Goal: Communication & Community: Answer question/provide support

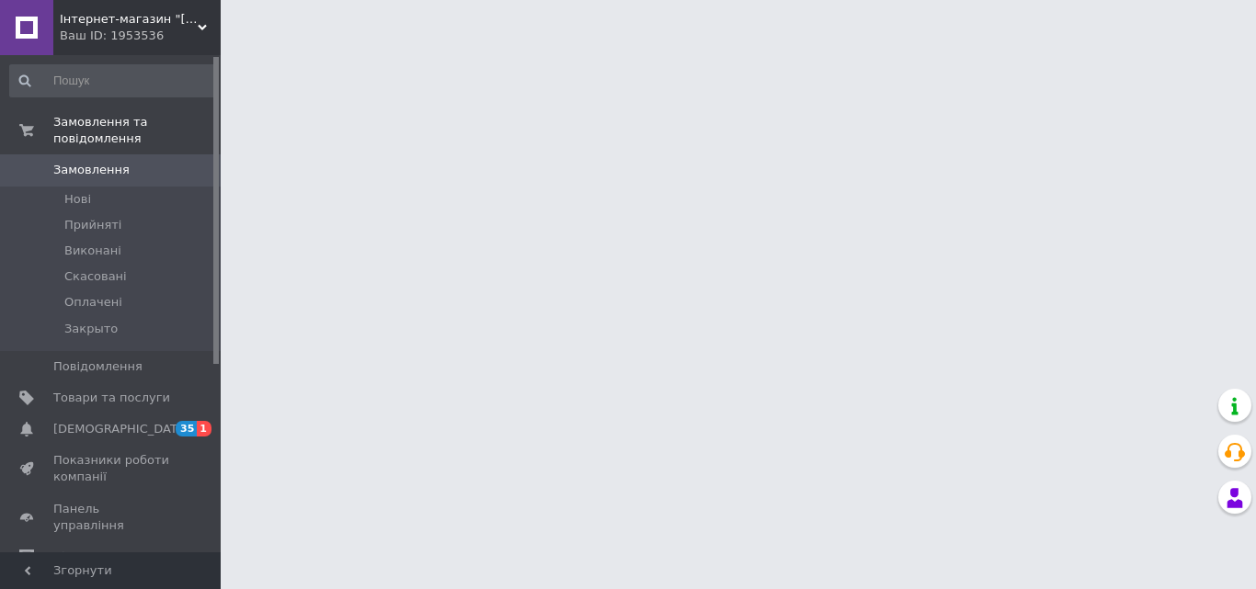
click at [93, 421] on span "[DEMOGRAPHIC_DATA]" at bounding box center [121, 429] width 136 height 17
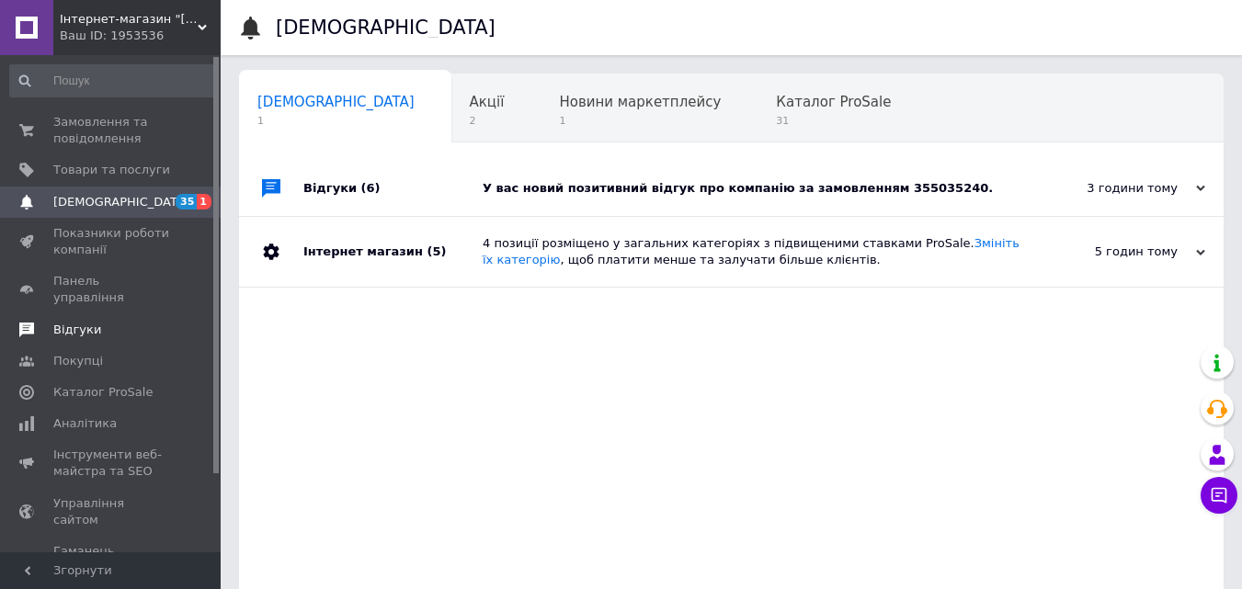
click at [80, 322] on span "Відгуки" at bounding box center [77, 330] width 48 height 17
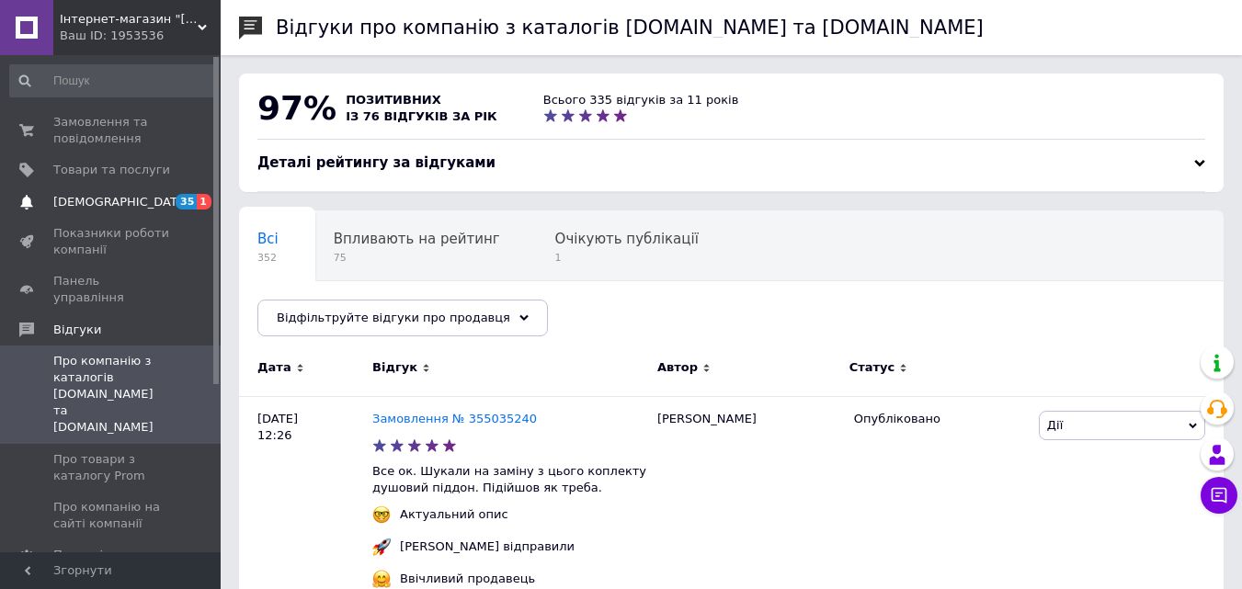
click at [86, 208] on span "[DEMOGRAPHIC_DATA]" at bounding box center [121, 202] width 136 height 17
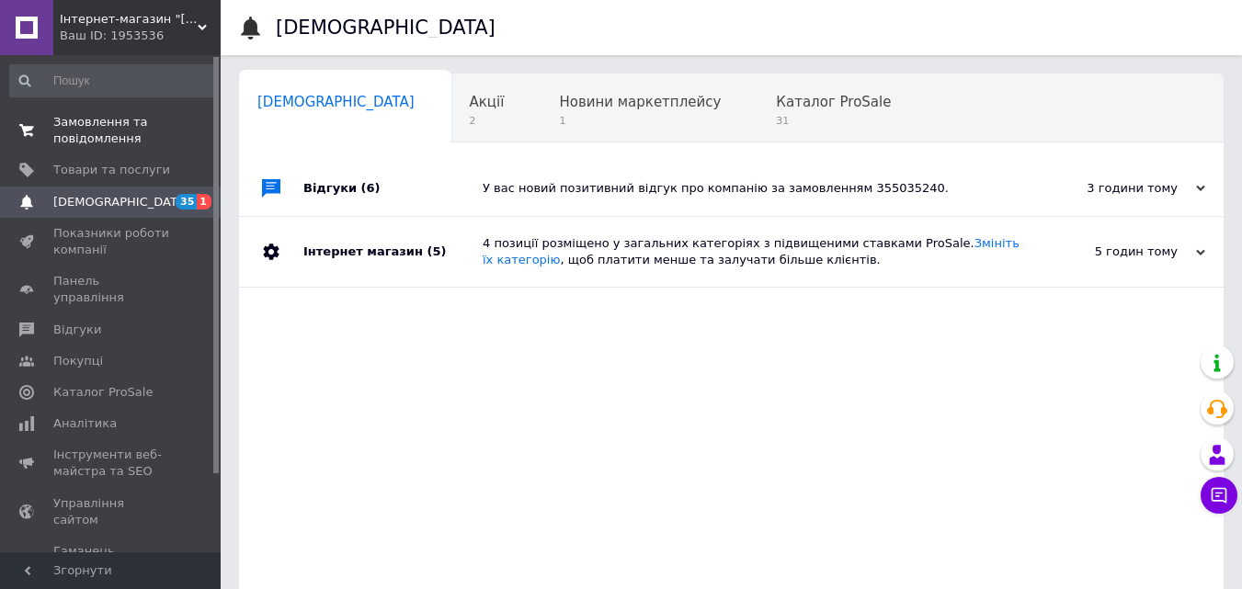
click at [100, 121] on span "Замовлення та повідомлення" at bounding box center [111, 130] width 117 height 33
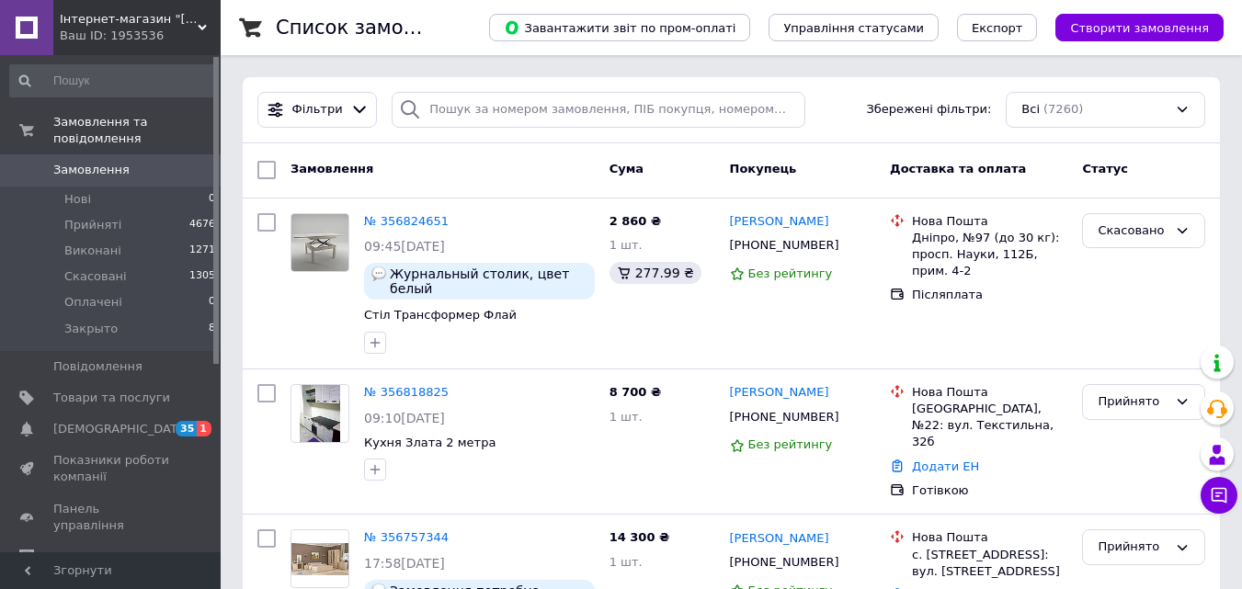
click at [74, 162] on span "Замовлення" at bounding box center [91, 170] width 76 height 17
click at [118, 421] on span "[DEMOGRAPHIC_DATA]" at bounding box center [121, 429] width 136 height 17
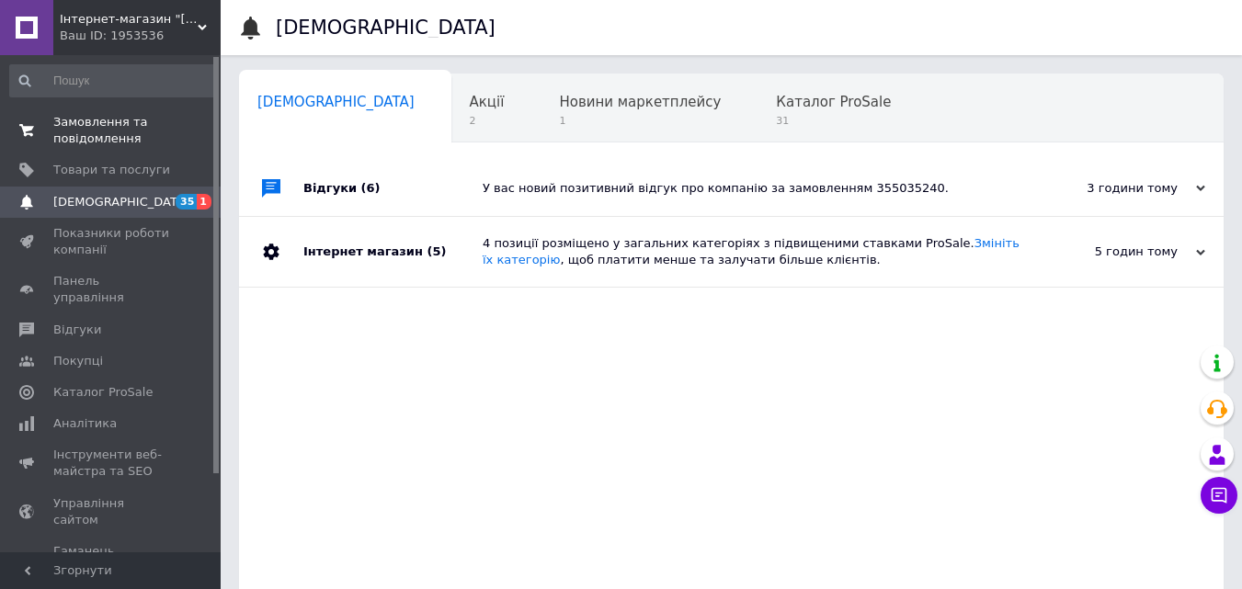
click at [101, 128] on span "Замовлення та повідомлення" at bounding box center [111, 130] width 117 height 33
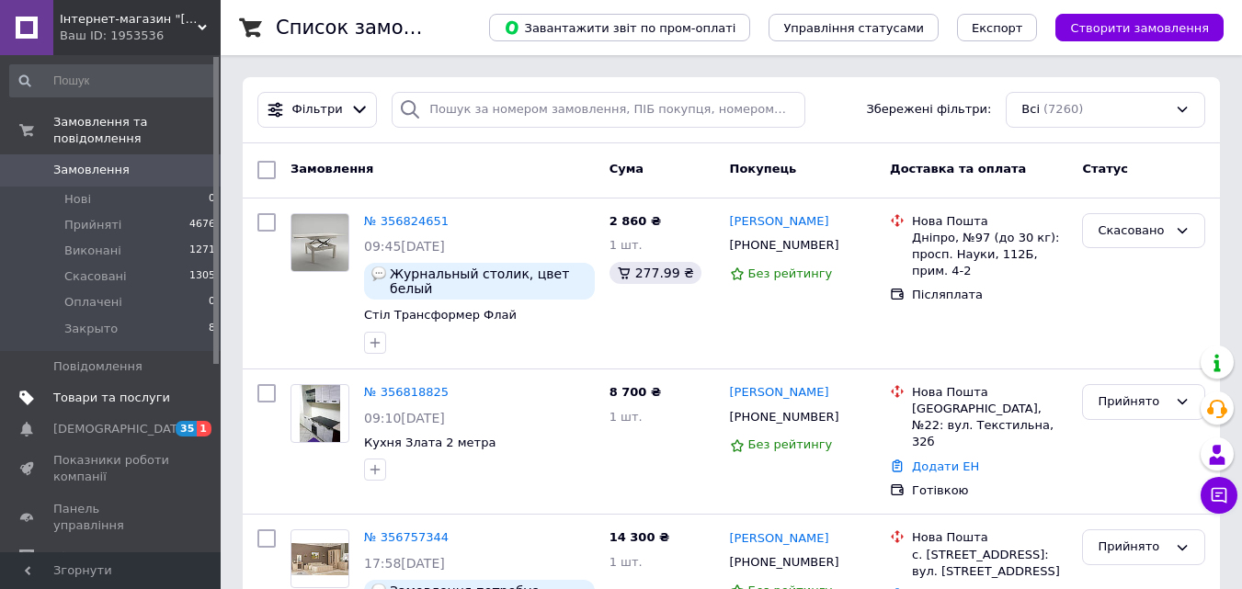
click at [80, 390] on span "Товари та послуги" at bounding box center [111, 398] width 117 height 17
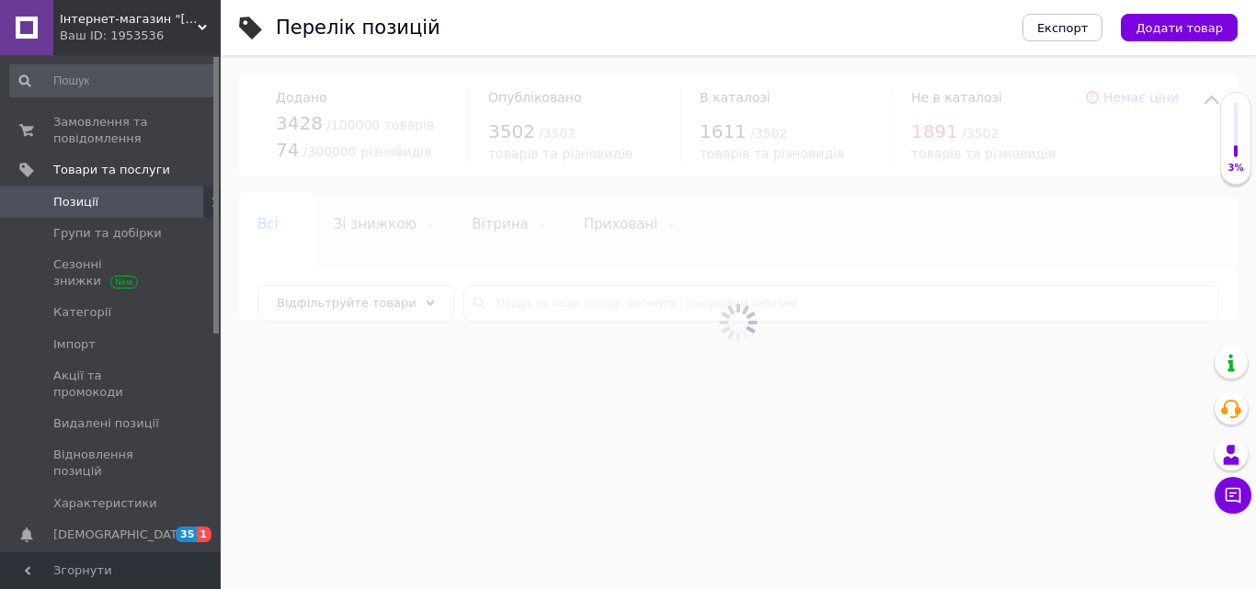
click at [544, 300] on div at bounding box center [738, 322] width 1035 height 534
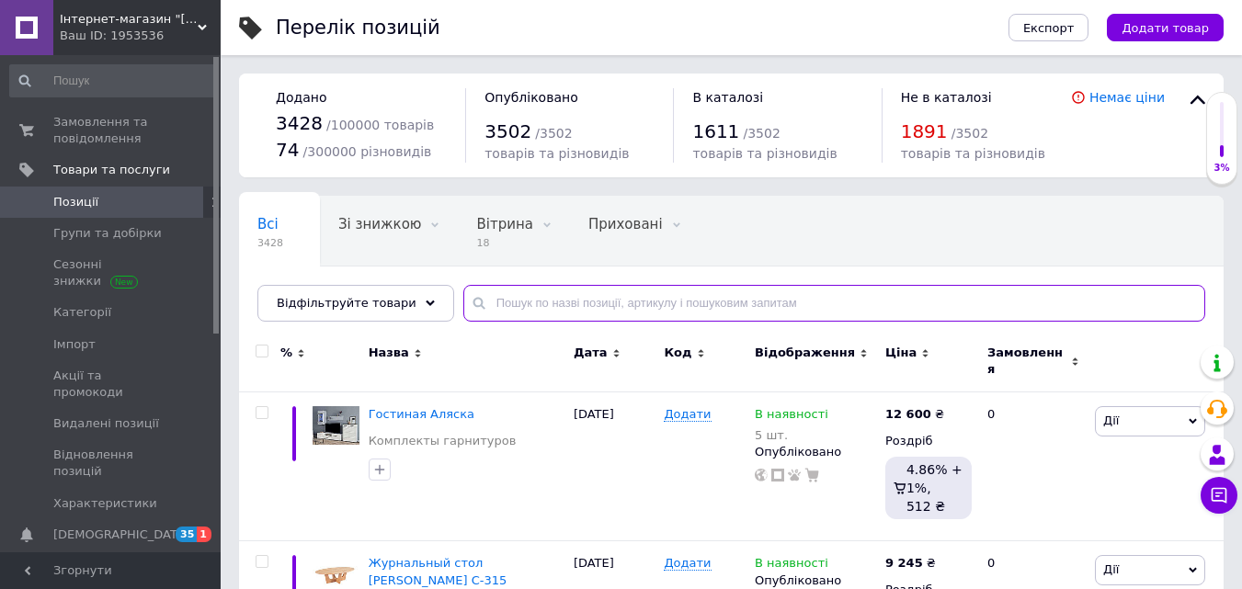
click at [544, 300] on input "text" at bounding box center [834, 303] width 742 height 37
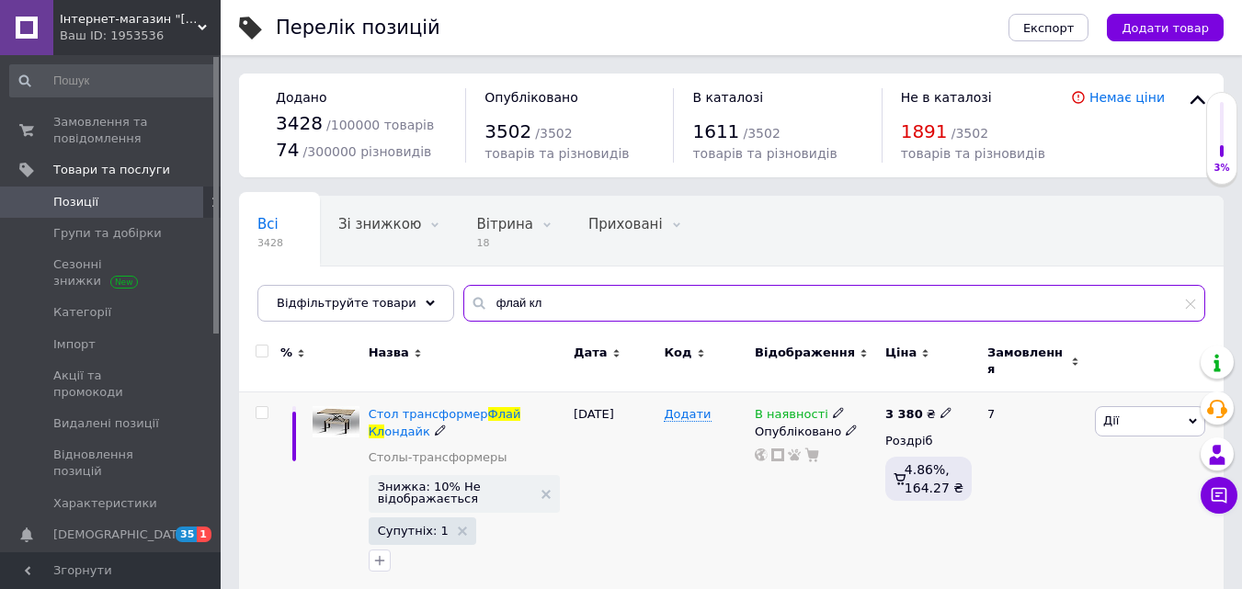
type input "флай кл"
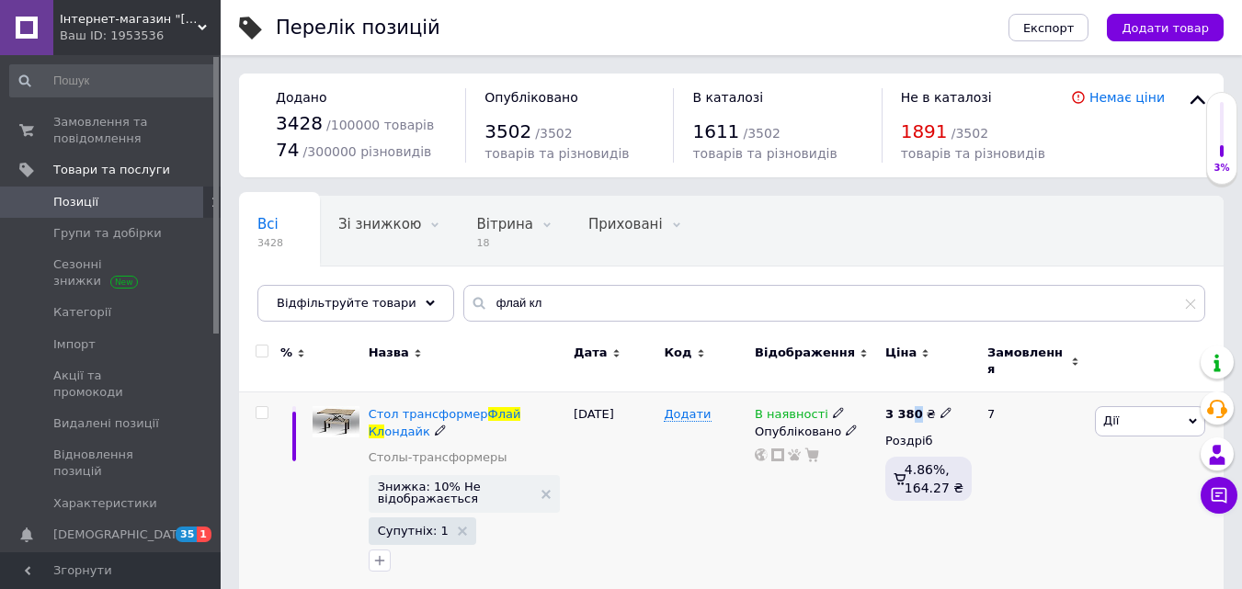
click at [911, 407] on b "3 380" at bounding box center [904, 414] width 38 height 14
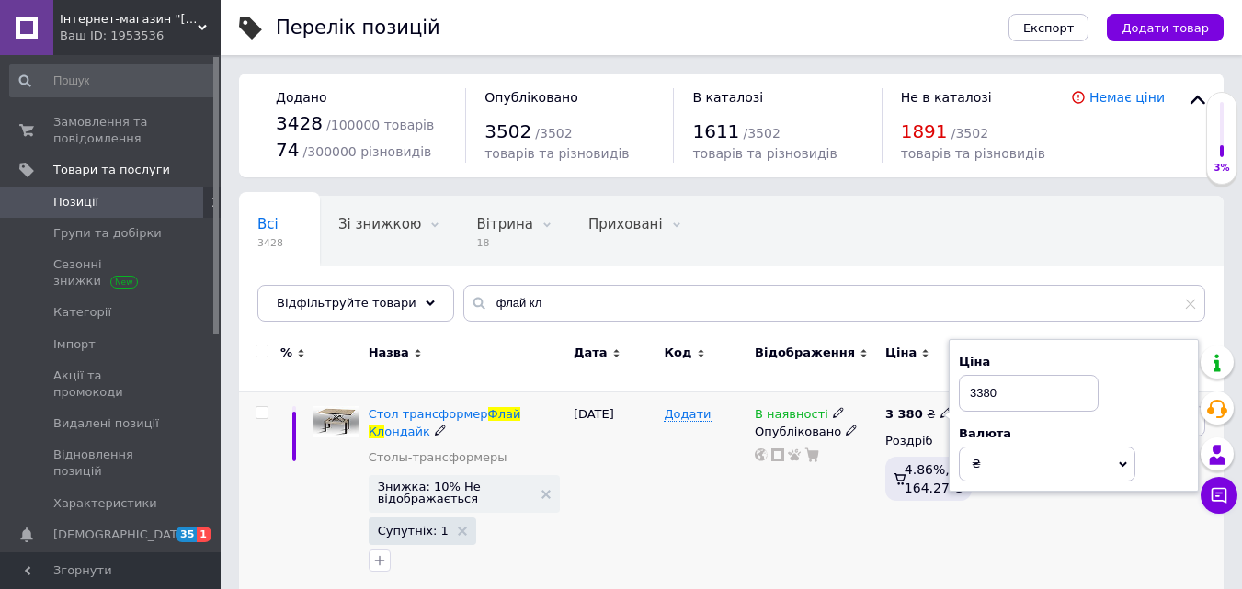
drag, startPoint x: 1037, startPoint y: 380, endPoint x: 965, endPoint y: 386, distance: 72.0
click at [965, 386] on input "3380" at bounding box center [1029, 393] width 140 height 37
type input "2930"
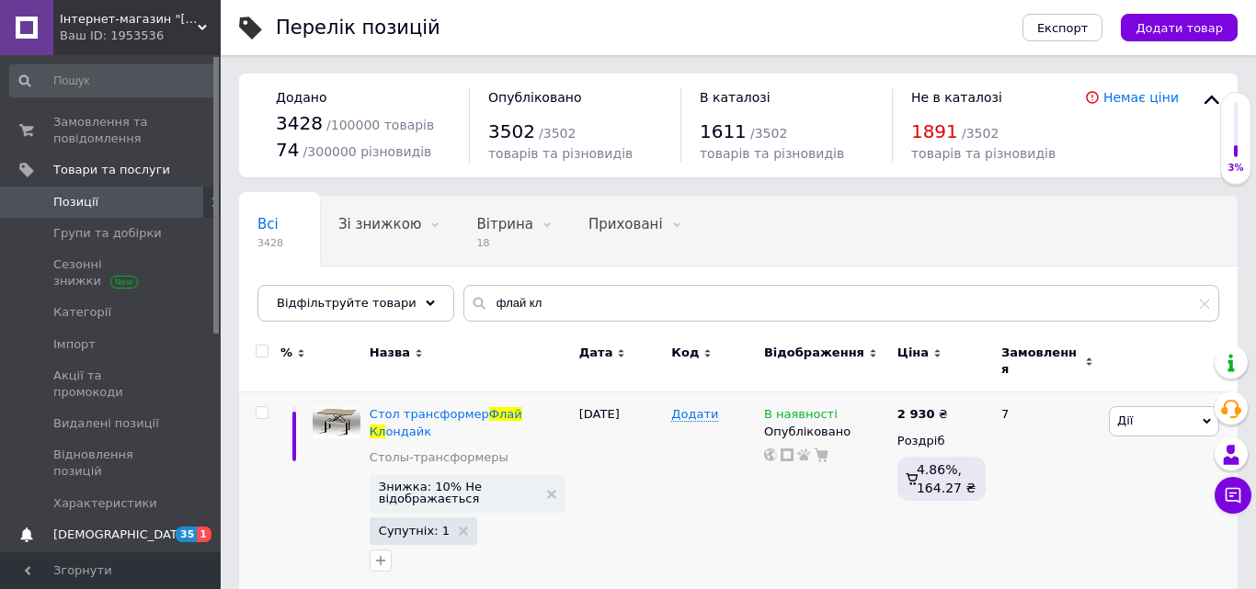
click at [97, 527] on span "[DEMOGRAPHIC_DATA]" at bounding box center [121, 535] width 136 height 17
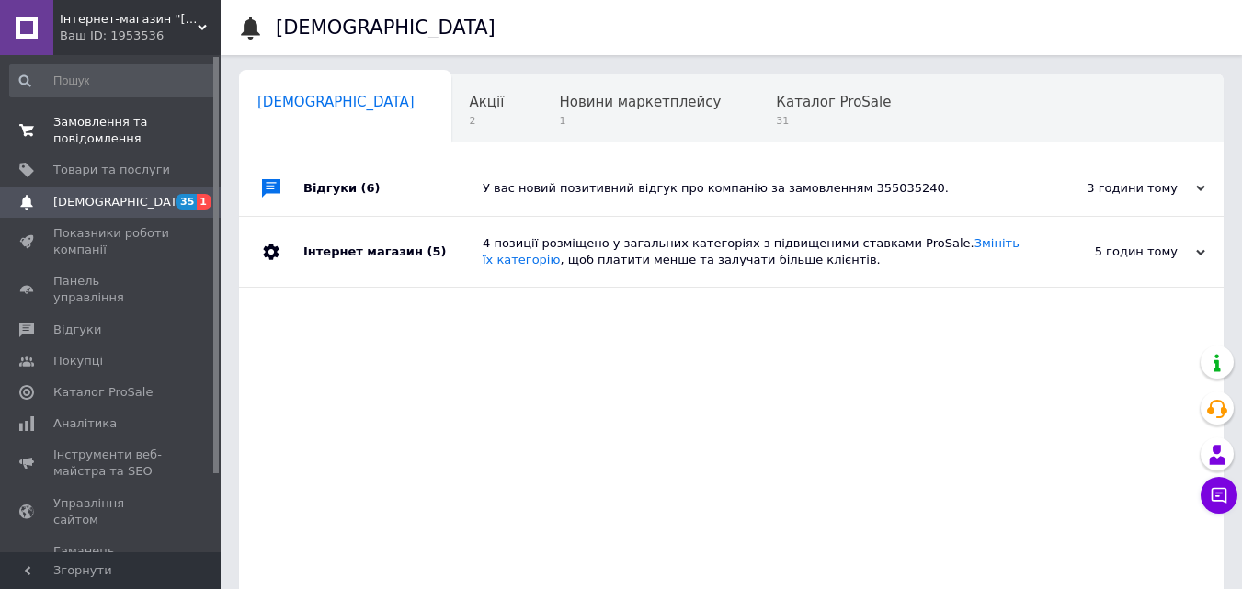
click at [94, 123] on span "Замовлення та повідомлення" at bounding box center [111, 130] width 117 height 33
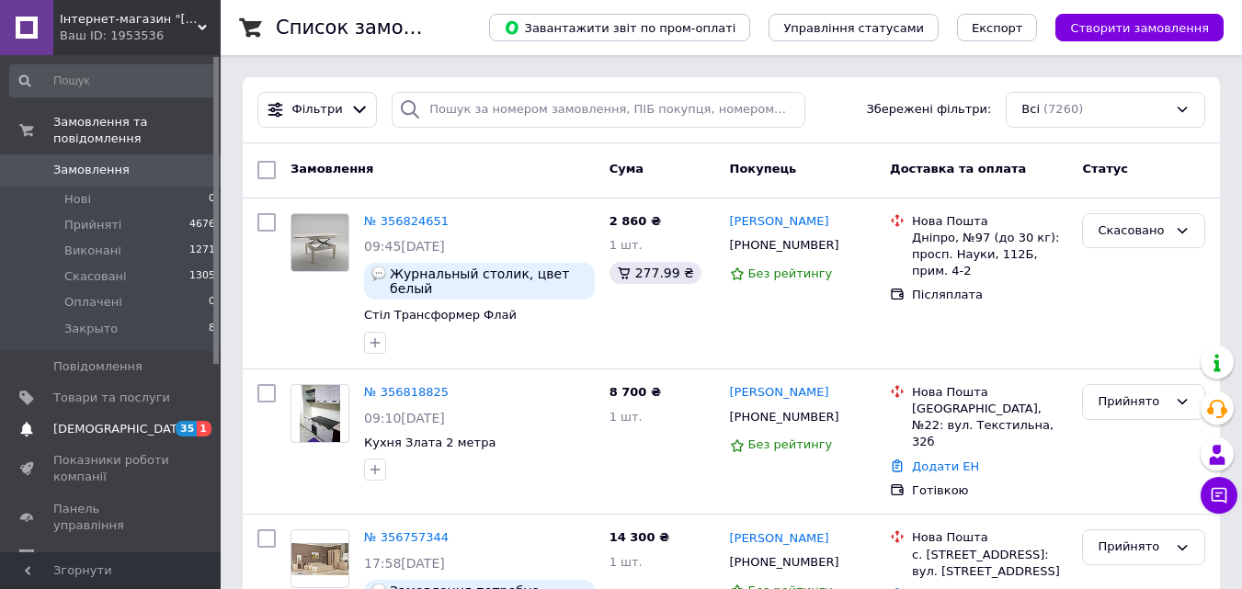
click at [72, 422] on link "[DEMOGRAPHIC_DATA] 35 1" at bounding box center [113, 429] width 226 height 31
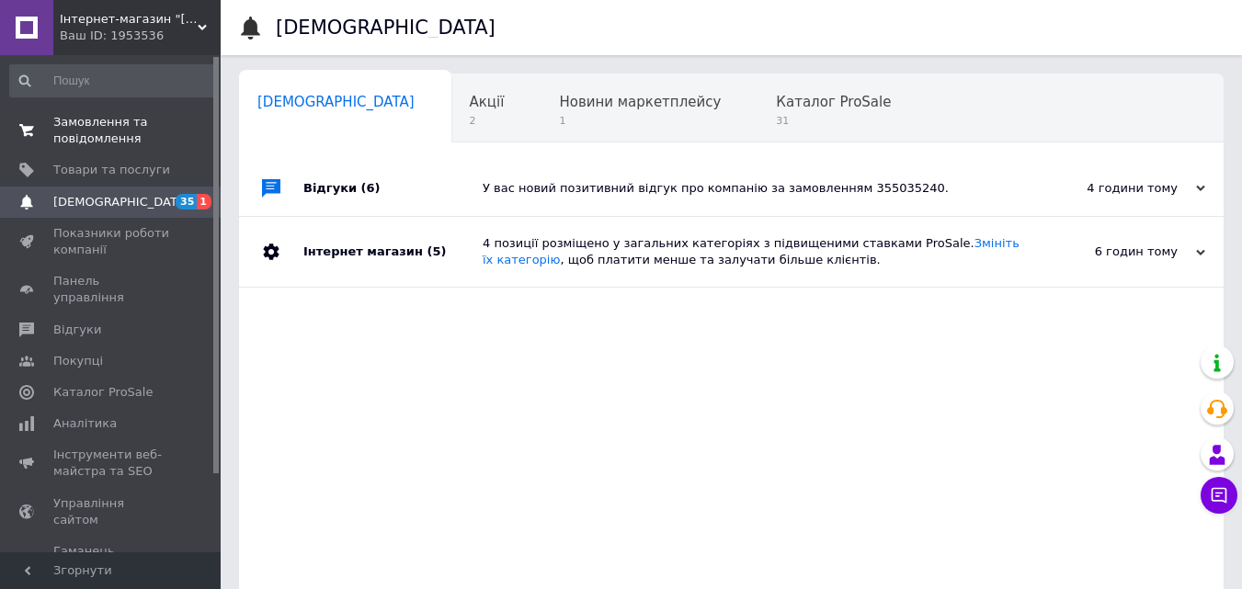
click at [92, 142] on span "Замовлення та повідомлення" at bounding box center [111, 130] width 117 height 33
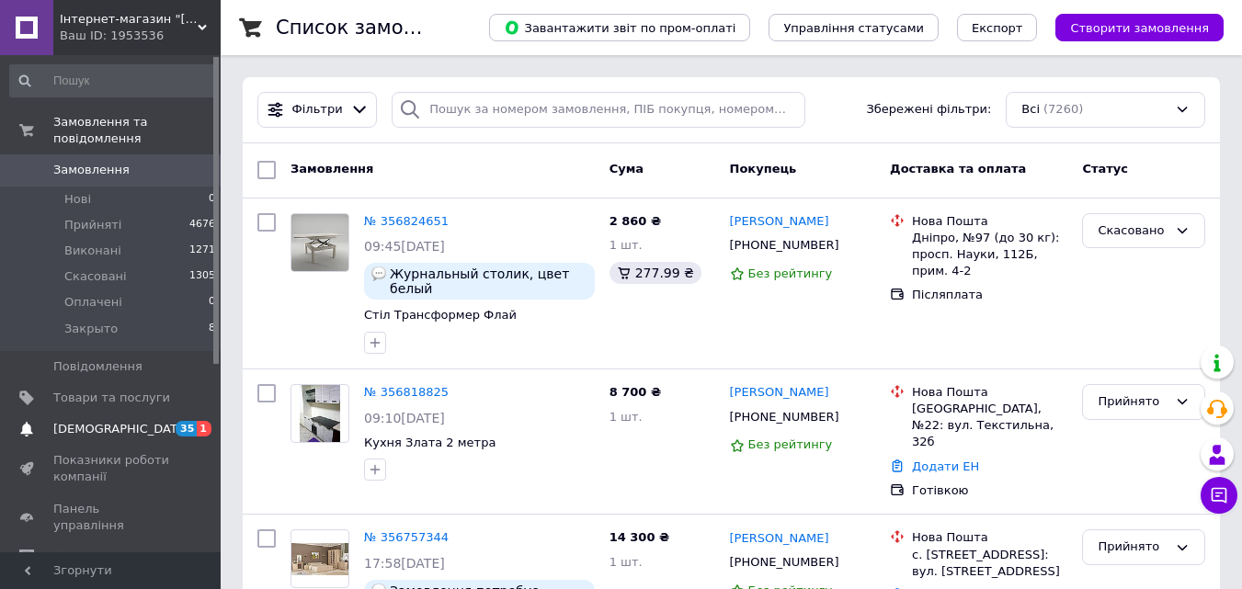
click at [126, 421] on span "[DEMOGRAPHIC_DATA]" at bounding box center [111, 429] width 117 height 17
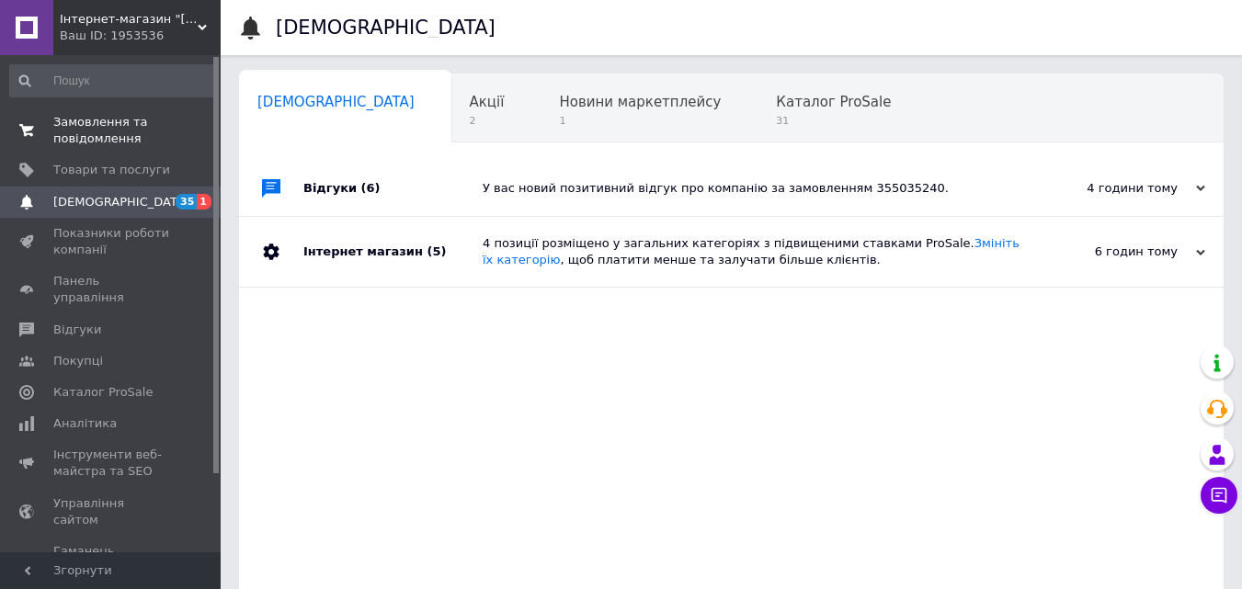
click at [126, 134] on span "Замовлення та повідомлення" at bounding box center [111, 130] width 117 height 33
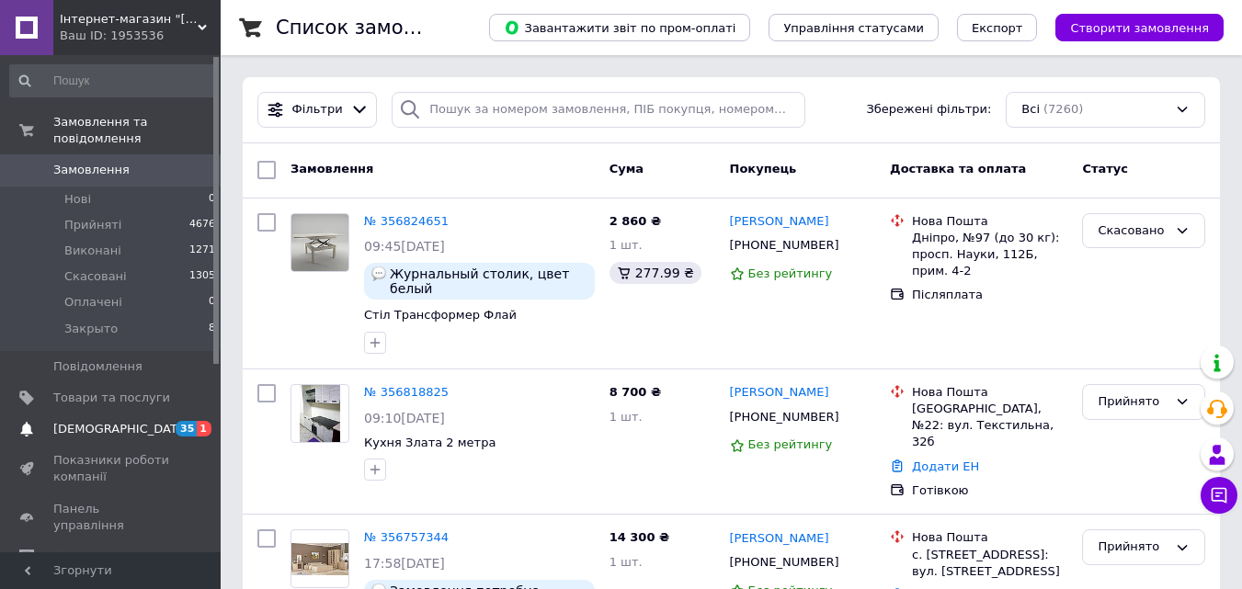
click at [39, 421] on span at bounding box center [26, 429] width 53 height 17
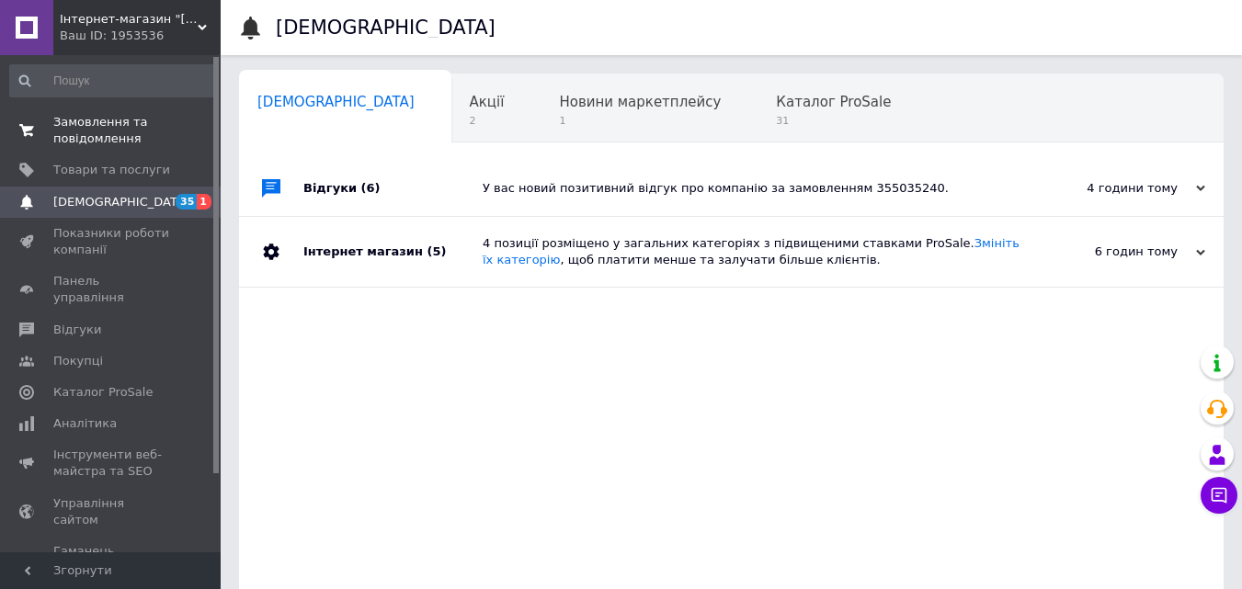
click at [101, 130] on span "Замовлення та повідомлення" at bounding box center [111, 130] width 117 height 33
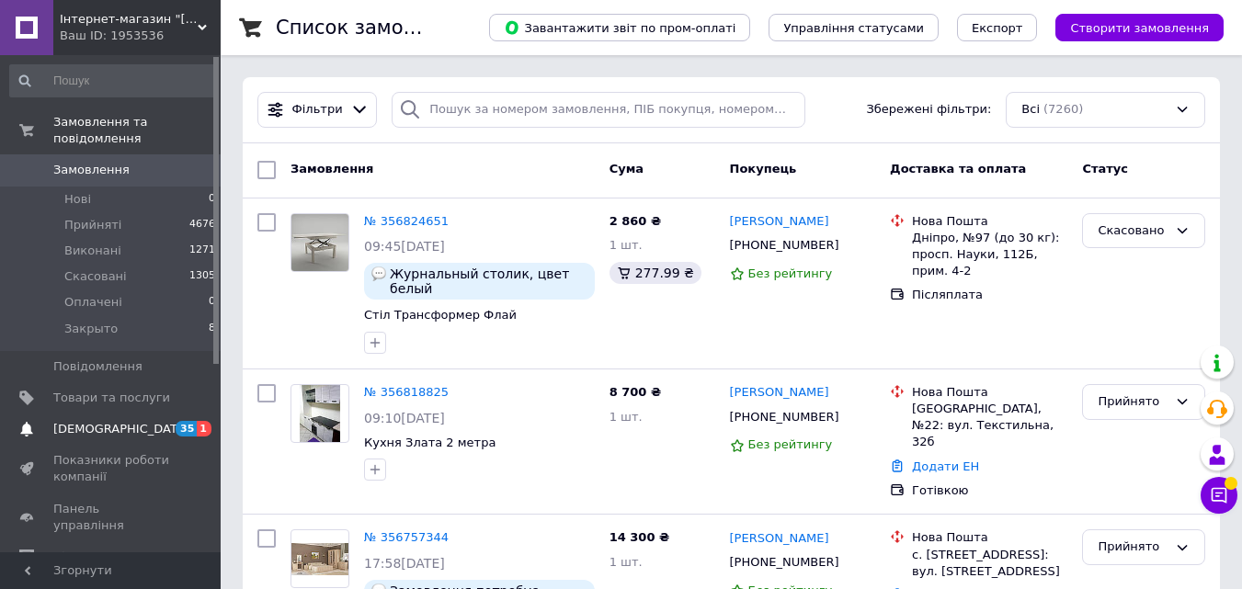
click at [122, 421] on span "[DEMOGRAPHIC_DATA]" at bounding box center [111, 429] width 117 height 17
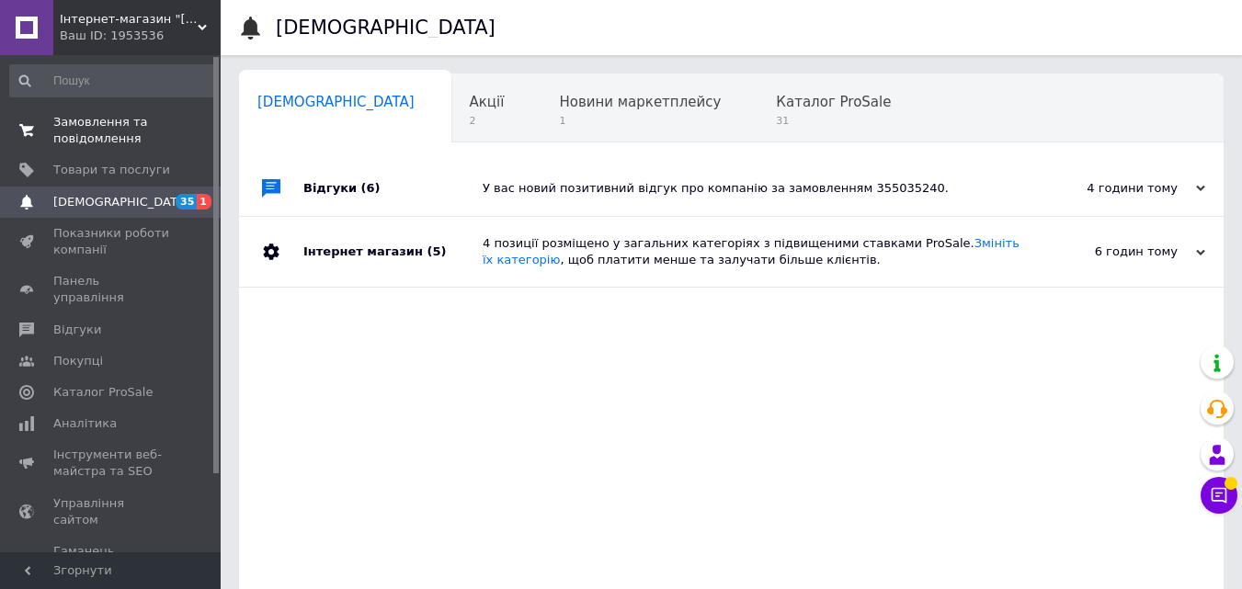
click at [116, 136] on span "Замовлення та повідомлення" at bounding box center [111, 130] width 117 height 33
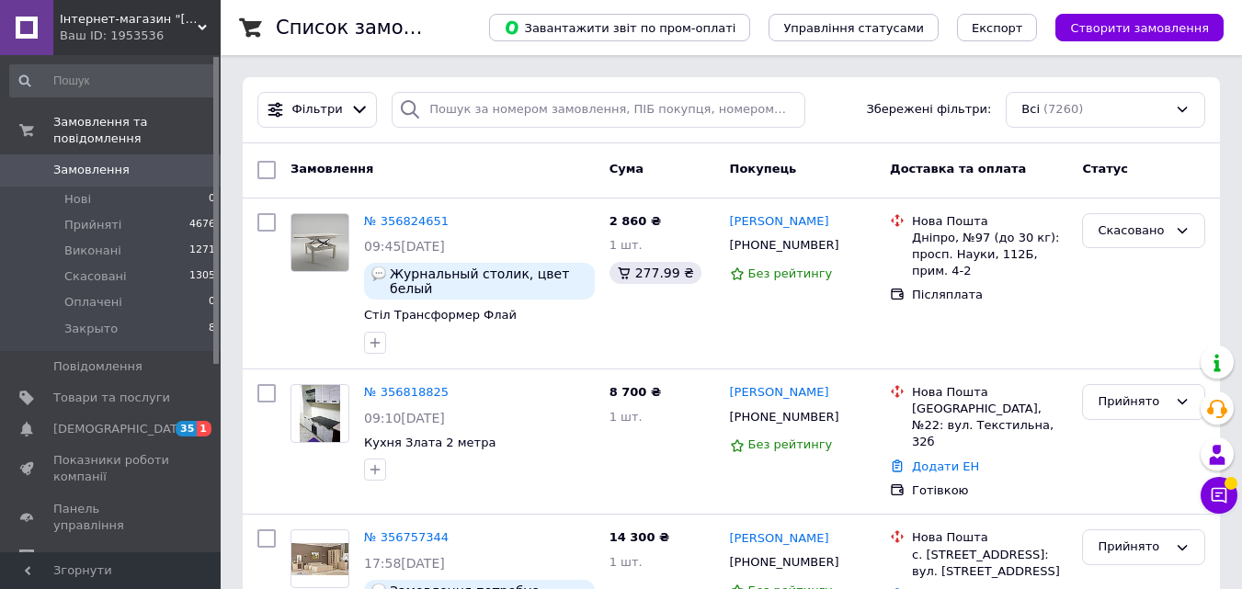
click at [1219, 483] on button "Чат з покупцем" at bounding box center [1219, 495] width 37 height 37
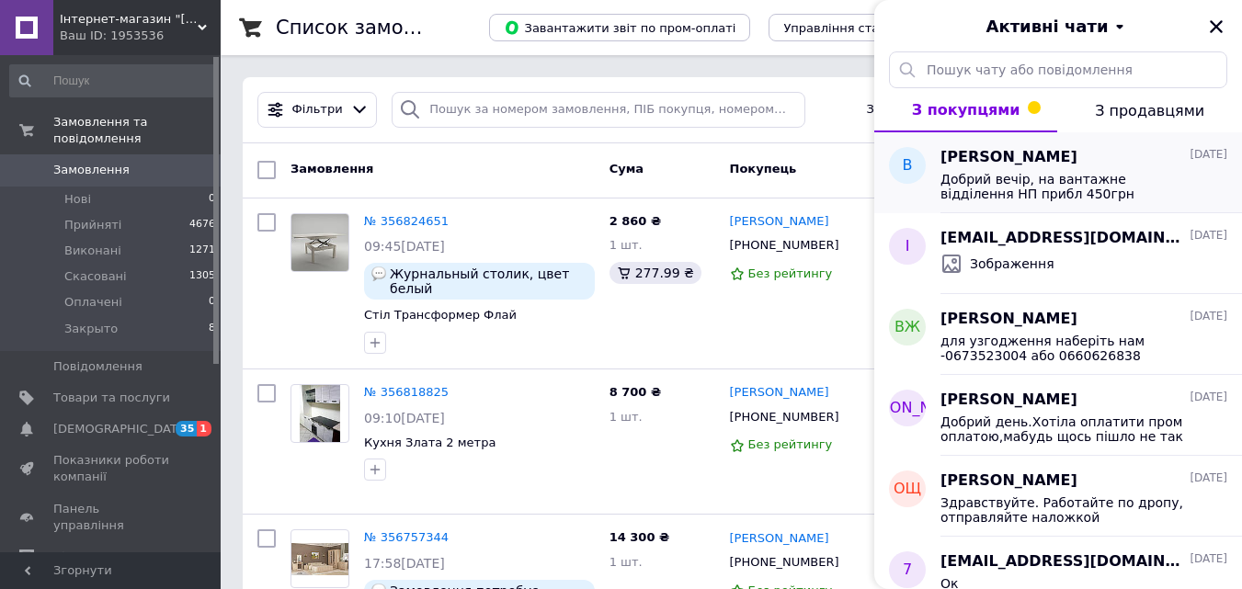
click at [1020, 173] on span "Добрий вечір, на вантажне відділення НП прибл 450грн" at bounding box center [1070, 186] width 261 height 29
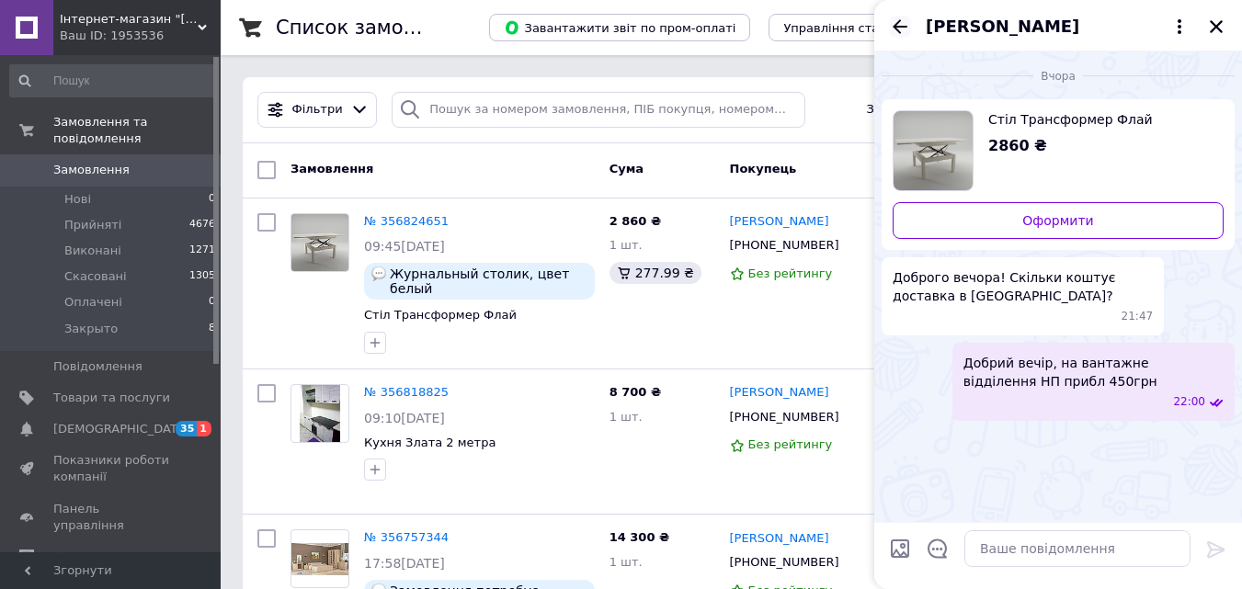
click at [903, 22] on icon "Назад" at bounding box center [900, 27] width 22 height 22
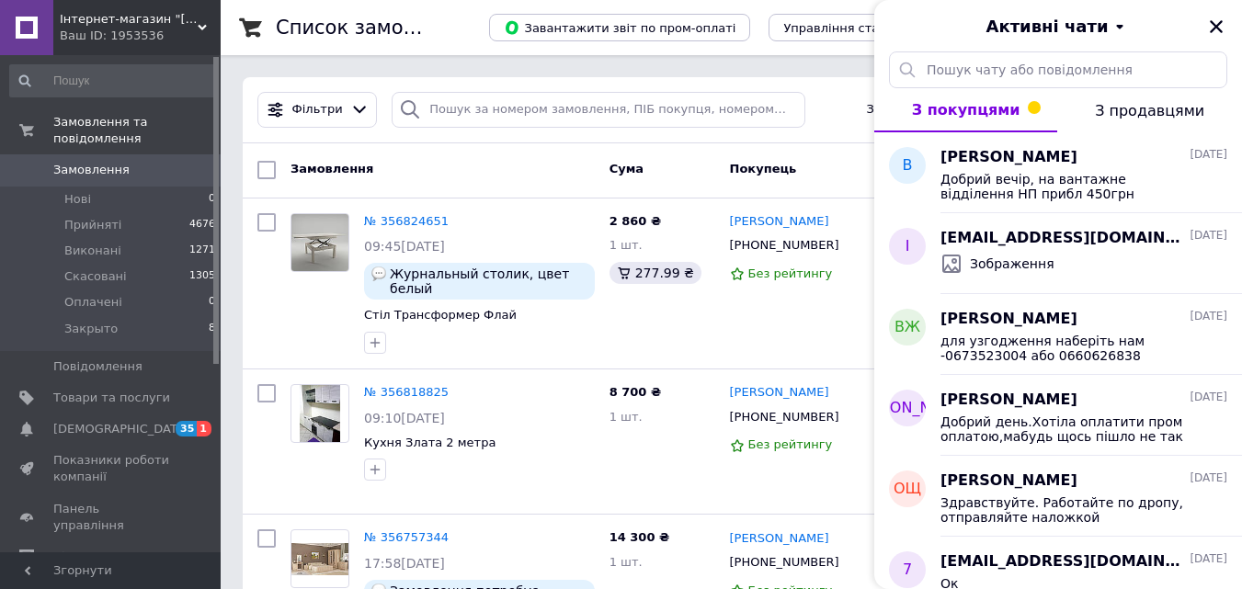
click at [988, 109] on span "З покупцями" at bounding box center [966, 109] width 108 height 17
click at [1213, 29] on icon "Закрити" at bounding box center [1216, 26] width 13 height 13
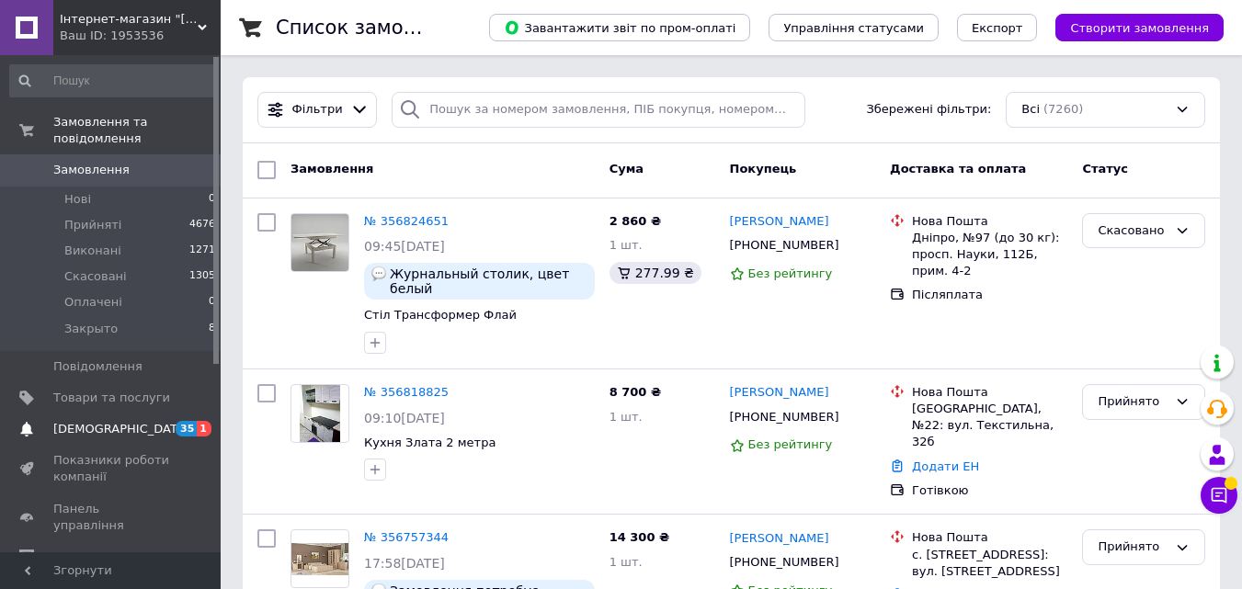
click at [61, 421] on span "[DEMOGRAPHIC_DATA]" at bounding box center [121, 429] width 136 height 17
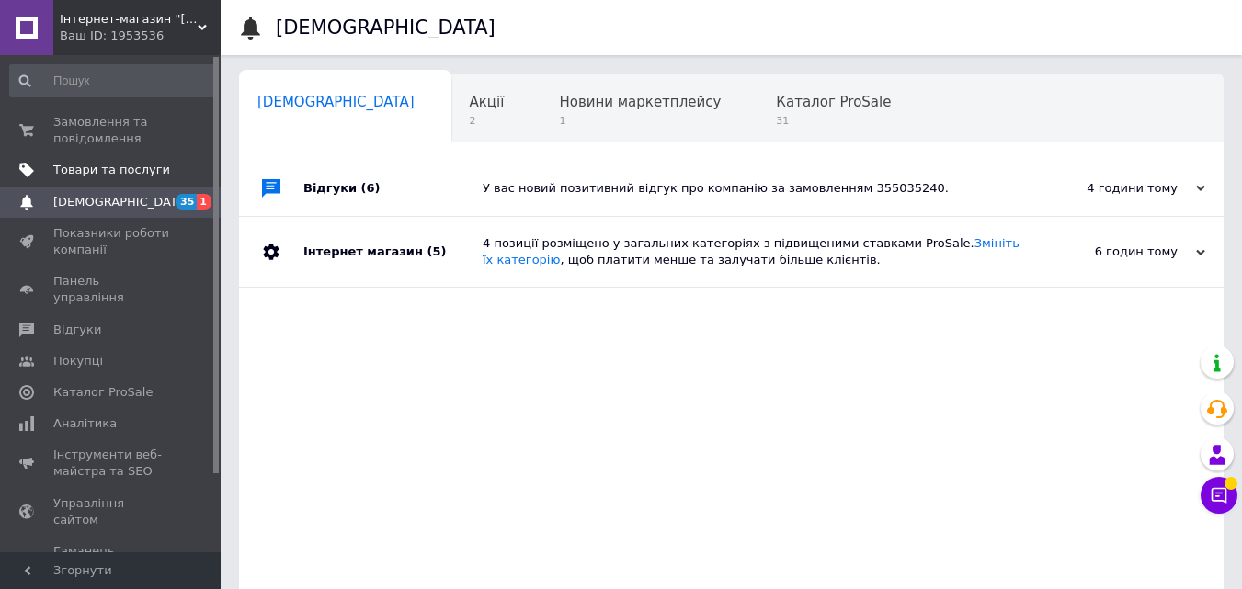
click at [90, 154] on link "Товари та послуги" at bounding box center [113, 169] width 226 height 31
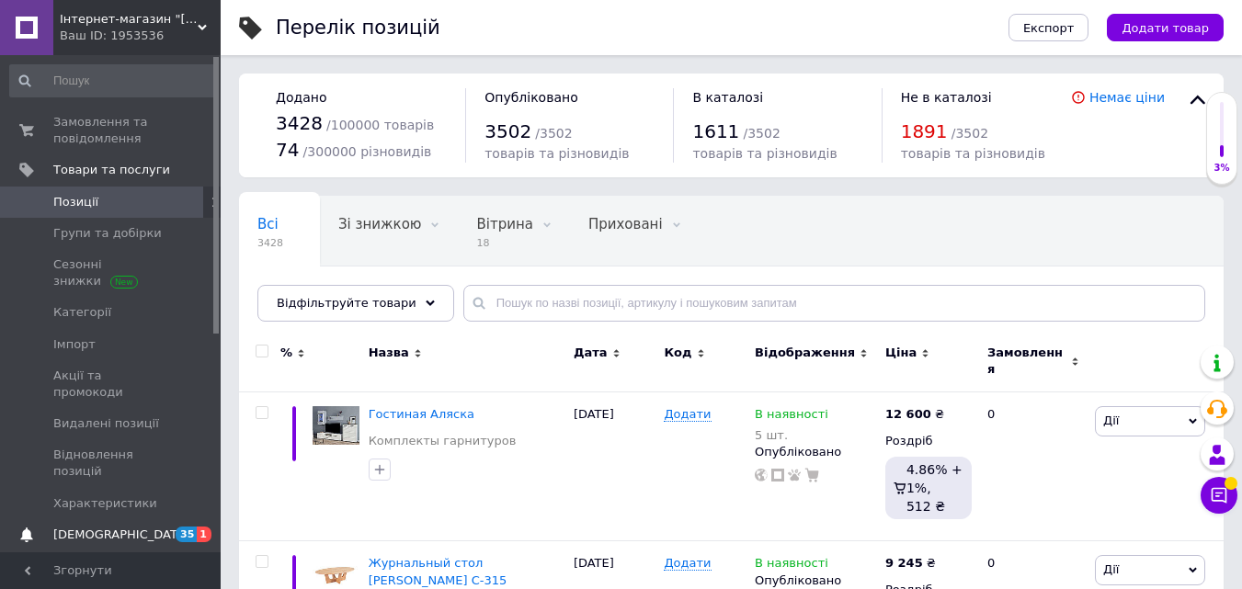
click at [110, 527] on span "[DEMOGRAPHIC_DATA]" at bounding box center [121, 535] width 136 height 17
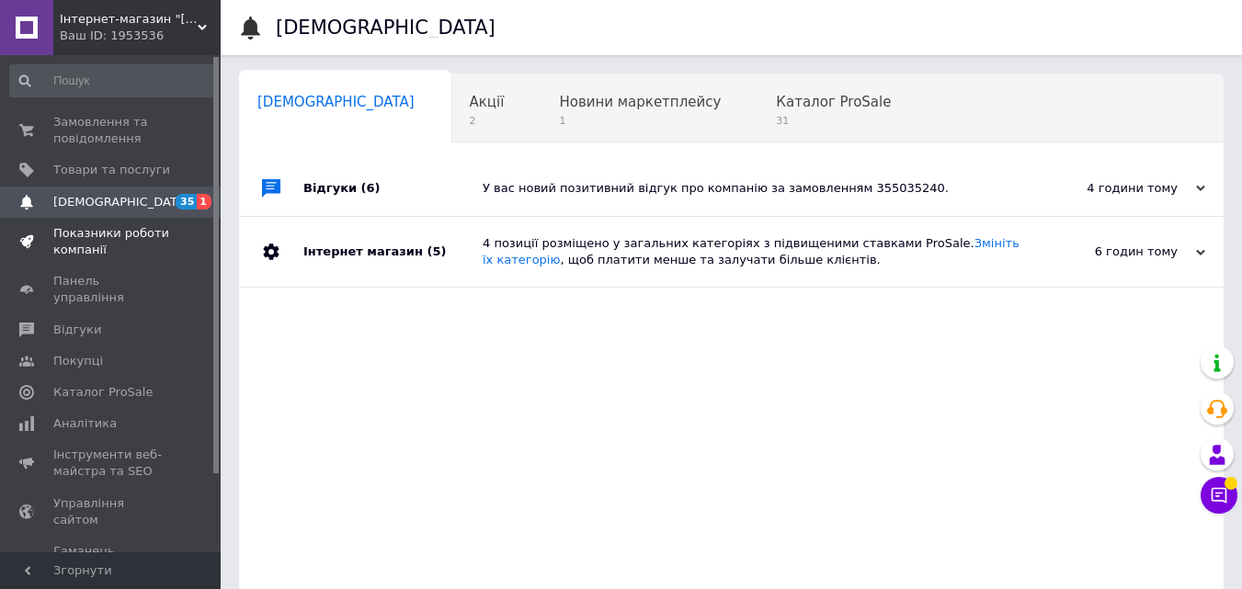
click at [92, 245] on span "Показники роботи компанії" at bounding box center [111, 241] width 117 height 33
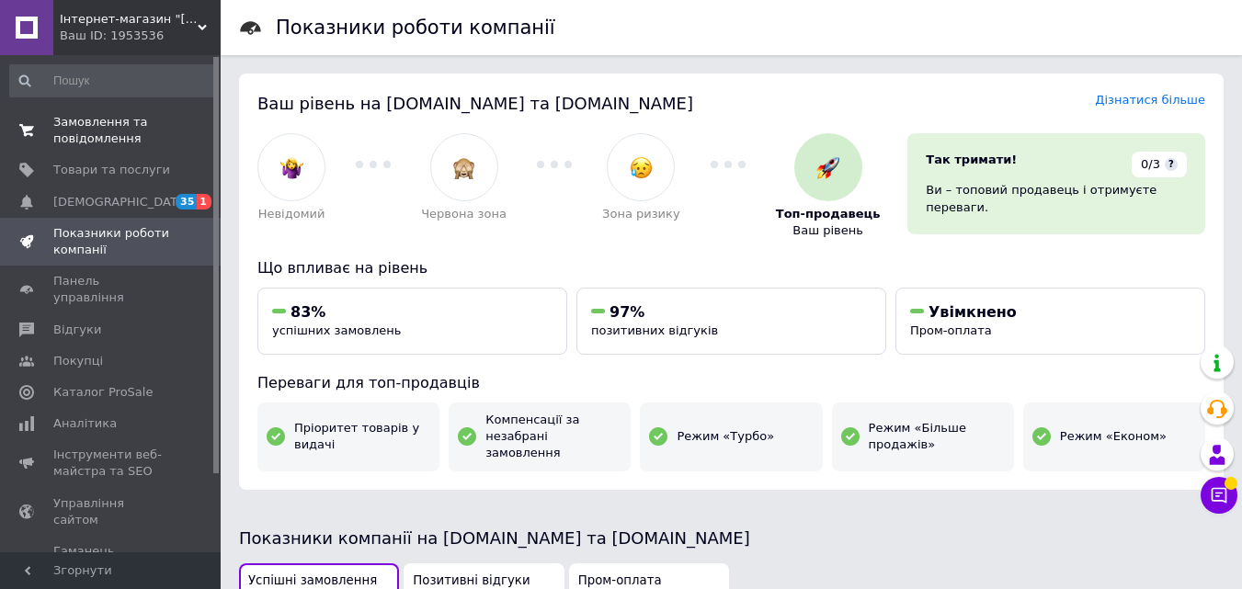
click at [109, 112] on link "Замовлення та повідомлення 0 0" at bounding box center [113, 131] width 226 height 48
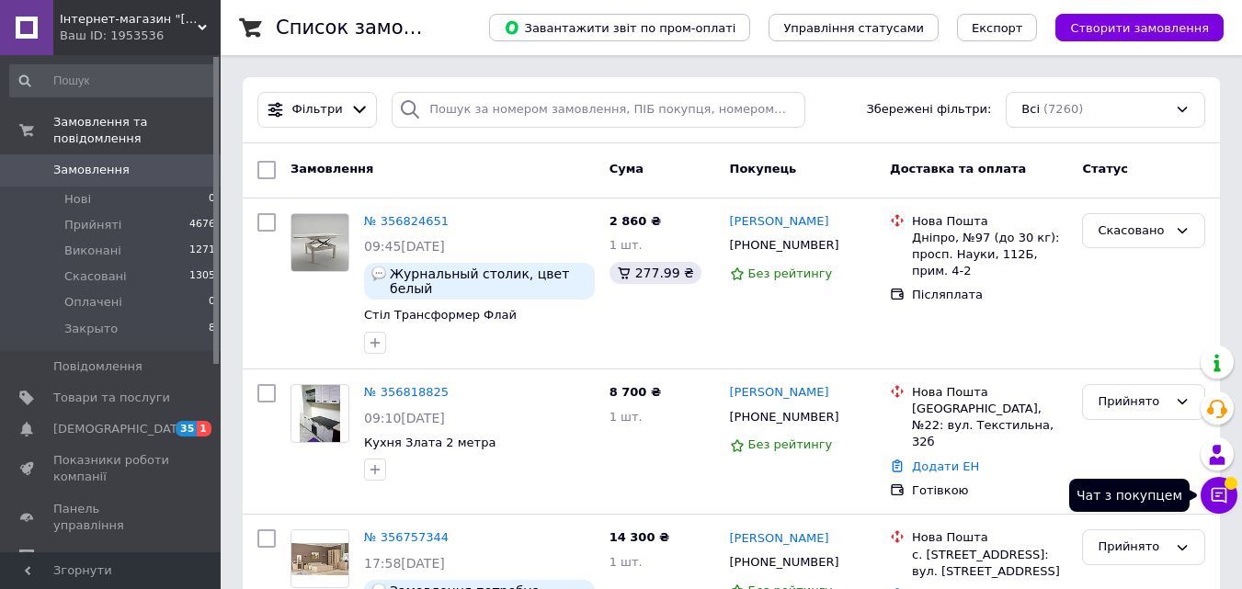
click at [1213, 488] on icon at bounding box center [1220, 496] width 16 height 16
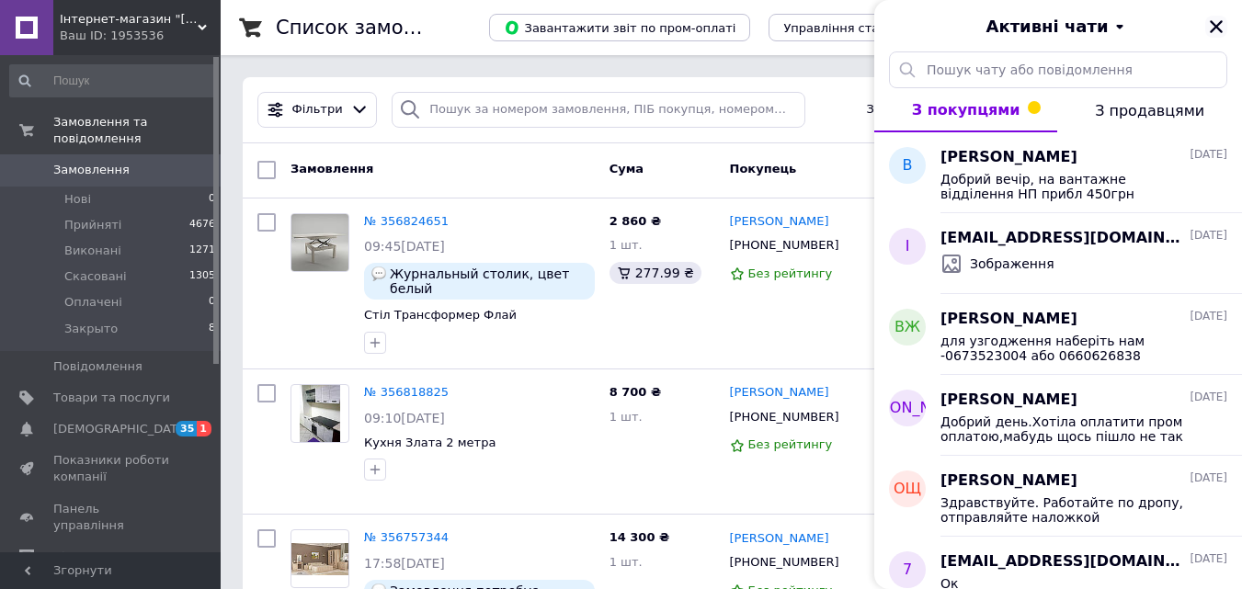
click at [1217, 32] on icon "Закрити" at bounding box center [1216, 26] width 17 height 17
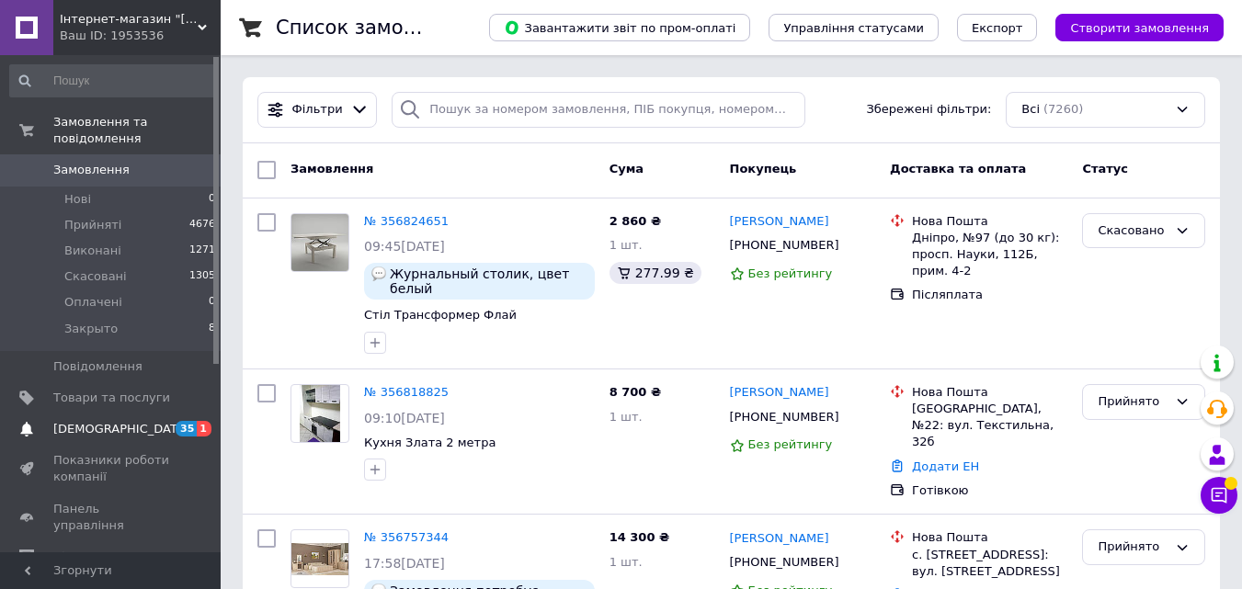
click at [112, 421] on span "[DEMOGRAPHIC_DATA]" at bounding box center [121, 429] width 136 height 17
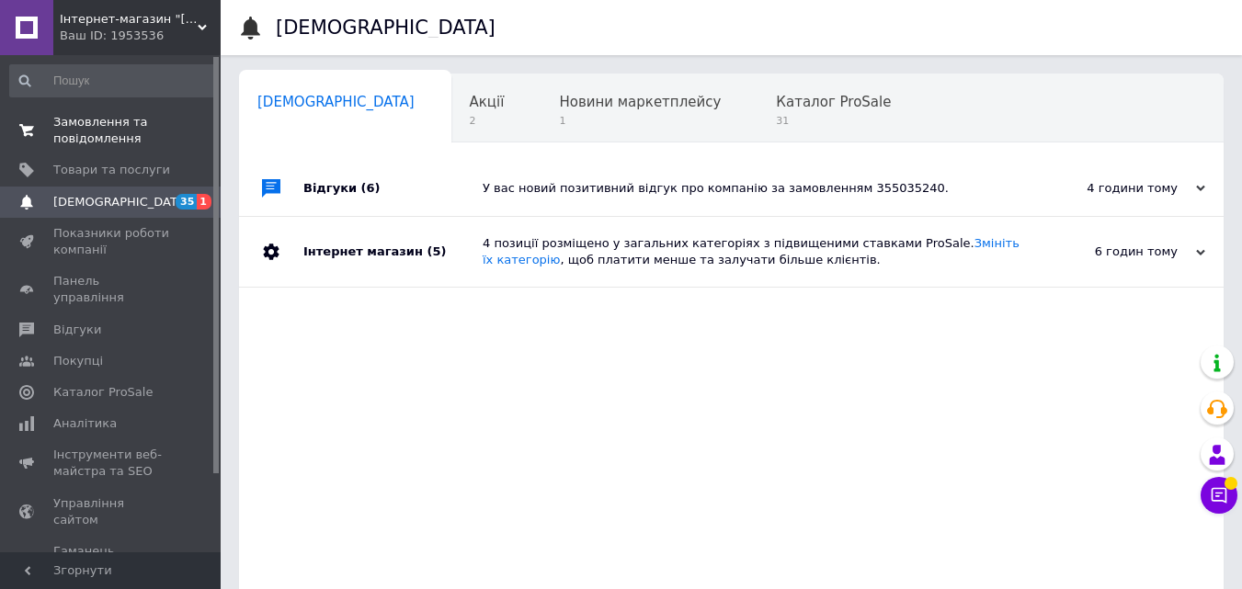
click at [109, 122] on span "Замовлення та повідомлення" at bounding box center [111, 130] width 117 height 33
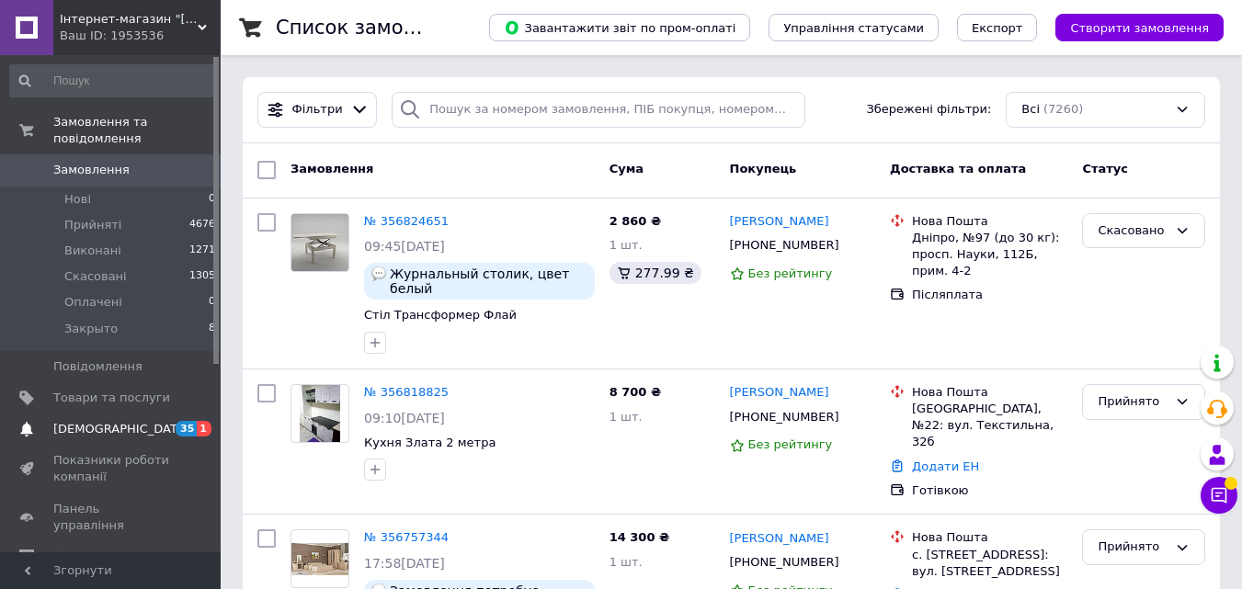
click at [104, 414] on link "[DEMOGRAPHIC_DATA] 35 1" at bounding box center [113, 429] width 226 height 31
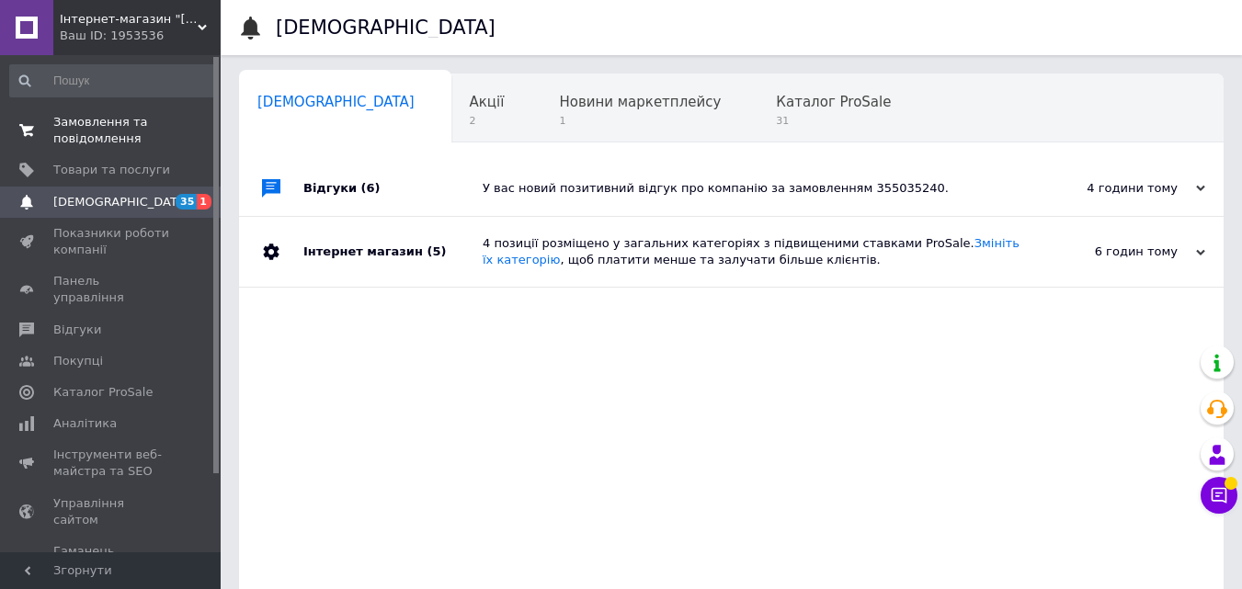
click at [108, 134] on span "Замовлення та повідомлення" at bounding box center [111, 130] width 117 height 33
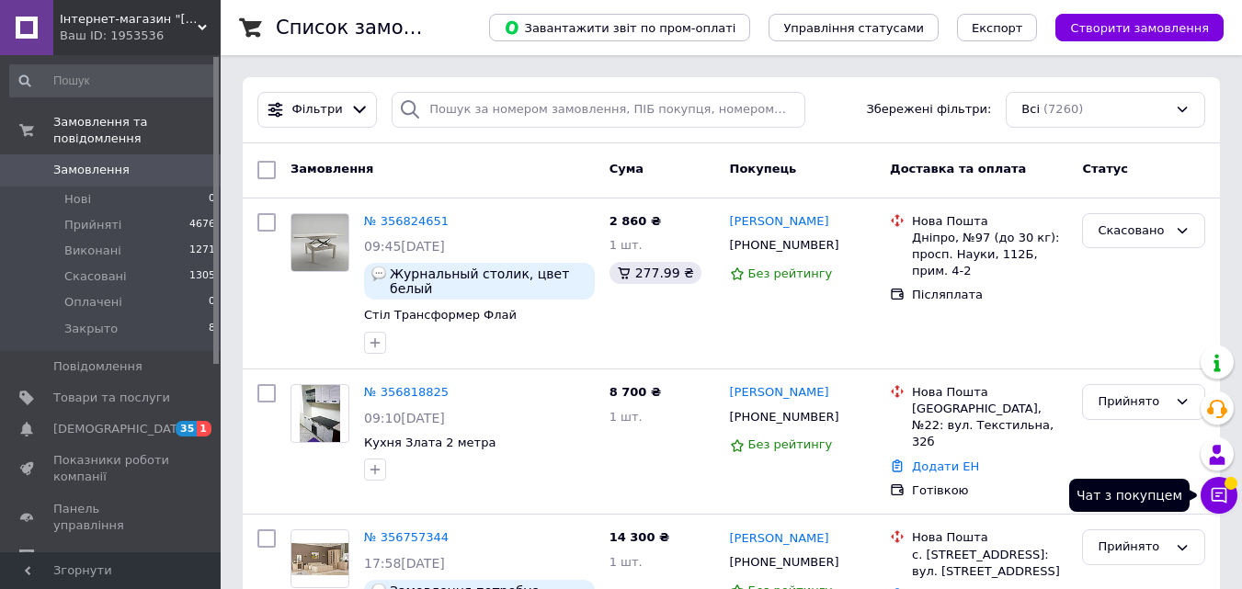
click at [1212, 488] on icon at bounding box center [1219, 495] width 18 height 18
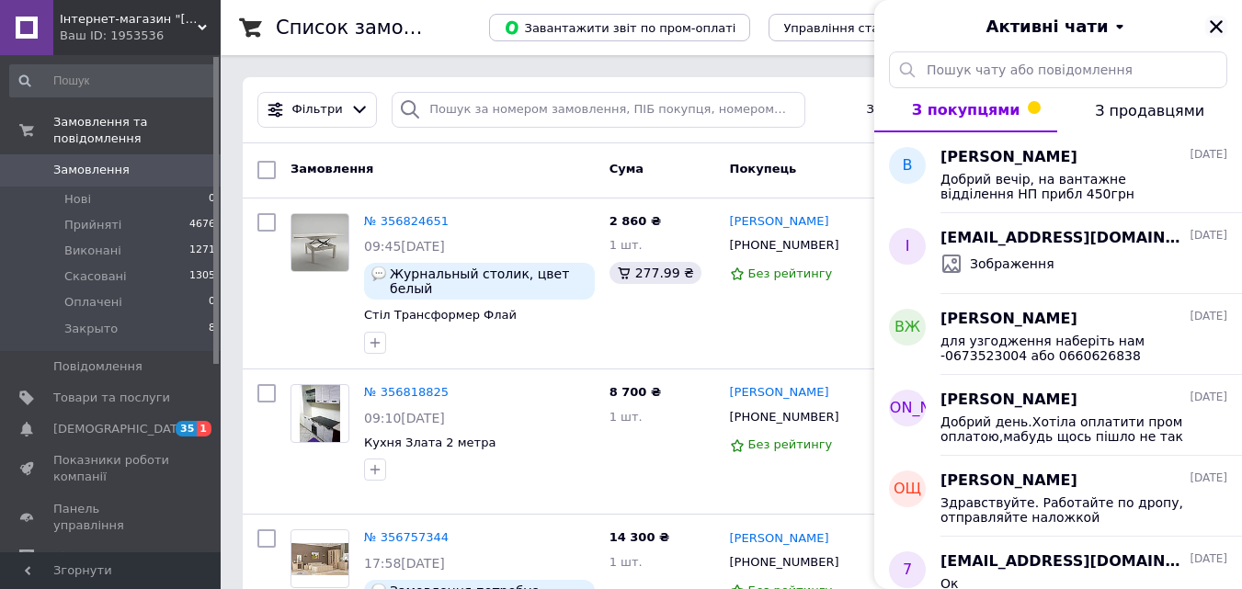
click at [1214, 22] on icon "Закрити" at bounding box center [1216, 26] width 17 height 17
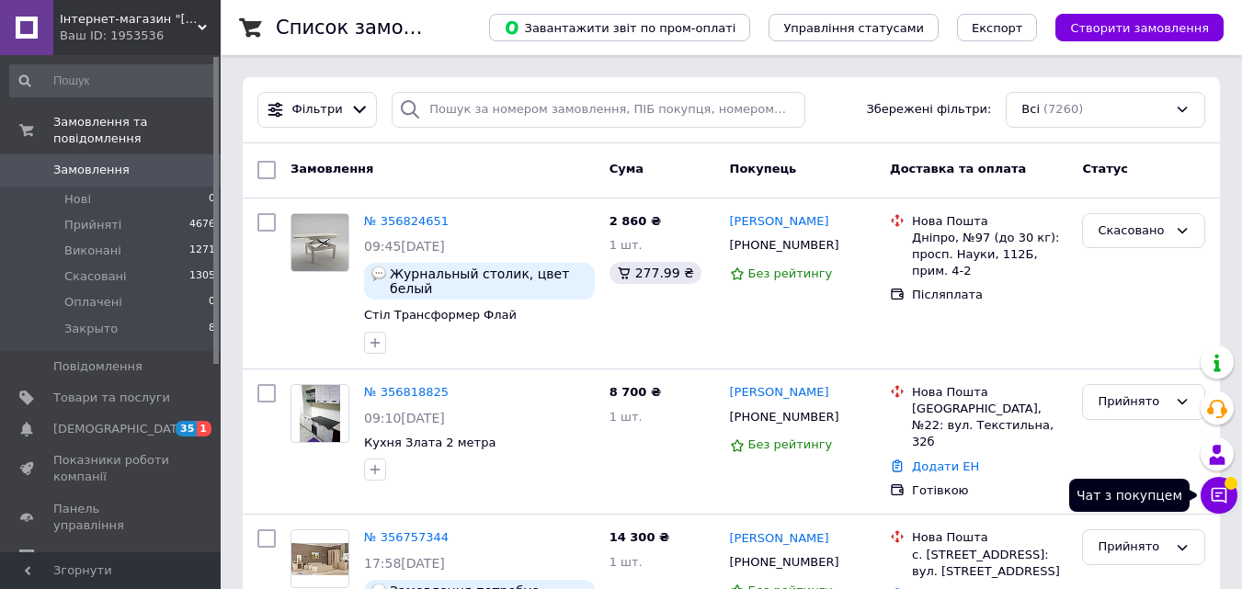
click at [1228, 484] on span at bounding box center [1231, 483] width 13 height 13
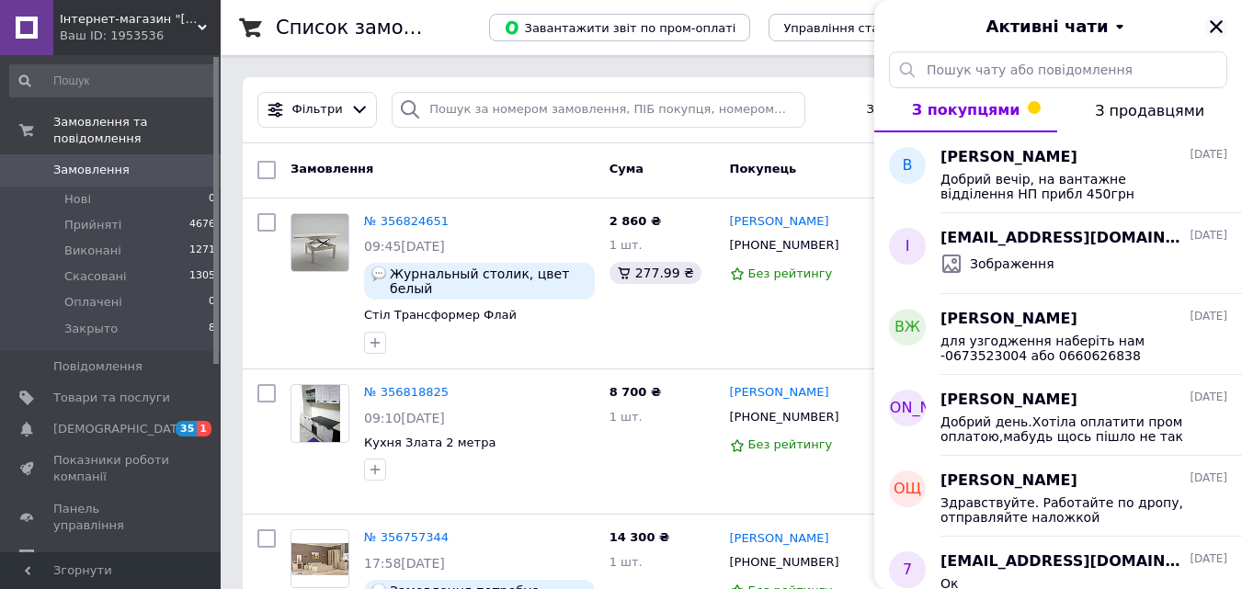
click at [1219, 27] on icon "Закрити" at bounding box center [1216, 26] width 17 height 17
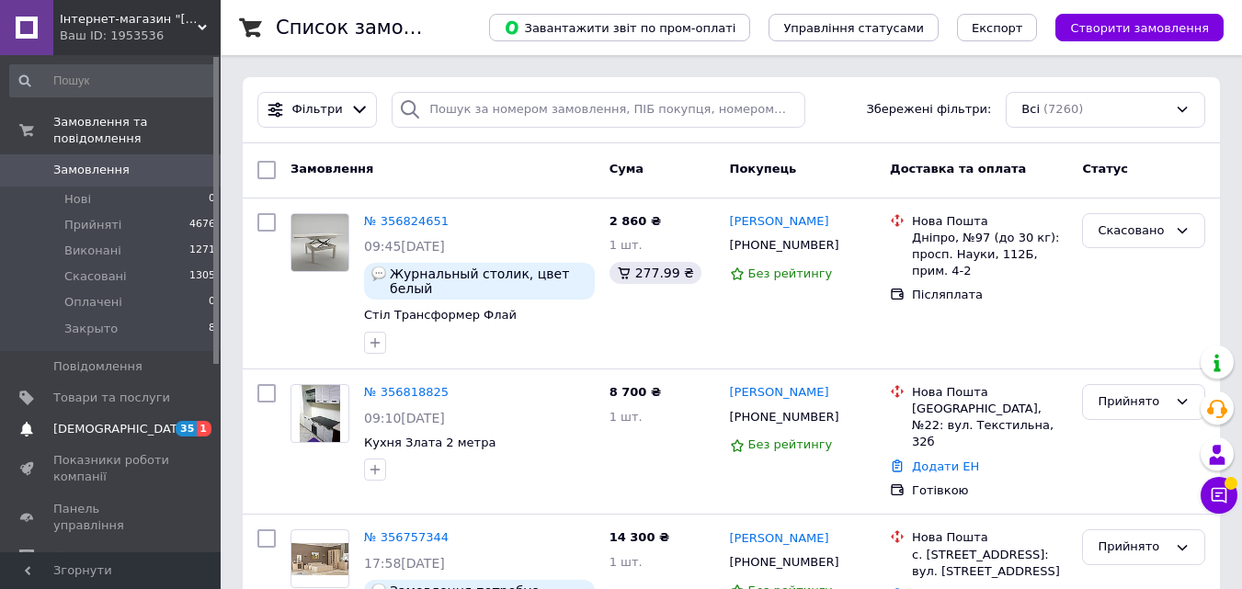
click at [74, 421] on span "[DEMOGRAPHIC_DATA]" at bounding box center [121, 429] width 136 height 17
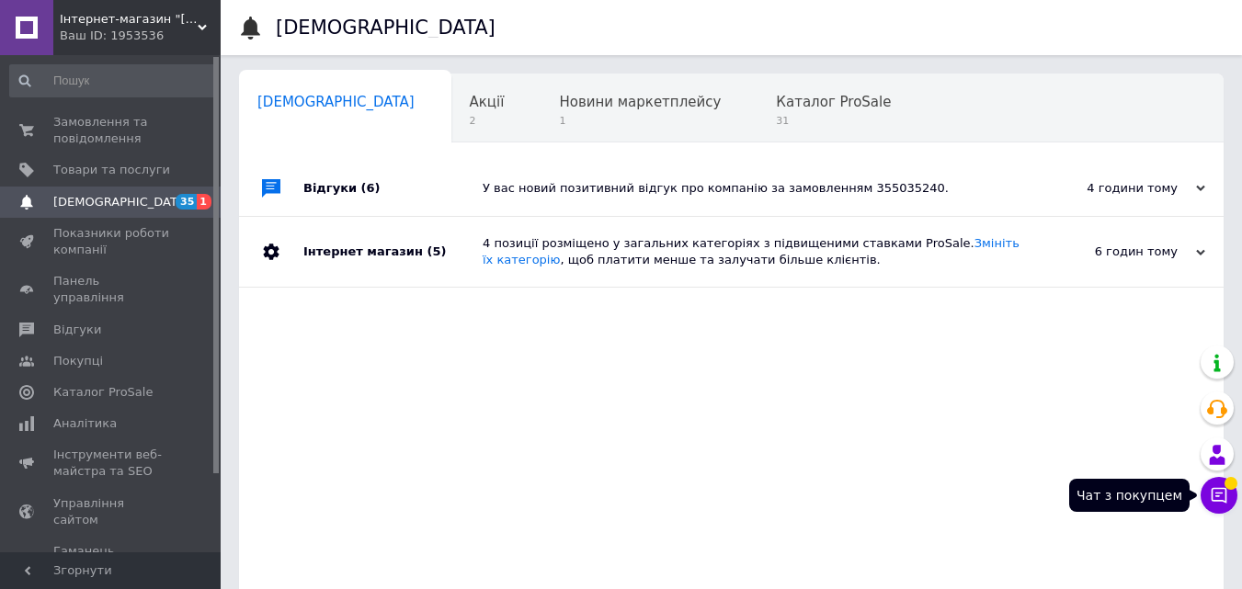
click at [1211, 487] on icon at bounding box center [1219, 495] width 18 height 18
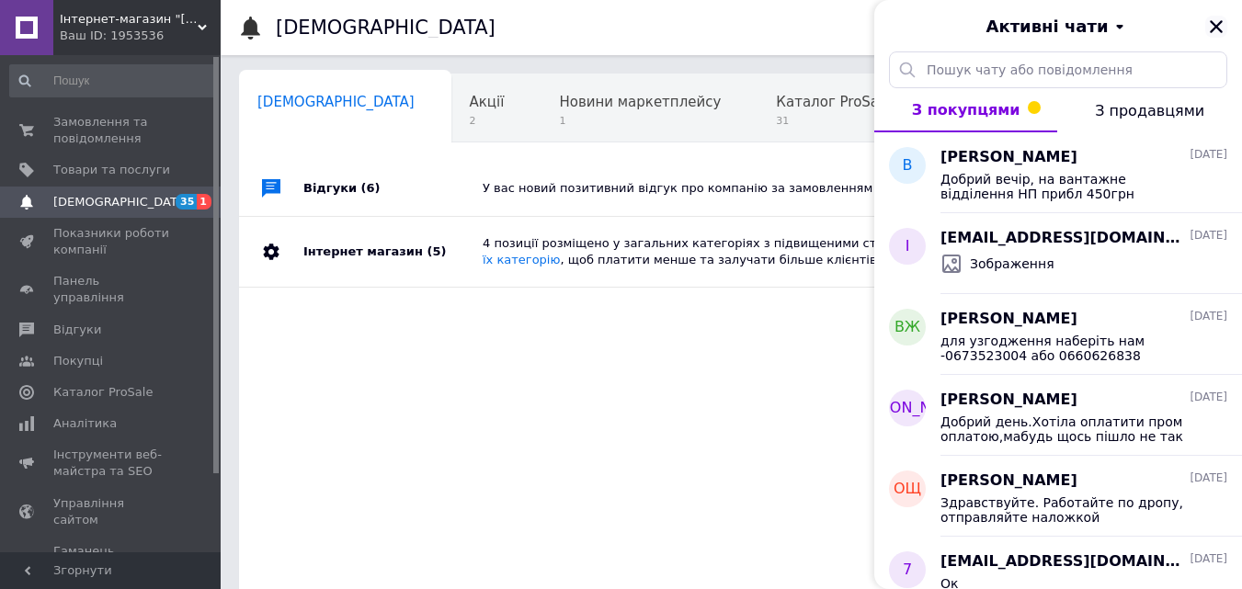
click at [1221, 27] on icon "Закрити" at bounding box center [1216, 26] width 17 height 17
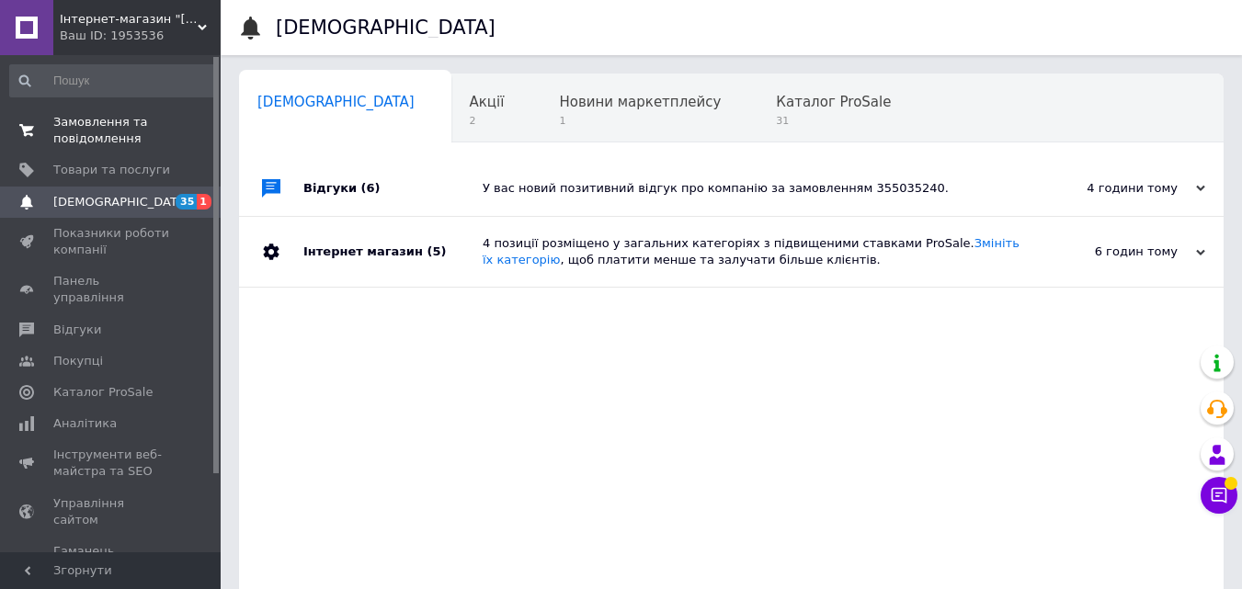
click at [78, 134] on span "Замовлення та повідомлення" at bounding box center [111, 130] width 117 height 33
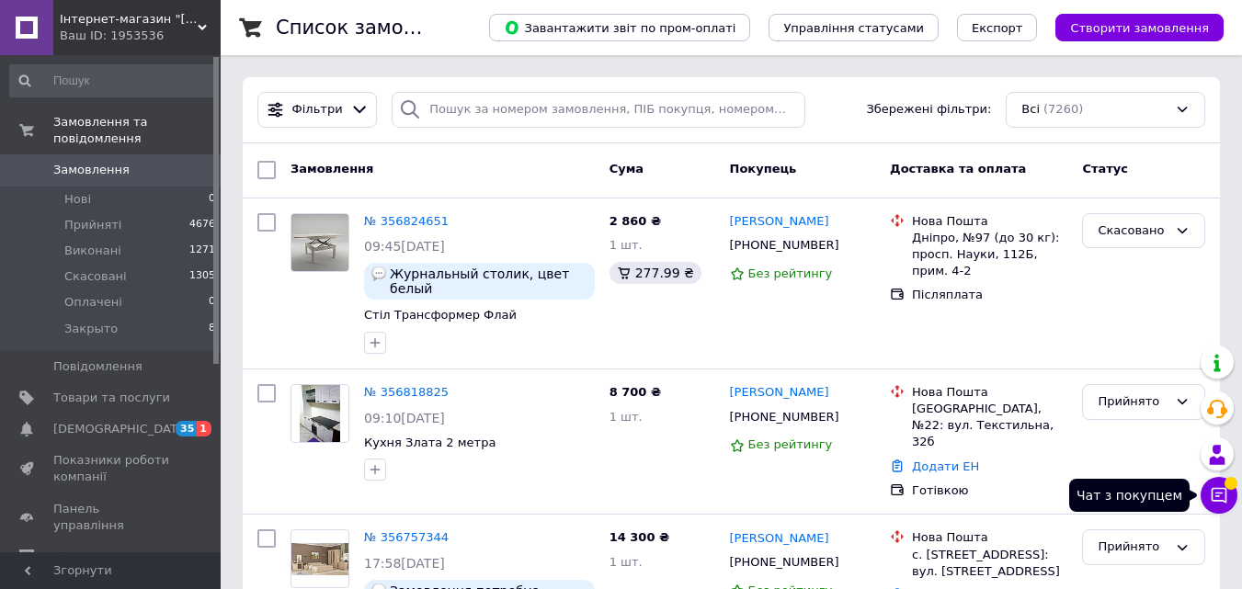
click at [1210, 495] on icon at bounding box center [1219, 495] width 18 height 18
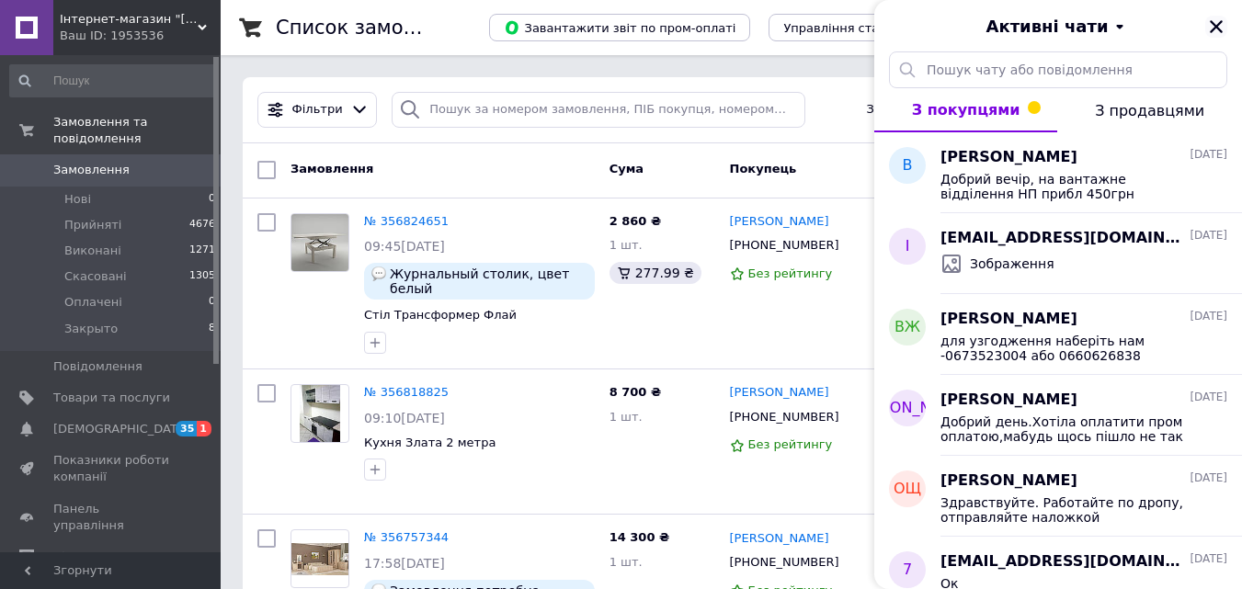
click at [1214, 27] on icon "Закрити" at bounding box center [1216, 26] width 17 height 17
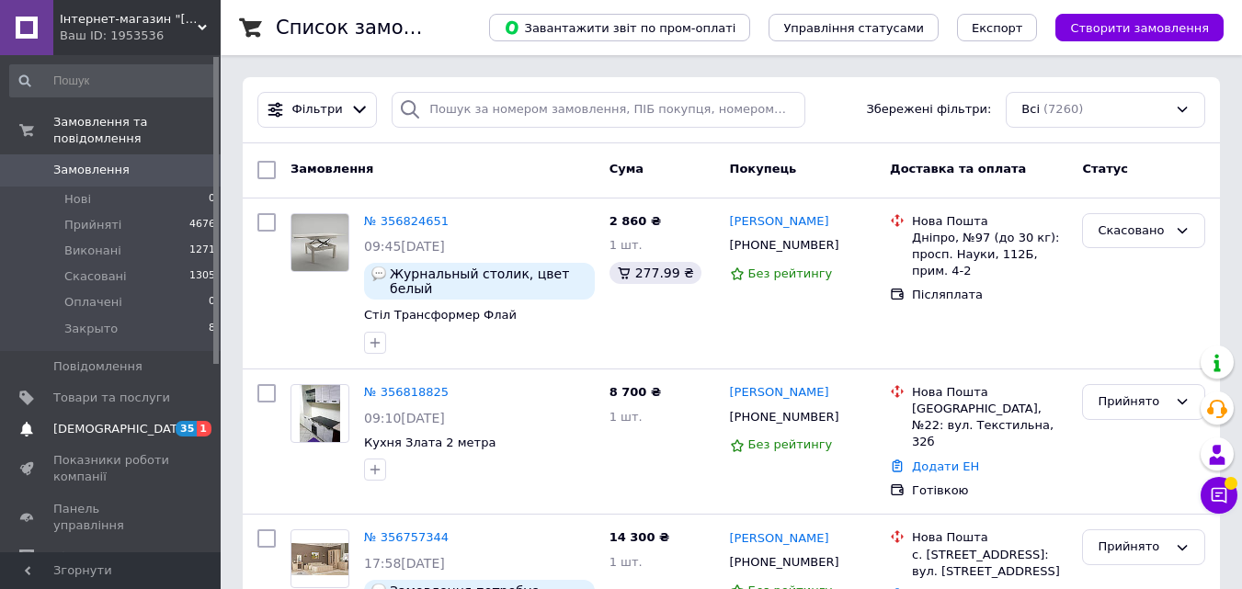
click at [66, 162] on span "Замовлення" at bounding box center [91, 170] width 76 height 17
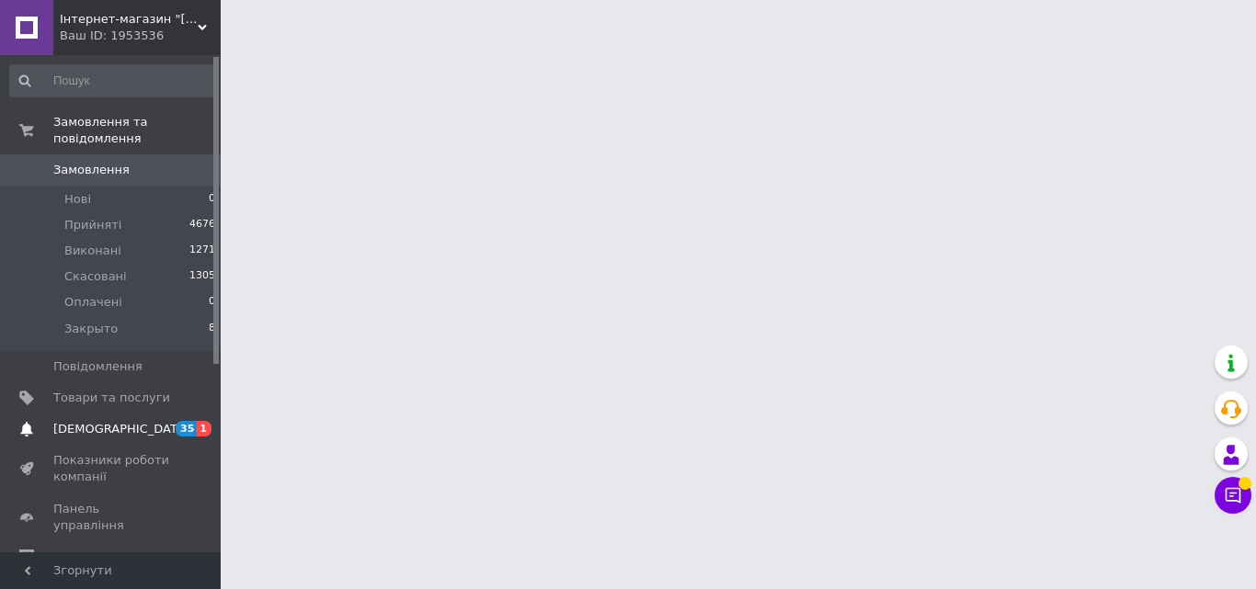
click at [111, 421] on span "[DEMOGRAPHIC_DATA]" at bounding box center [121, 429] width 136 height 17
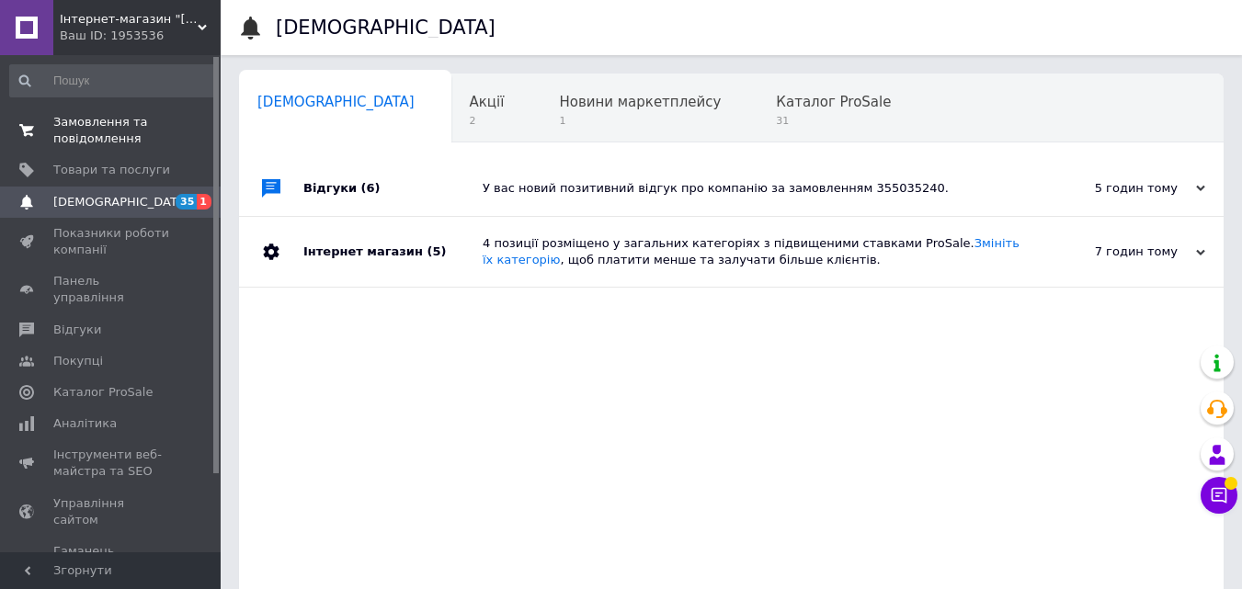
click at [95, 143] on span "Замовлення та повідомлення" at bounding box center [111, 130] width 117 height 33
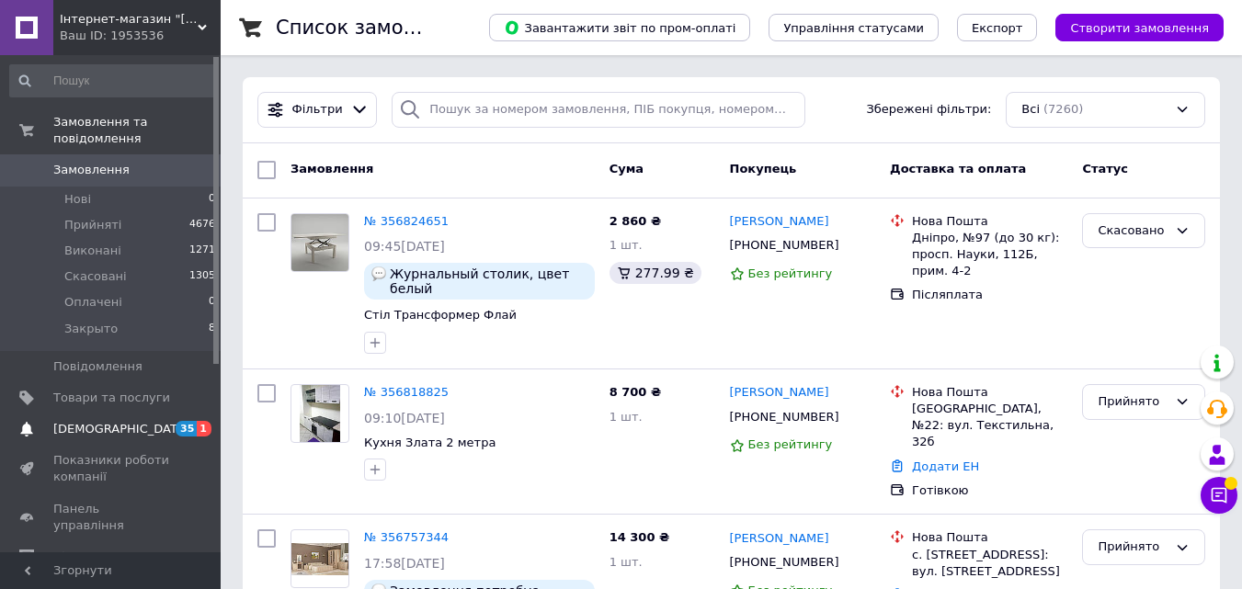
click at [136, 421] on span "[DEMOGRAPHIC_DATA]" at bounding box center [111, 429] width 117 height 17
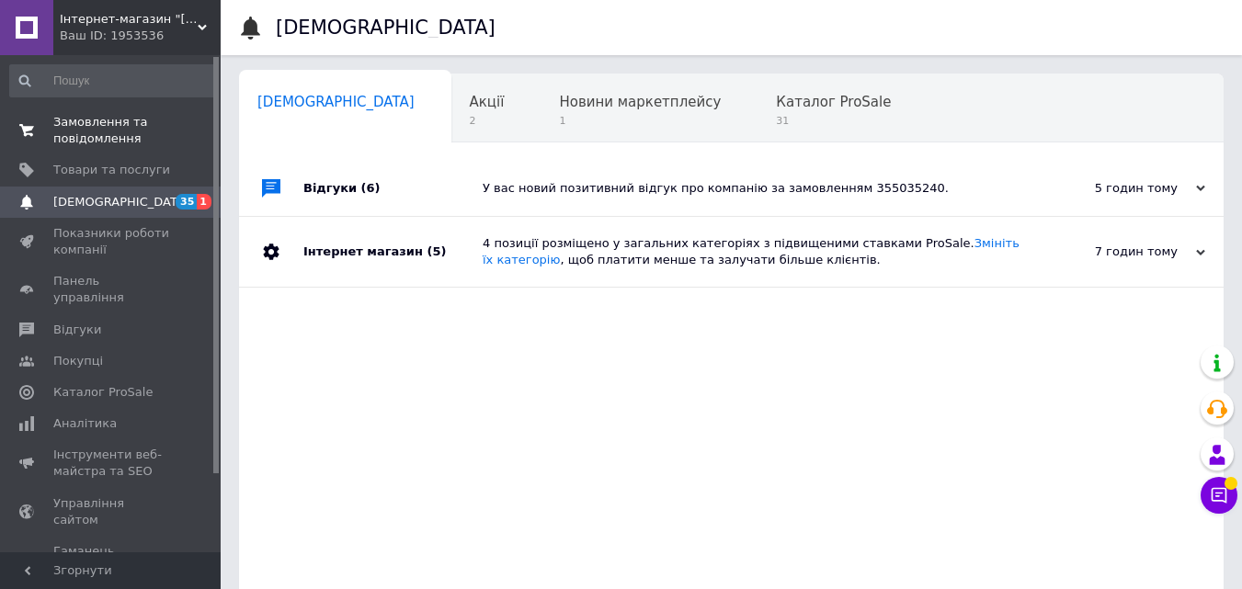
click at [84, 119] on span "Замовлення та повідомлення" at bounding box center [111, 130] width 117 height 33
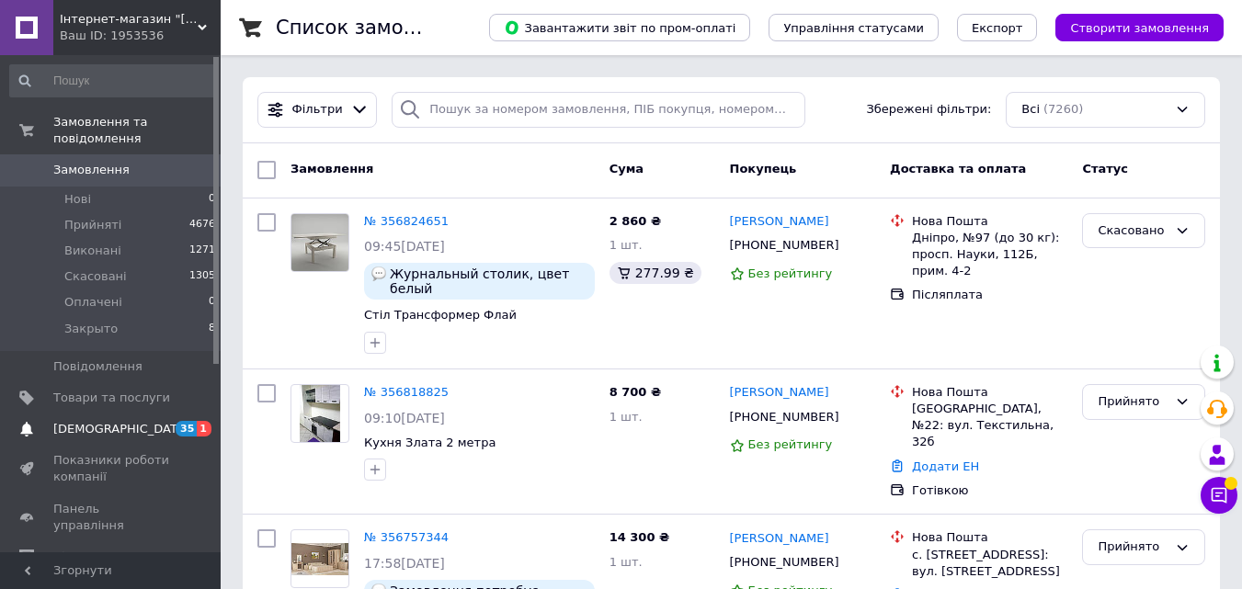
click at [97, 421] on span "[DEMOGRAPHIC_DATA]" at bounding box center [121, 429] width 136 height 17
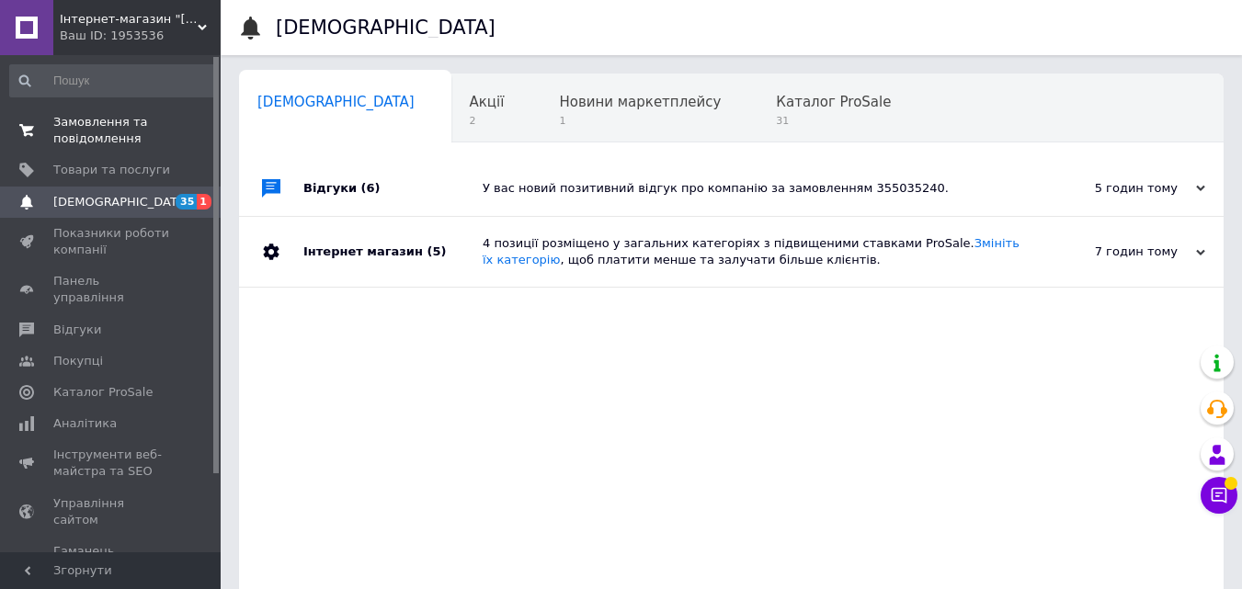
click at [124, 134] on span "Замовлення та повідомлення" at bounding box center [111, 130] width 117 height 33
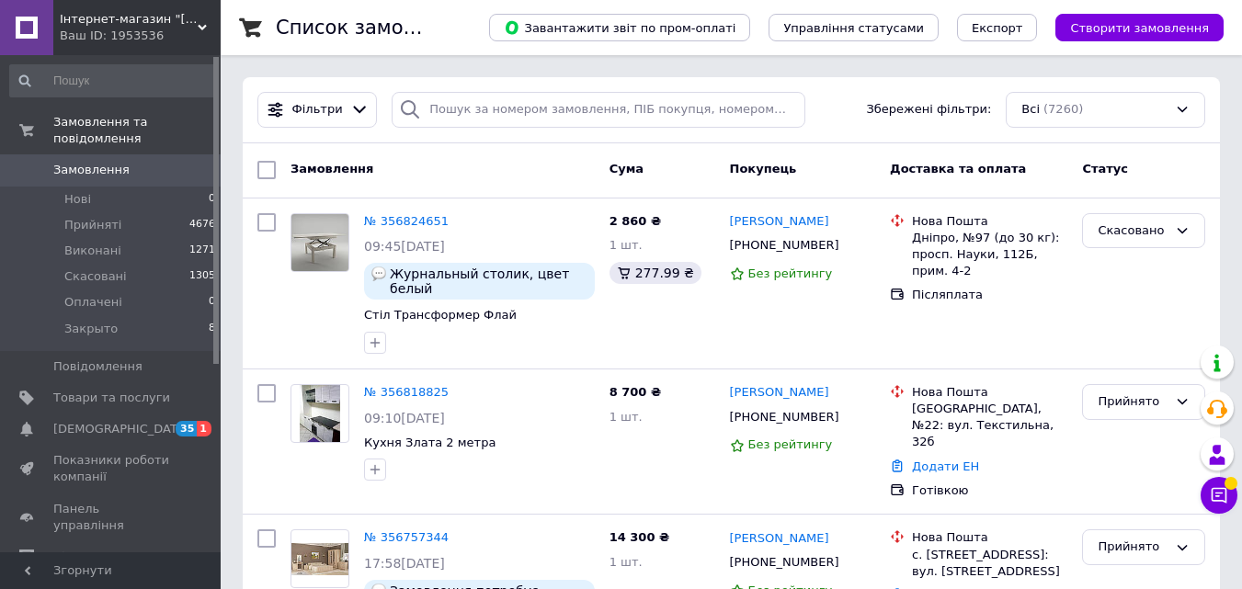
click at [1219, 496] on icon at bounding box center [1220, 496] width 16 height 16
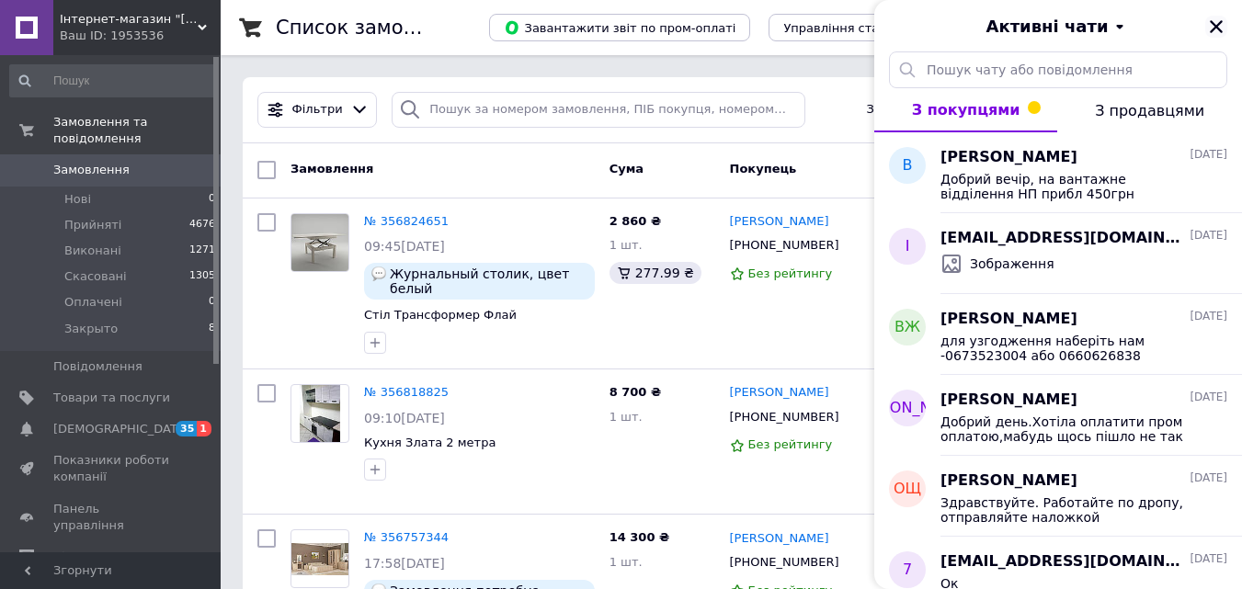
click at [1217, 26] on icon "Закрити" at bounding box center [1216, 26] width 13 height 13
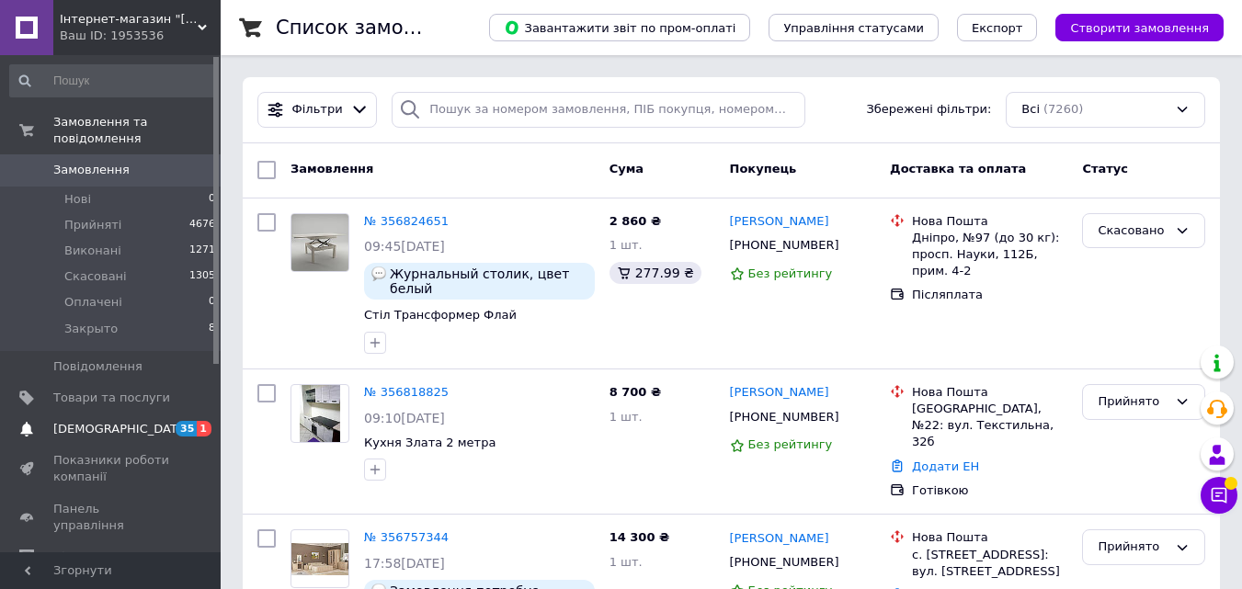
click at [89, 421] on span "[DEMOGRAPHIC_DATA]" at bounding box center [121, 429] width 136 height 17
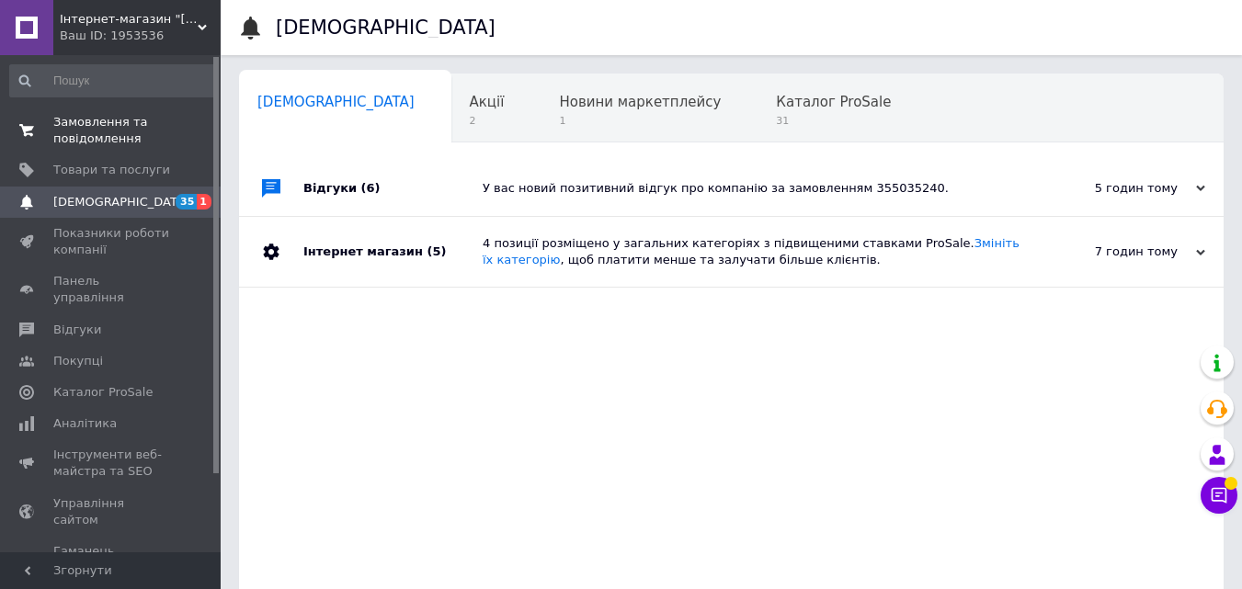
click at [107, 145] on span "Замовлення та повідомлення" at bounding box center [111, 130] width 117 height 33
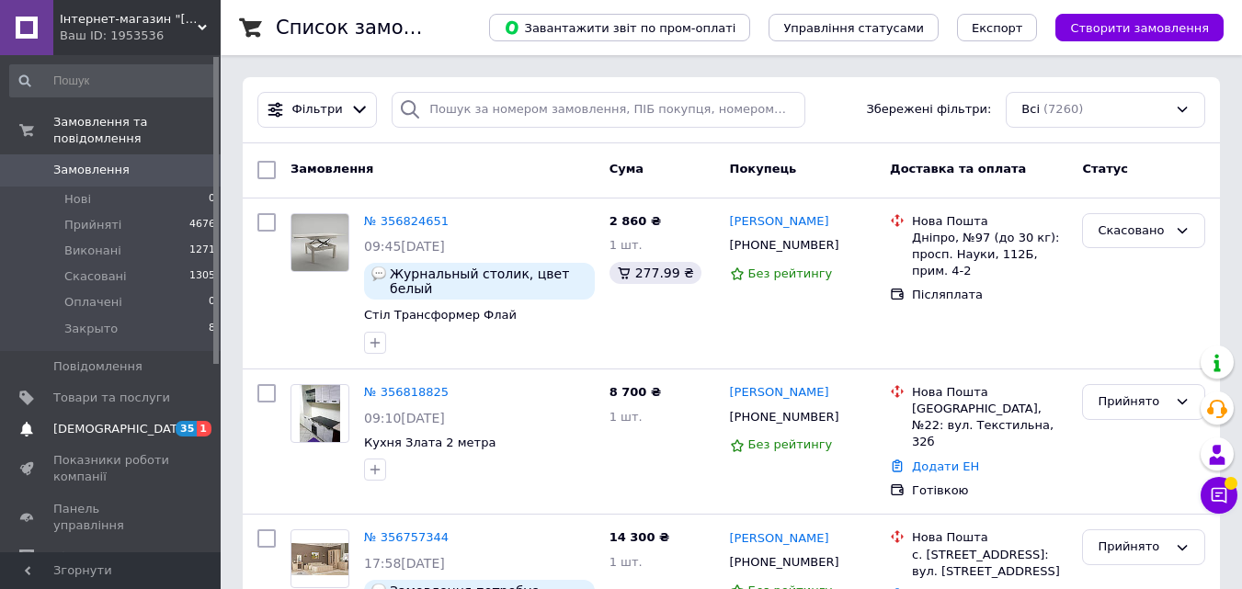
click at [134, 421] on span "[DEMOGRAPHIC_DATA]" at bounding box center [111, 429] width 117 height 17
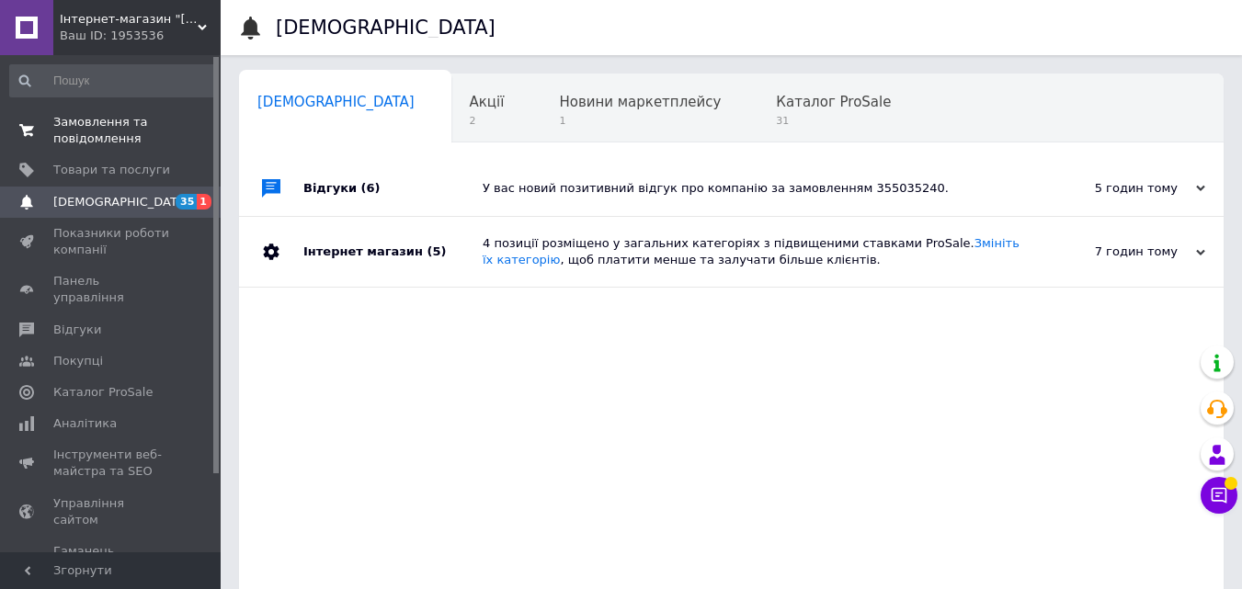
click at [93, 132] on span "Замовлення та повідомлення" at bounding box center [111, 130] width 117 height 33
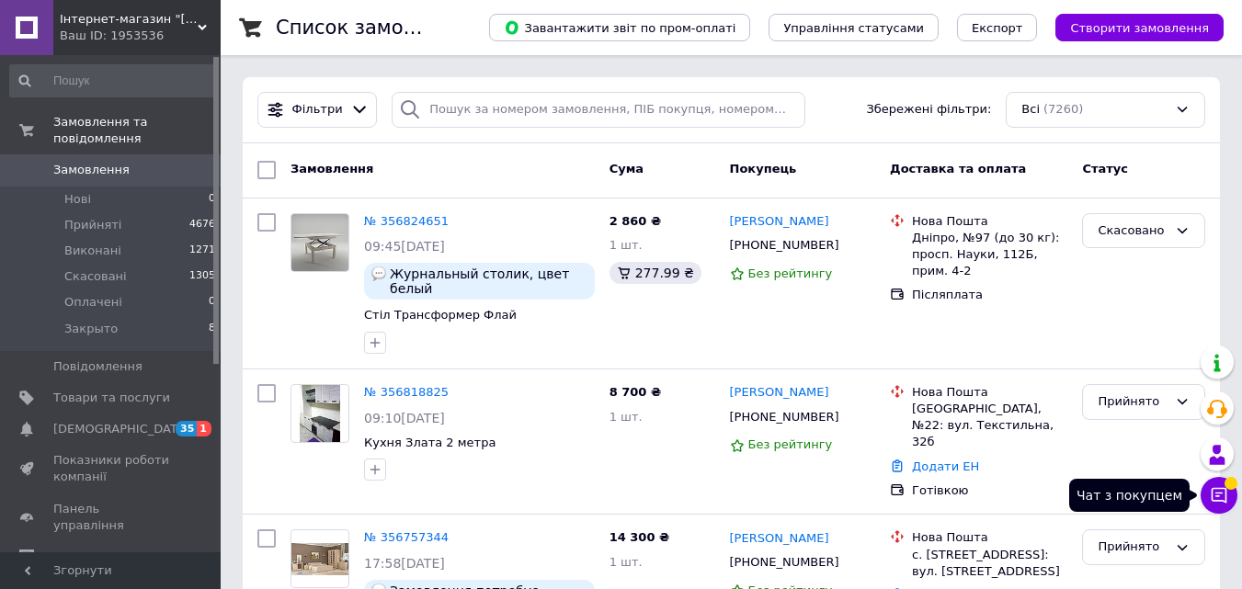
click at [1218, 497] on icon at bounding box center [1219, 495] width 18 height 18
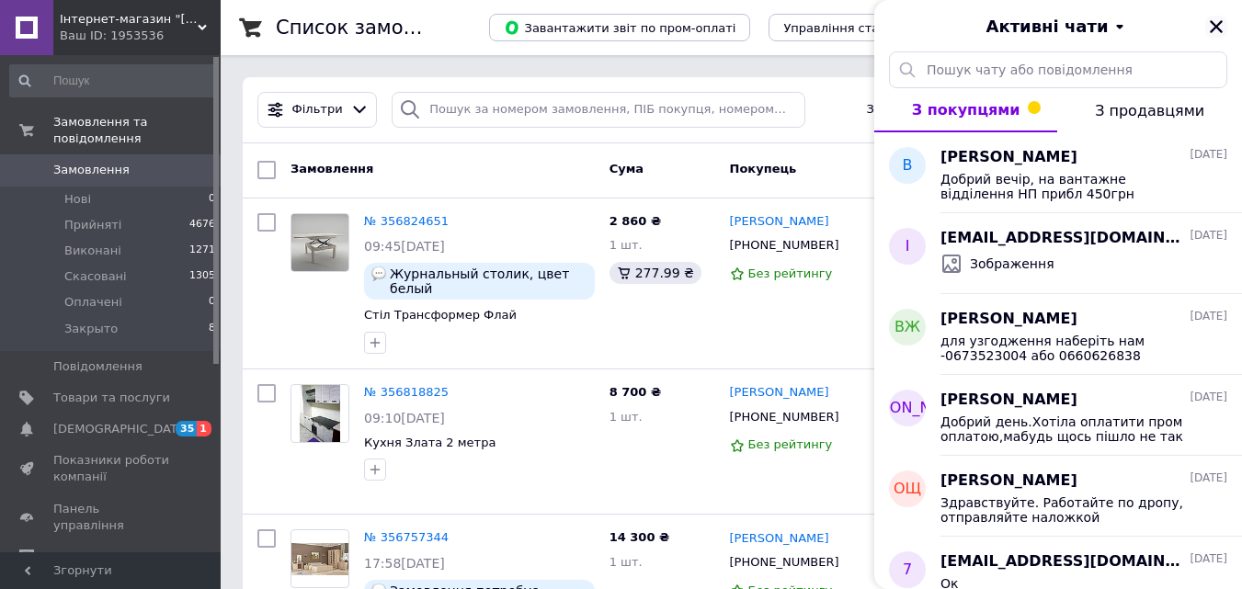
click at [1220, 23] on icon "Закрити" at bounding box center [1216, 26] width 13 height 13
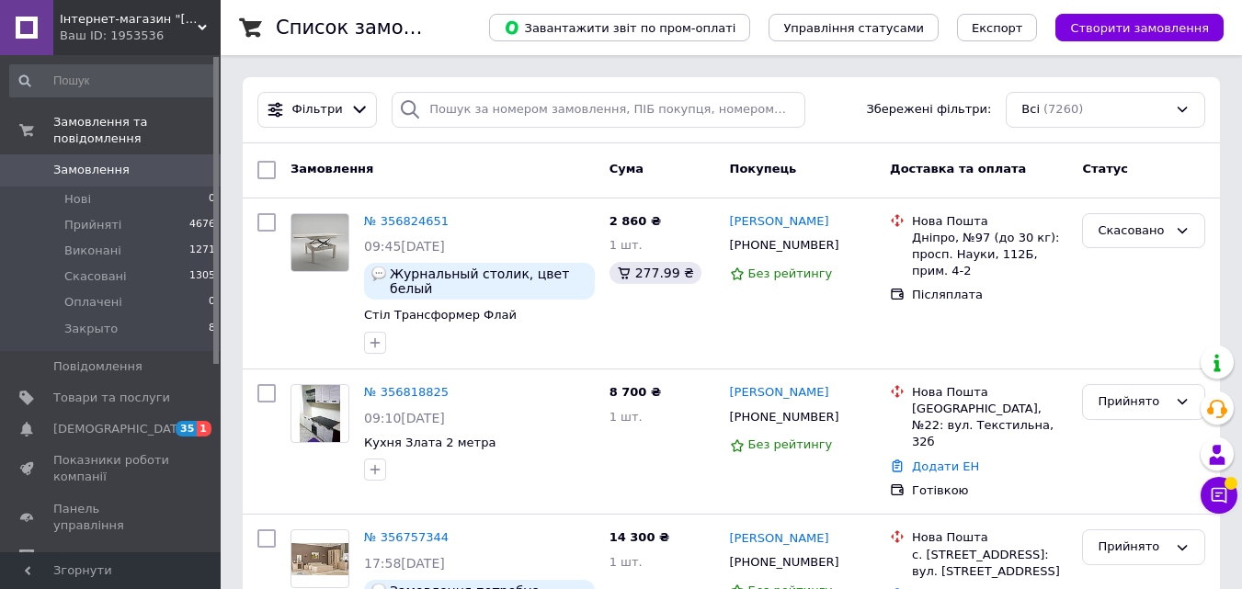
click at [1225, 484] on span at bounding box center [1231, 482] width 13 height 13
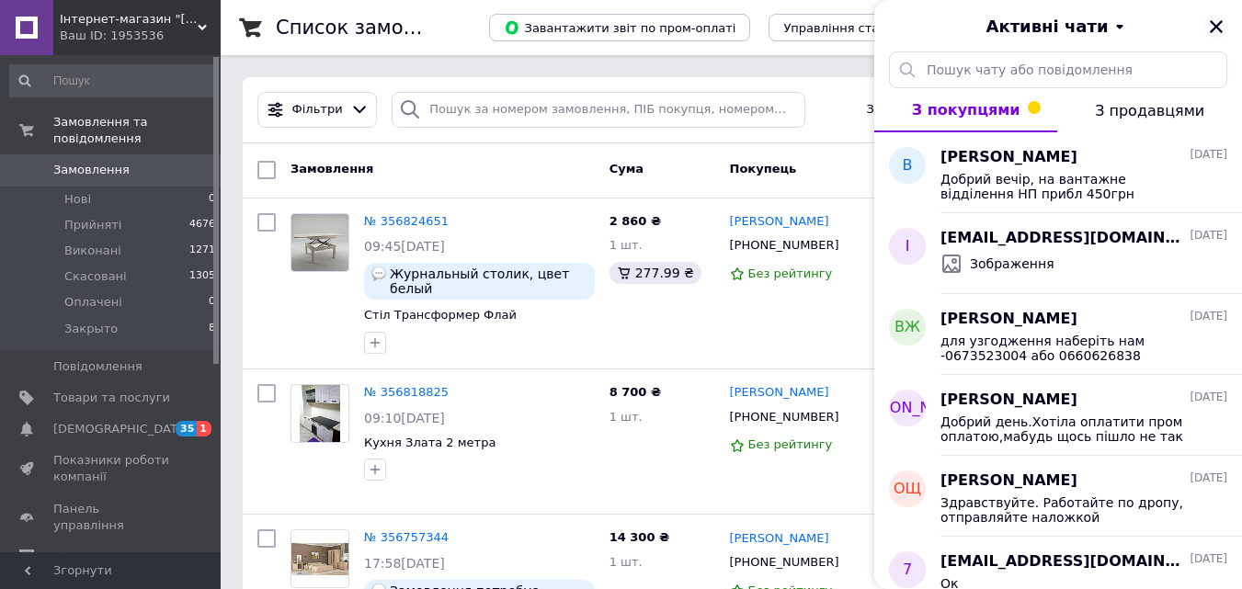
click at [1211, 20] on icon "Закрити" at bounding box center [1216, 26] width 17 height 17
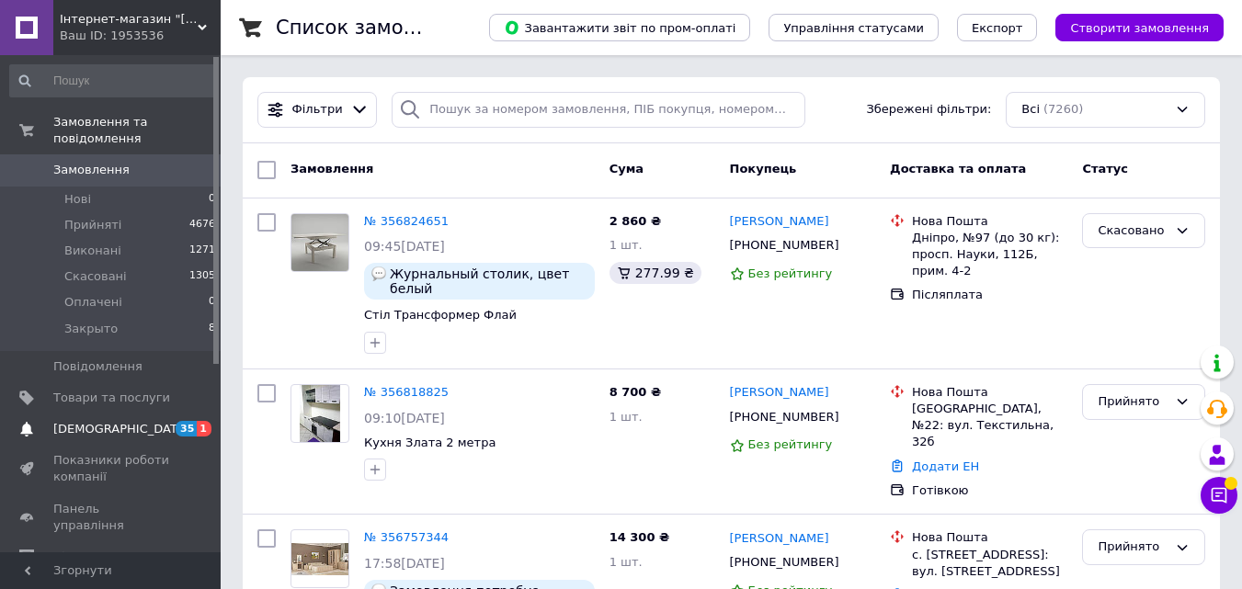
click at [85, 421] on span "[DEMOGRAPHIC_DATA]" at bounding box center [121, 429] width 136 height 17
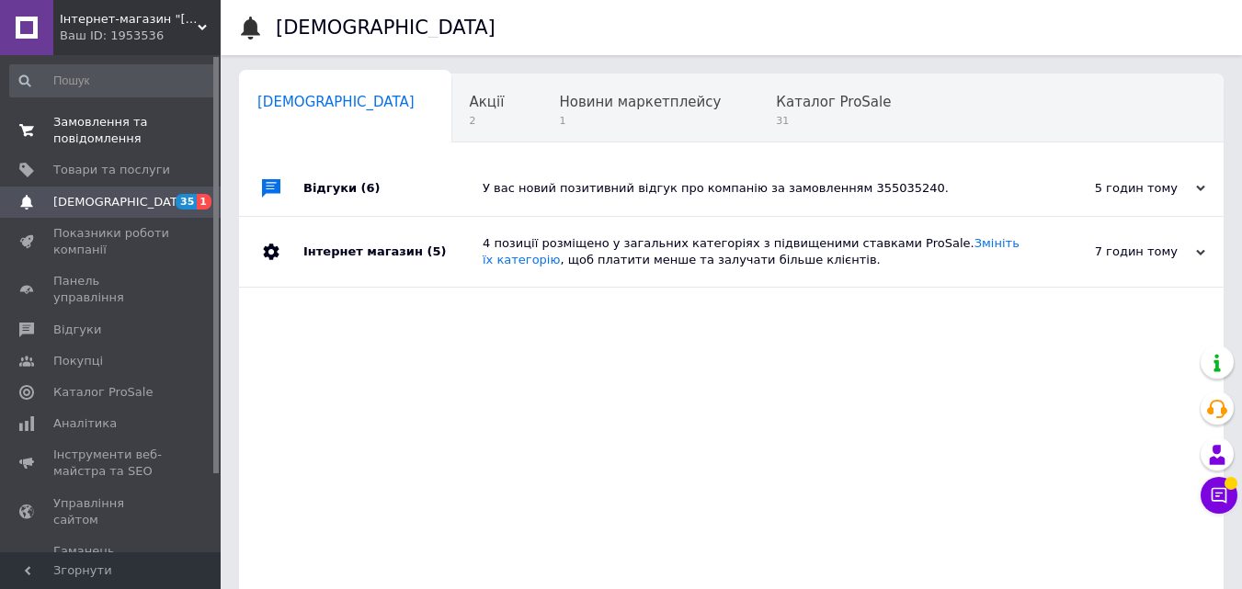
click at [90, 144] on span "Замовлення та повідомлення" at bounding box center [111, 130] width 117 height 33
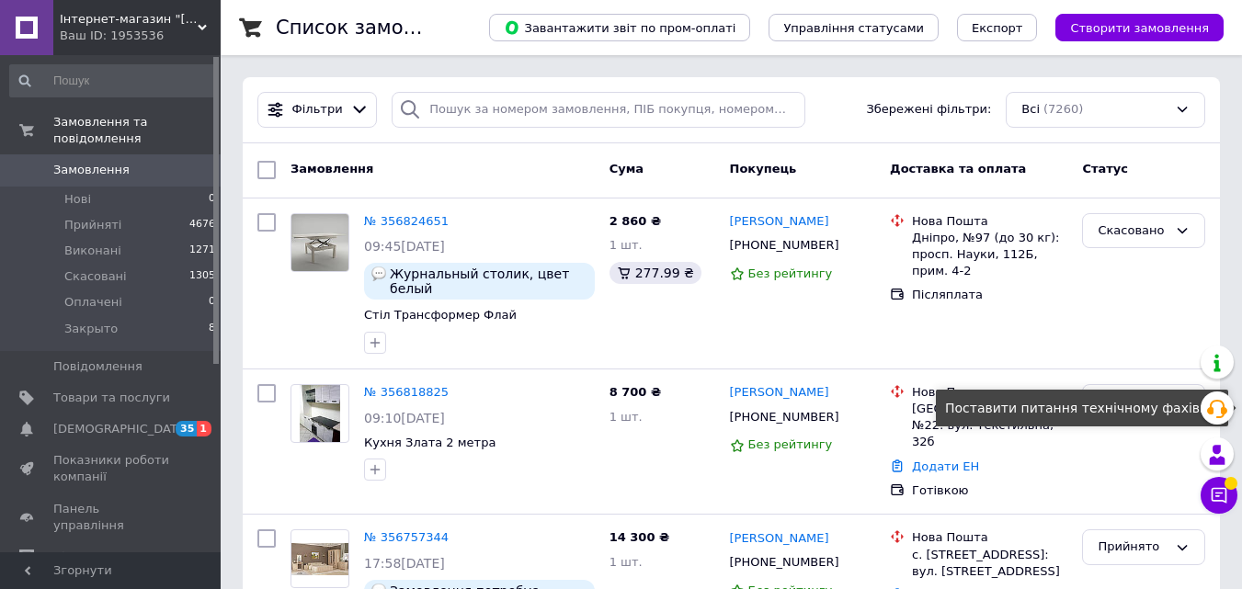
click at [1224, 492] on icon at bounding box center [1219, 495] width 18 height 18
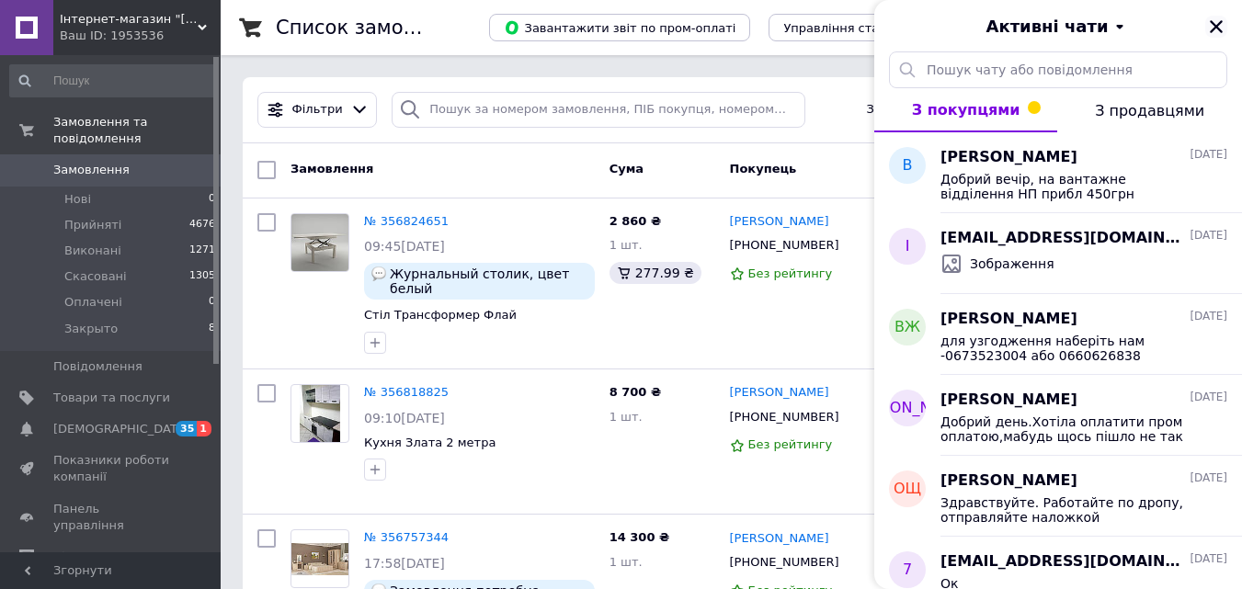
click at [1214, 23] on icon "Закрити" at bounding box center [1216, 26] width 17 height 17
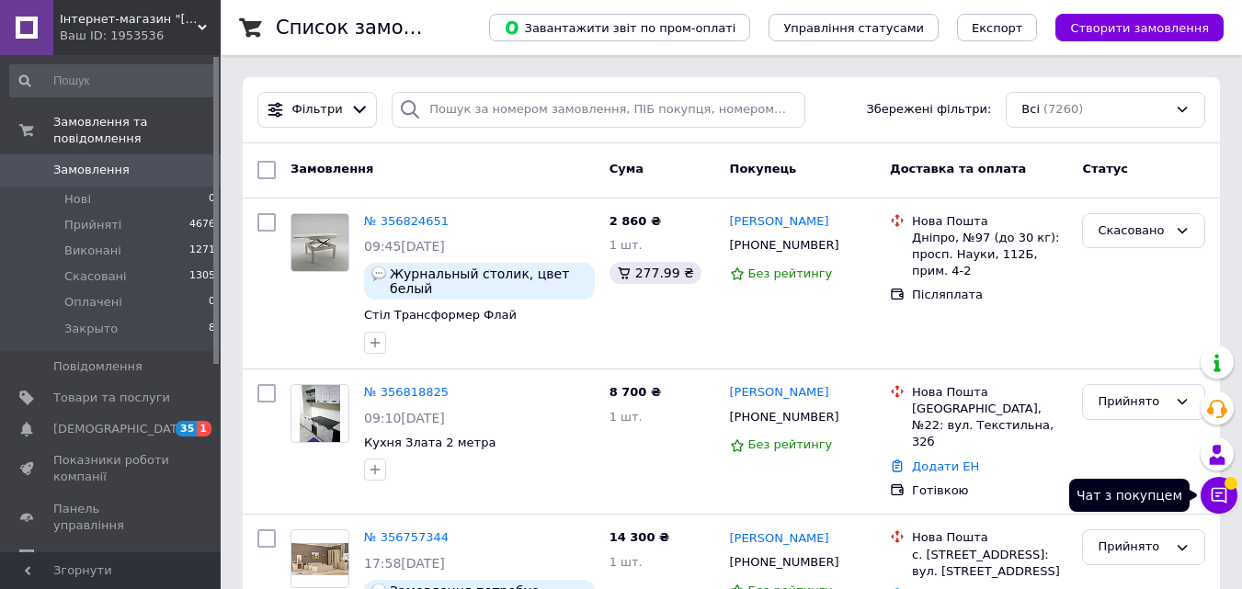
click at [1228, 487] on span at bounding box center [1231, 482] width 13 height 13
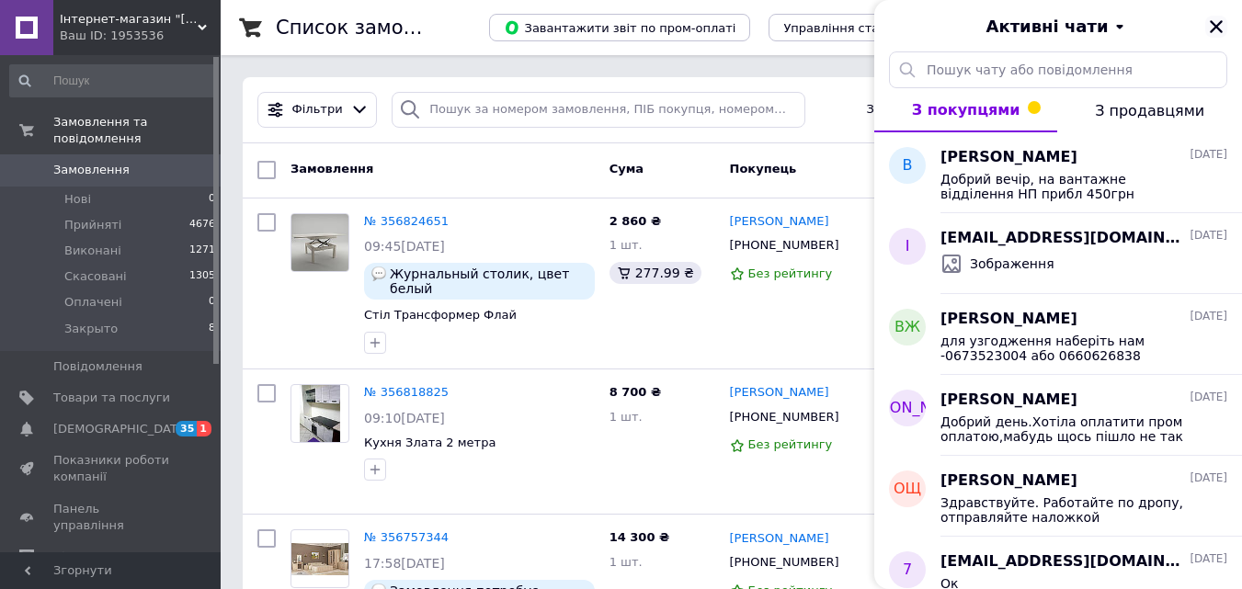
click at [1220, 25] on icon "Закрити" at bounding box center [1216, 26] width 17 height 17
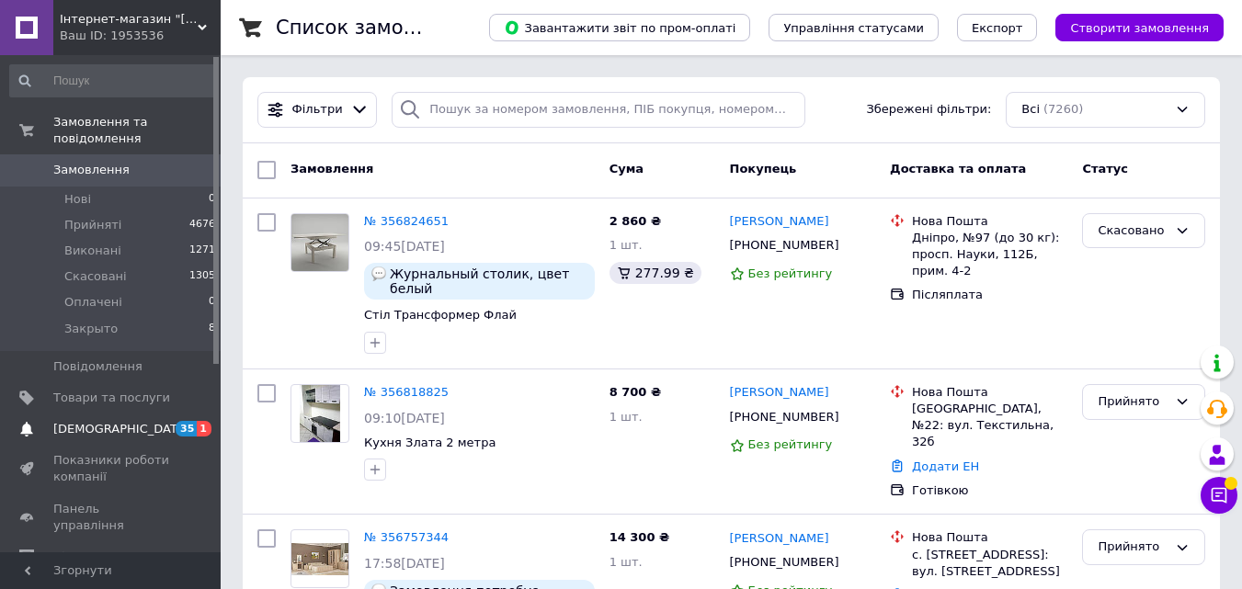
click at [101, 421] on span "[DEMOGRAPHIC_DATA]" at bounding box center [121, 429] width 136 height 17
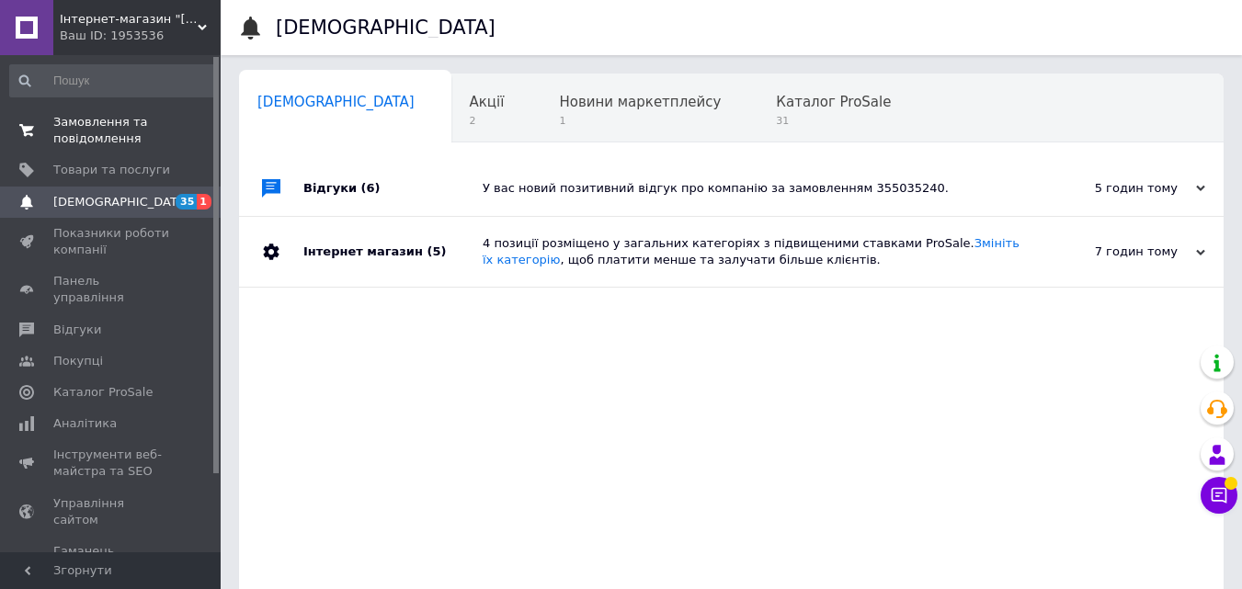
click at [87, 123] on span "Замовлення та повідомлення" at bounding box center [111, 130] width 117 height 33
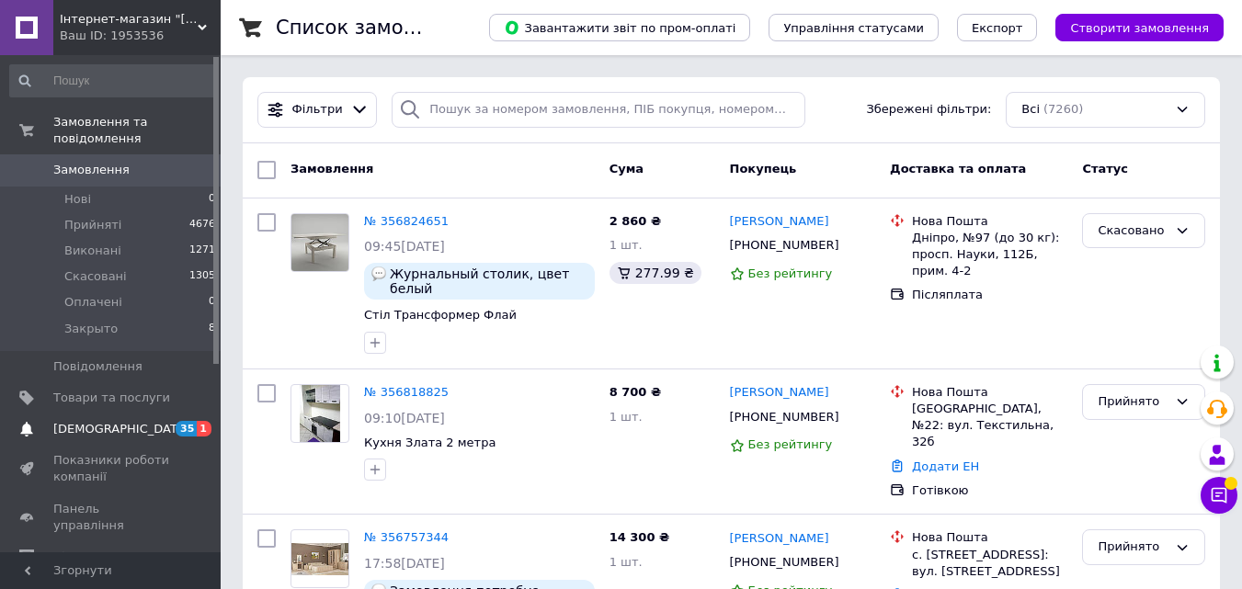
click at [119, 421] on span "[DEMOGRAPHIC_DATA]" at bounding box center [121, 429] width 136 height 17
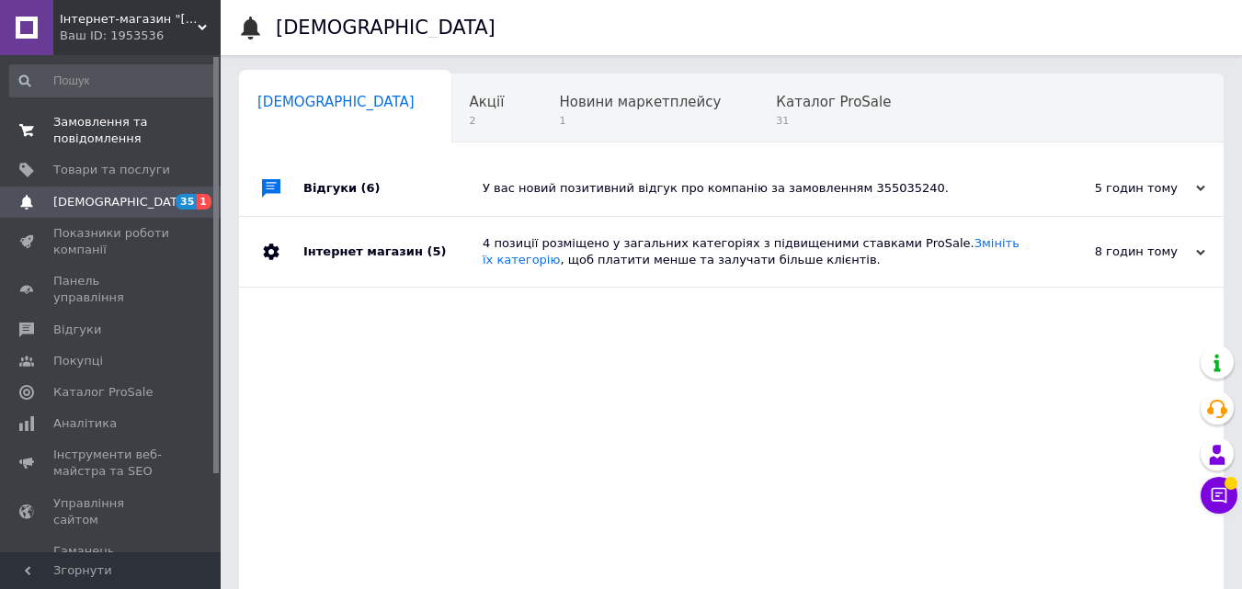
click at [91, 131] on span "Замовлення та повідомлення" at bounding box center [111, 130] width 117 height 33
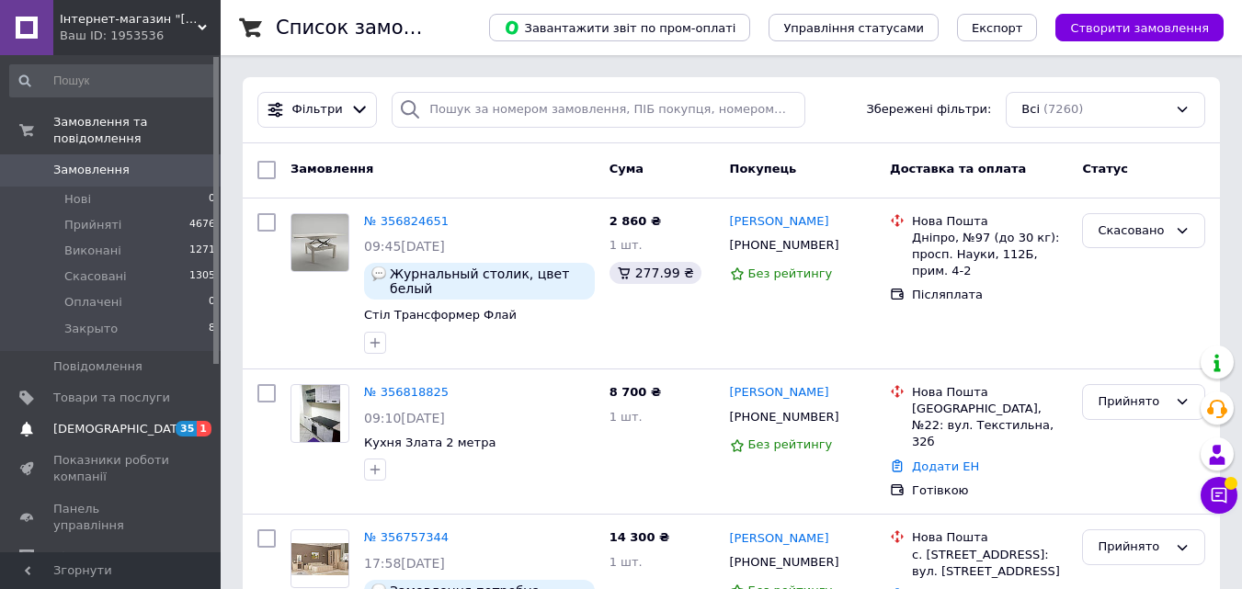
click at [65, 421] on span "[DEMOGRAPHIC_DATA]" at bounding box center [121, 429] width 136 height 17
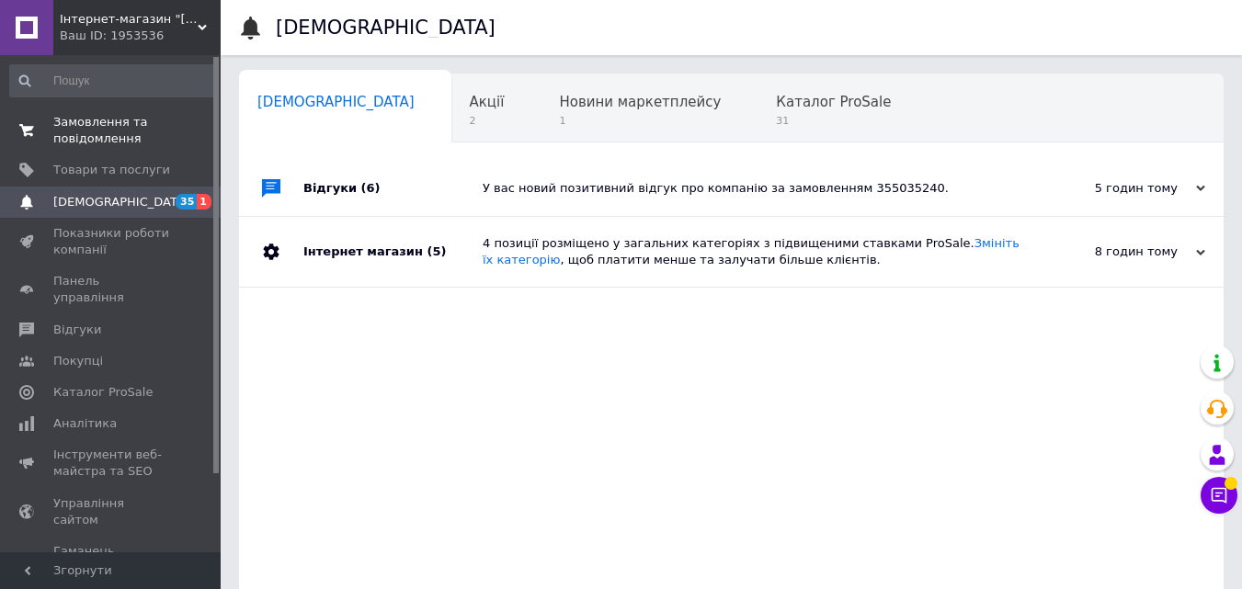
click at [119, 141] on span "Замовлення та повідомлення" at bounding box center [111, 130] width 117 height 33
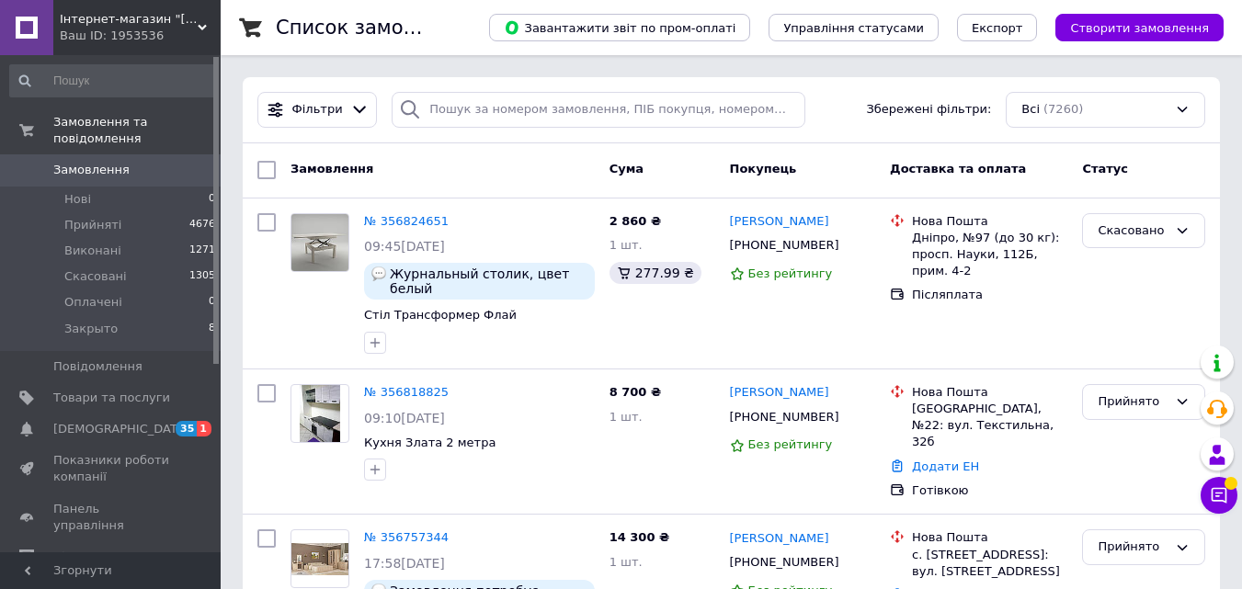
click at [95, 162] on span "Замовлення" at bounding box center [91, 170] width 76 height 17
click at [79, 421] on span "[DEMOGRAPHIC_DATA]" at bounding box center [121, 429] width 136 height 17
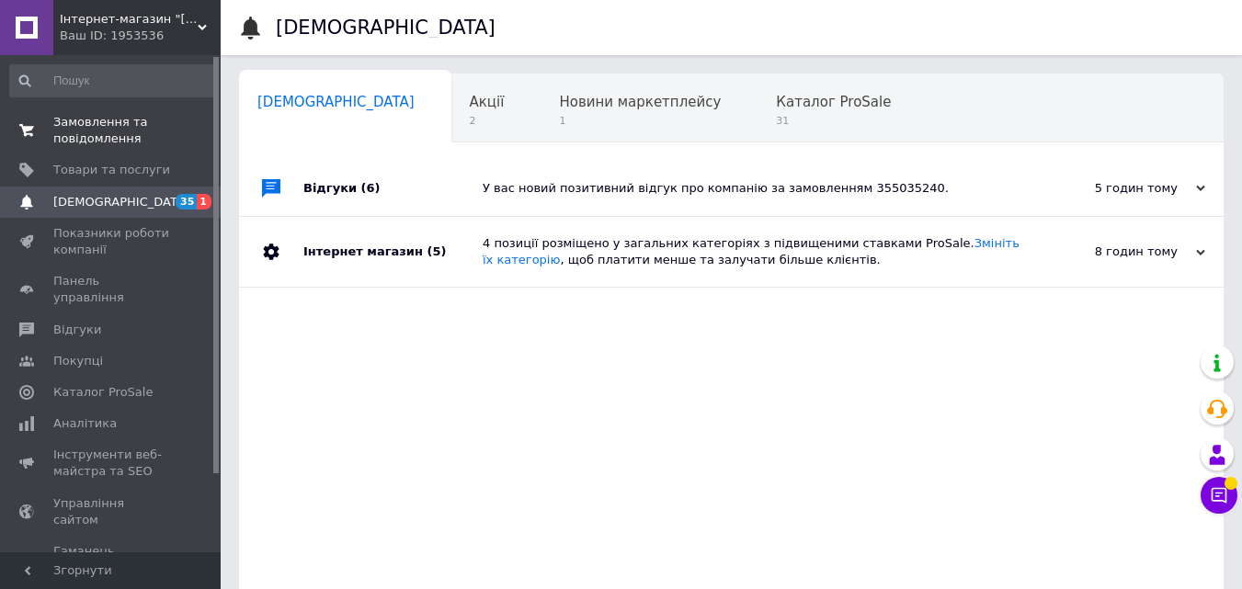
click at [97, 131] on span "Замовлення та повідомлення" at bounding box center [111, 130] width 117 height 33
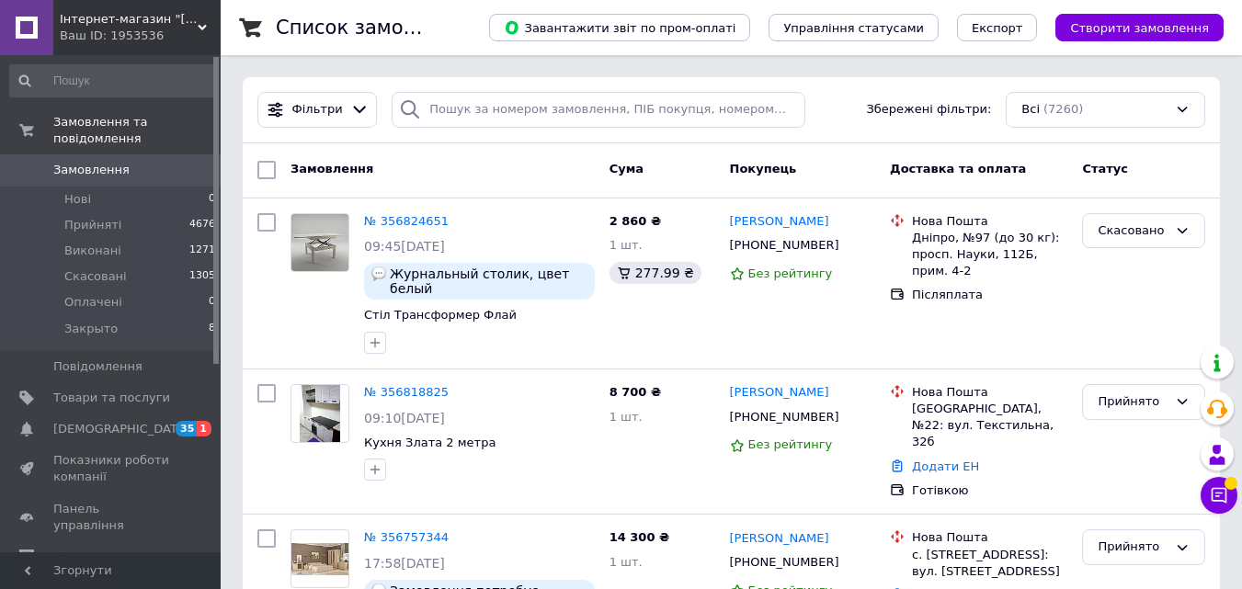
click at [98, 162] on span "Замовлення" at bounding box center [91, 170] width 76 height 17
click at [138, 422] on link "[DEMOGRAPHIC_DATA] 35 1" at bounding box center [113, 429] width 226 height 31
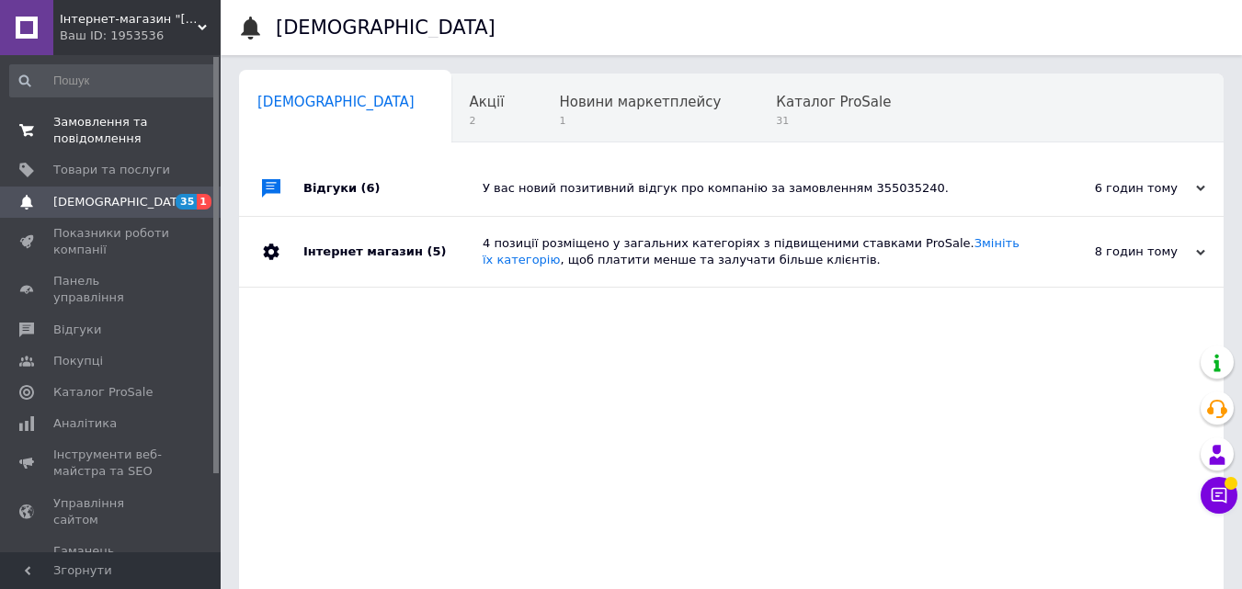
click at [84, 123] on span "Замовлення та повідомлення" at bounding box center [111, 130] width 117 height 33
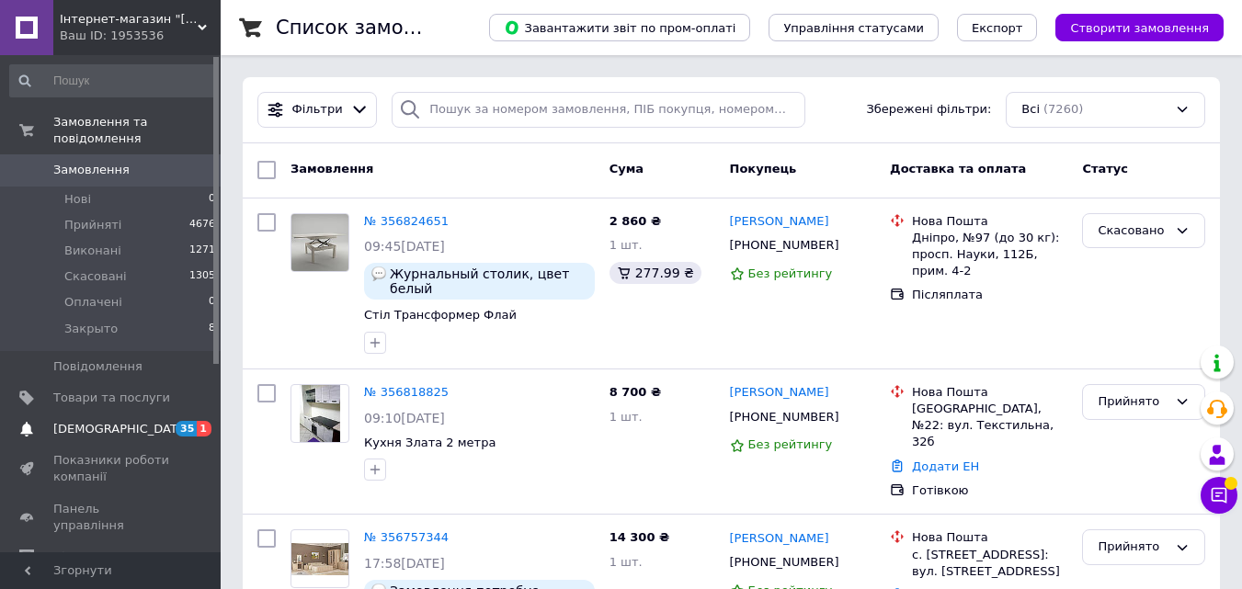
click at [109, 421] on span "[DEMOGRAPHIC_DATA]" at bounding box center [121, 429] width 136 height 17
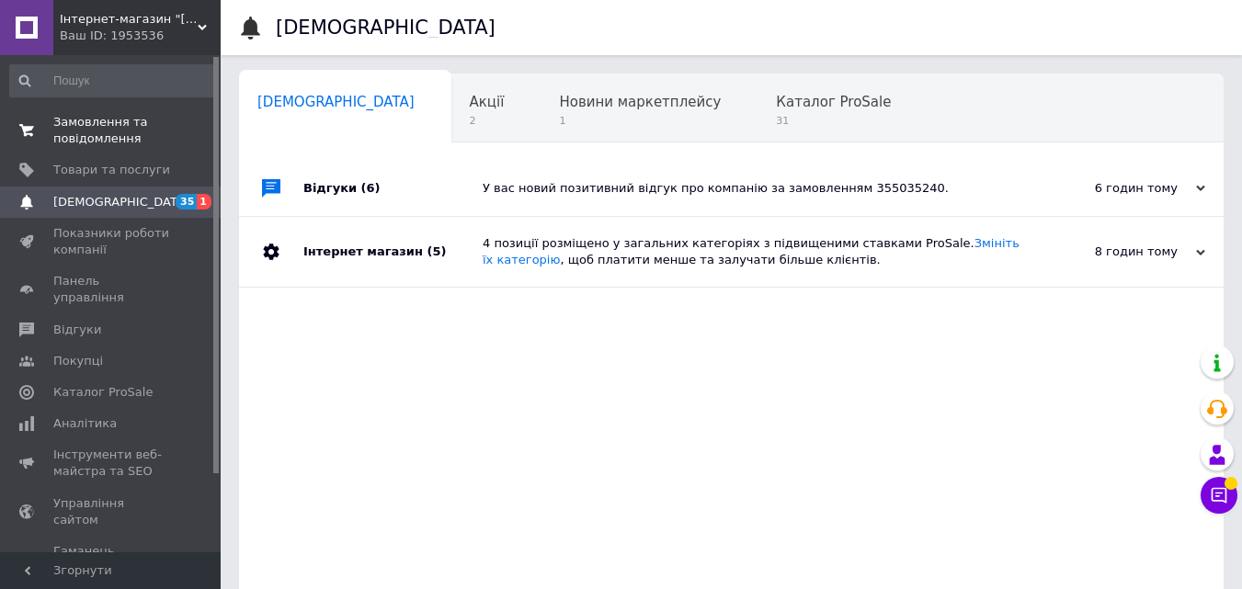
click at [99, 139] on span "Замовлення та повідомлення" at bounding box center [111, 130] width 117 height 33
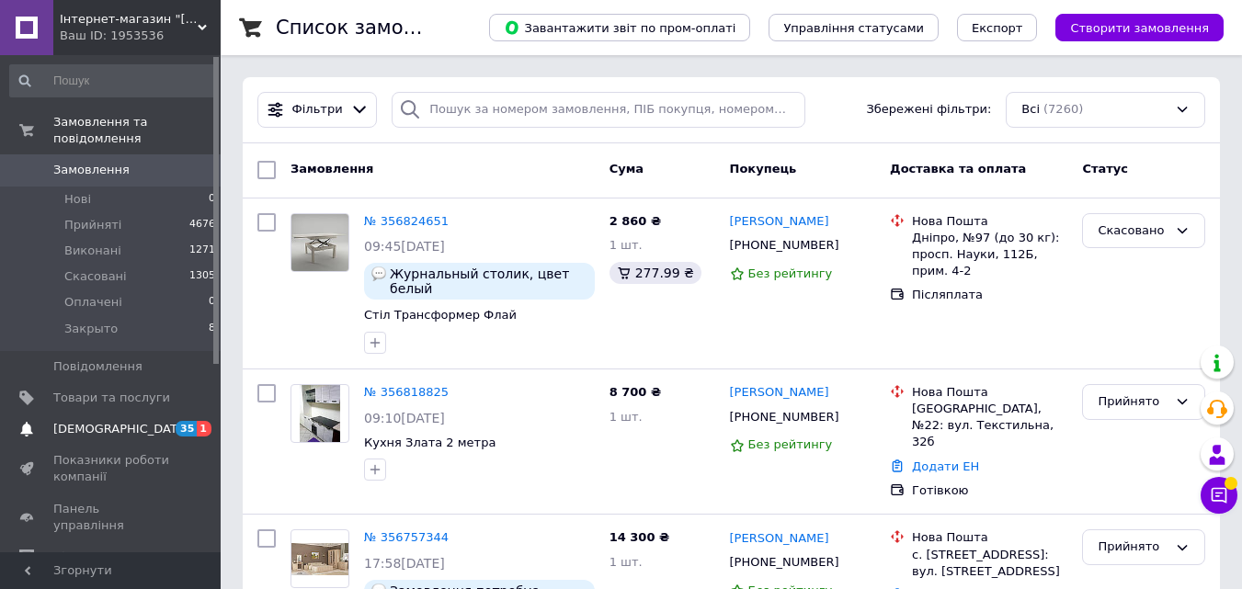
click at [89, 421] on span "[DEMOGRAPHIC_DATA]" at bounding box center [121, 429] width 136 height 17
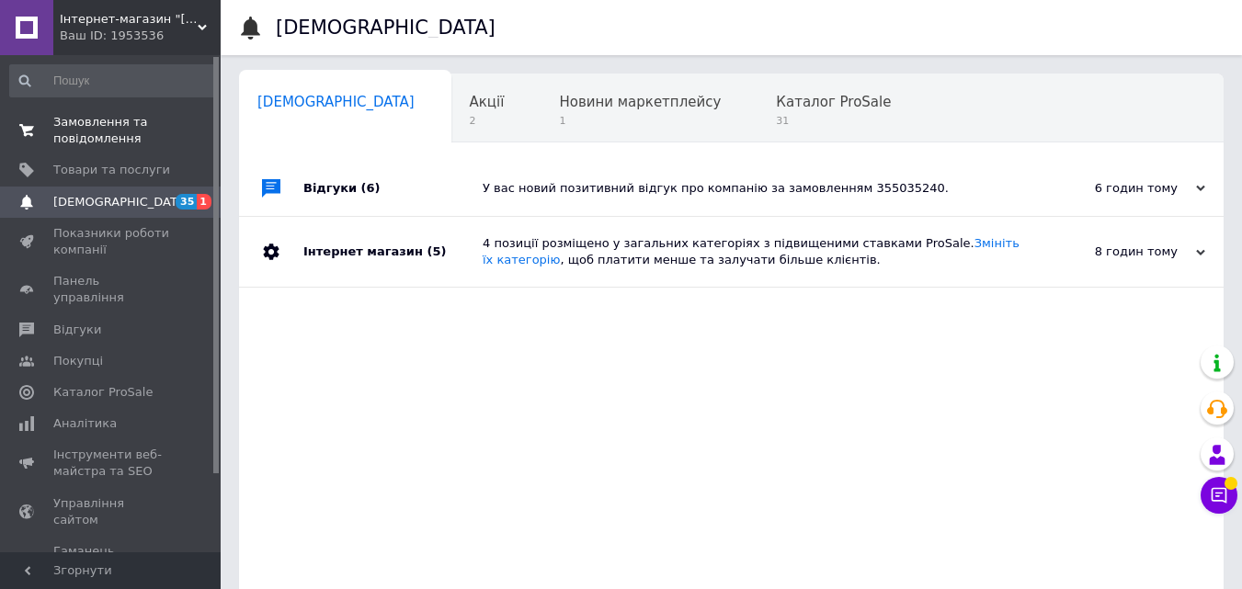
click at [89, 126] on span "Замовлення та повідомлення" at bounding box center [111, 130] width 117 height 33
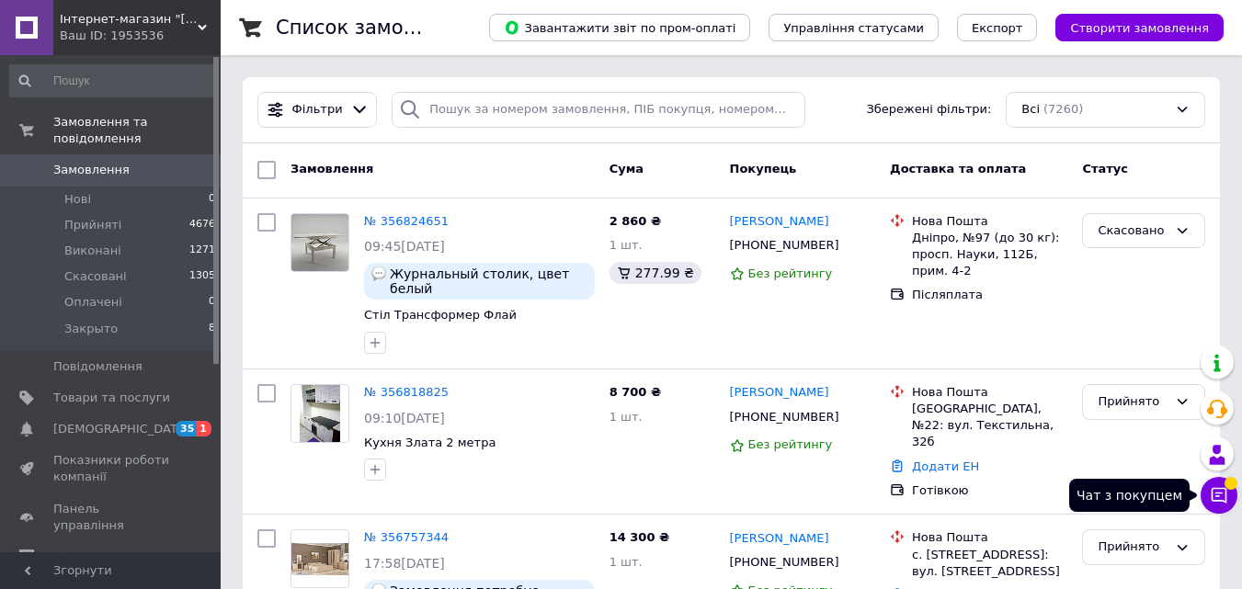
click at [1213, 486] on icon at bounding box center [1219, 495] width 18 height 18
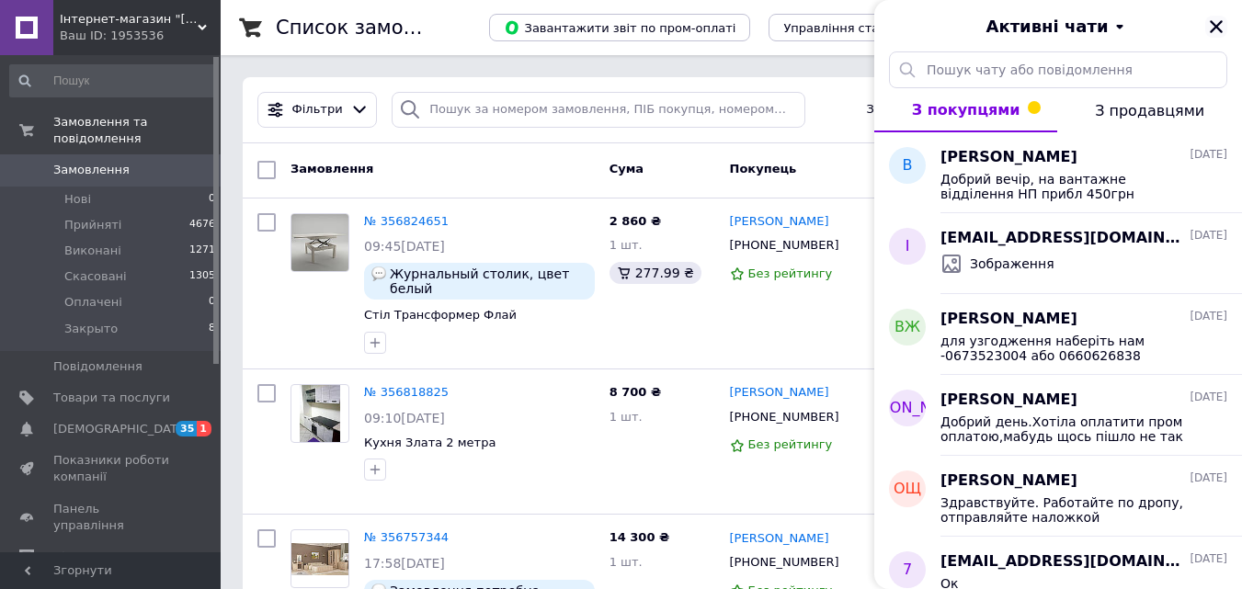
click at [1213, 18] on icon "Закрити" at bounding box center [1216, 26] width 17 height 17
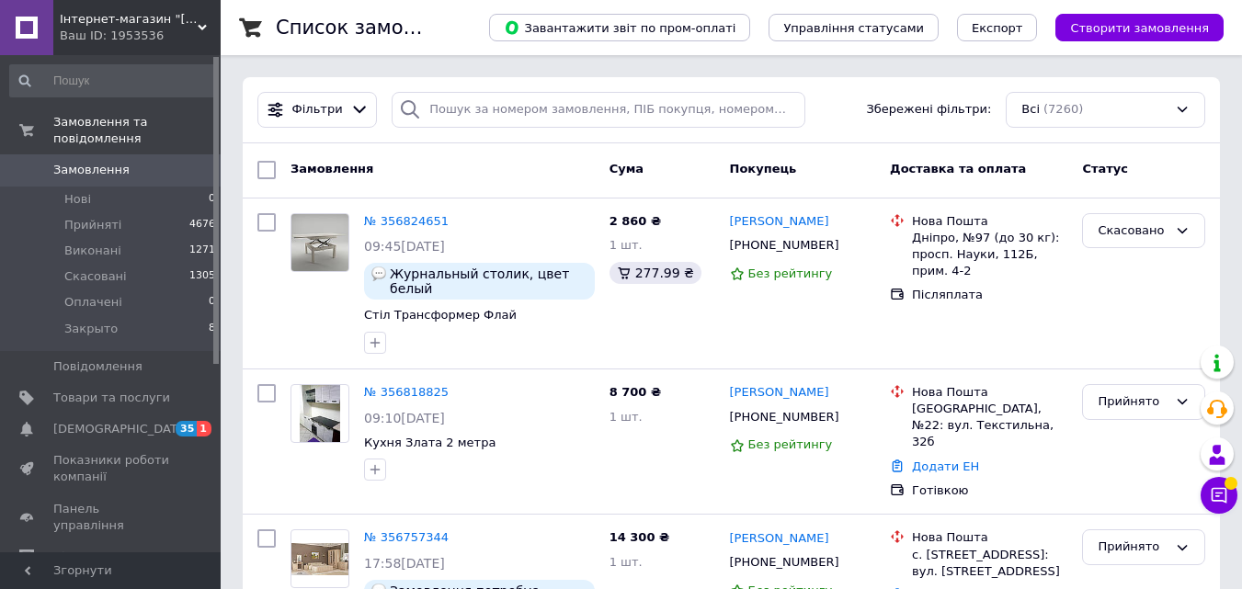
click at [1221, 490] on icon at bounding box center [1219, 495] width 18 height 18
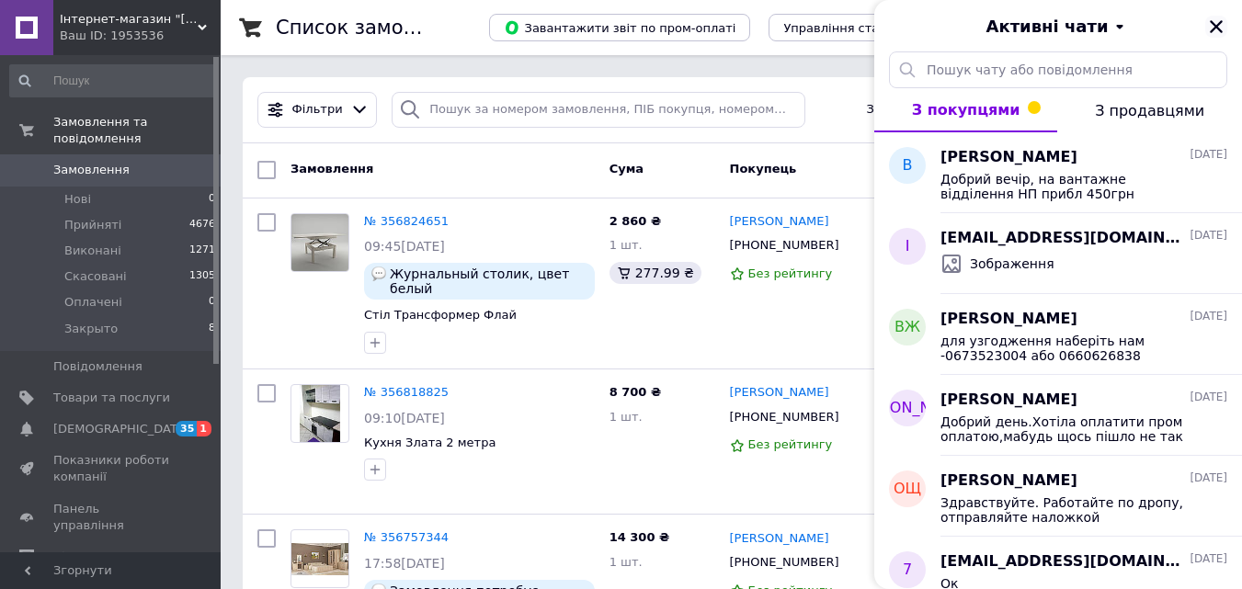
click at [1225, 27] on button "Закрити" at bounding box center [1216, 27] width 22 height 22
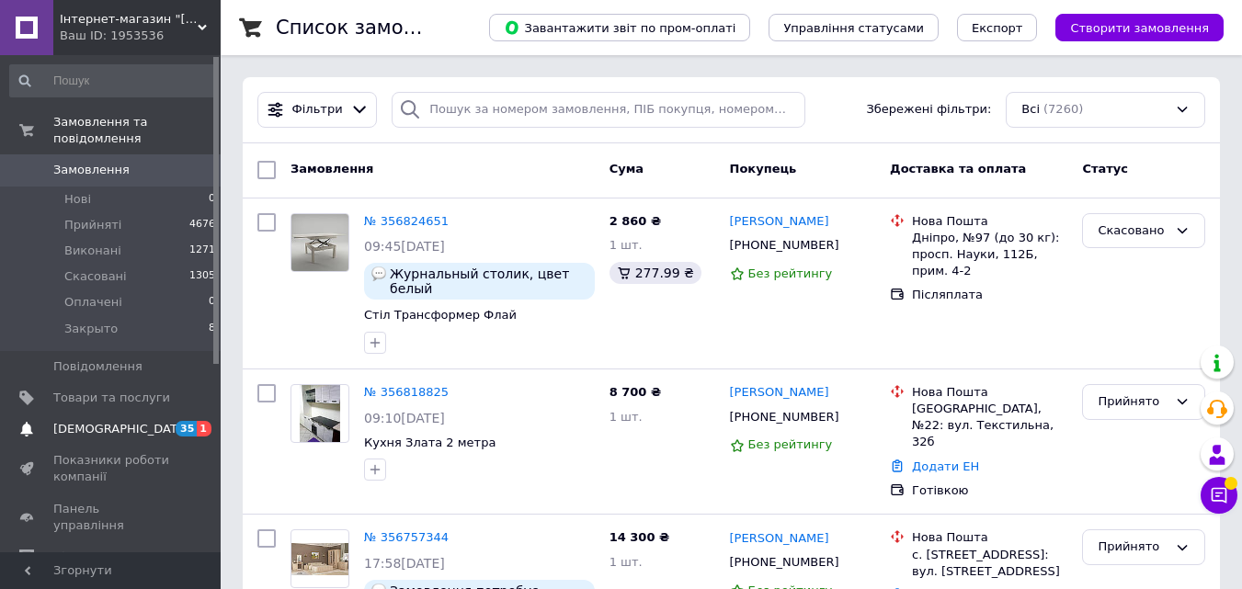
click at [132, 421] on span "[DEMOGRAPHIC_DATA]" at bounding box center [111, 429] width 117 height 17
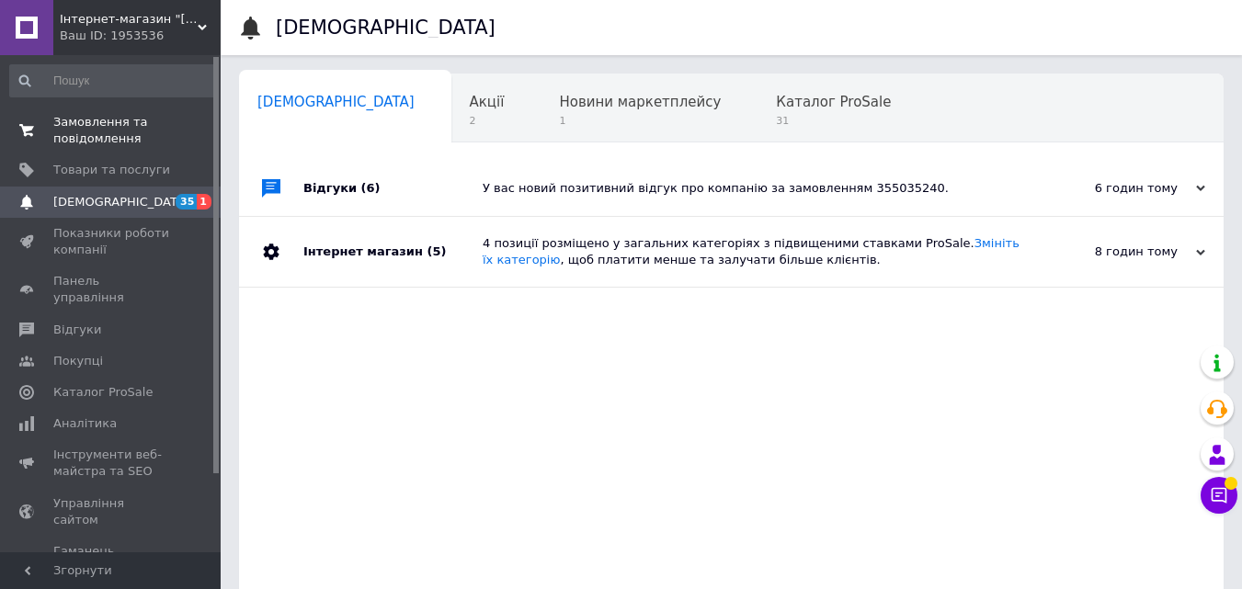
click at [83, 143] on span "Замовлення та повідомлення" at bounding box center [111, 130] width 117 height 33
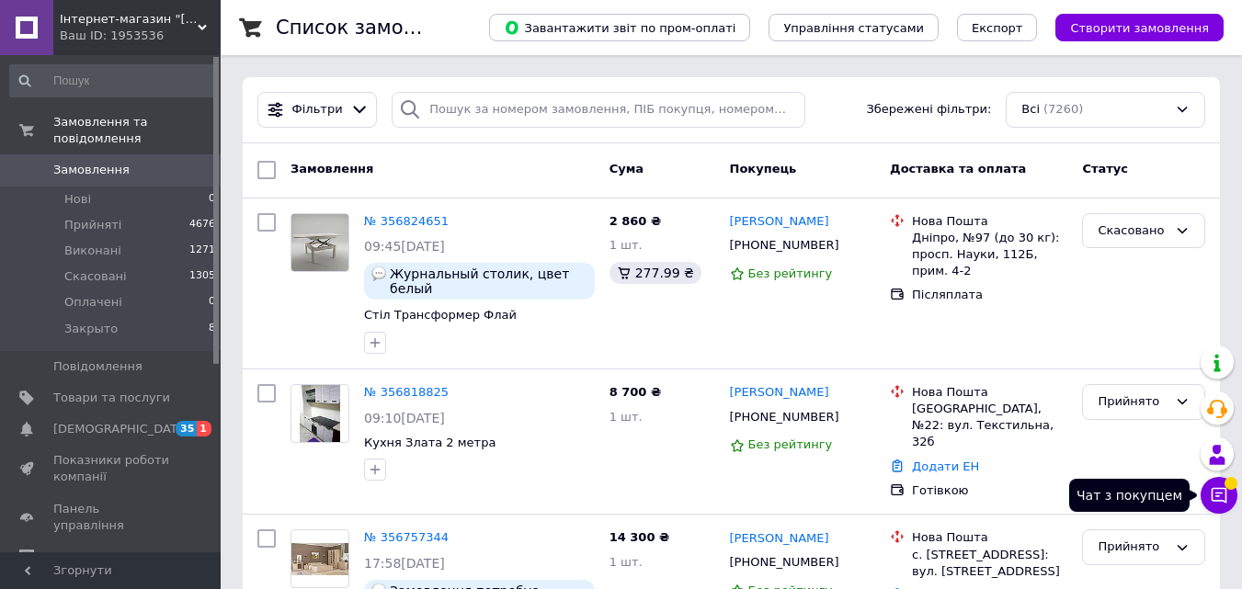
click at [1229, 490] on button "Чат з покупцем" at bounding box center [1219, 495] width 37 height 37
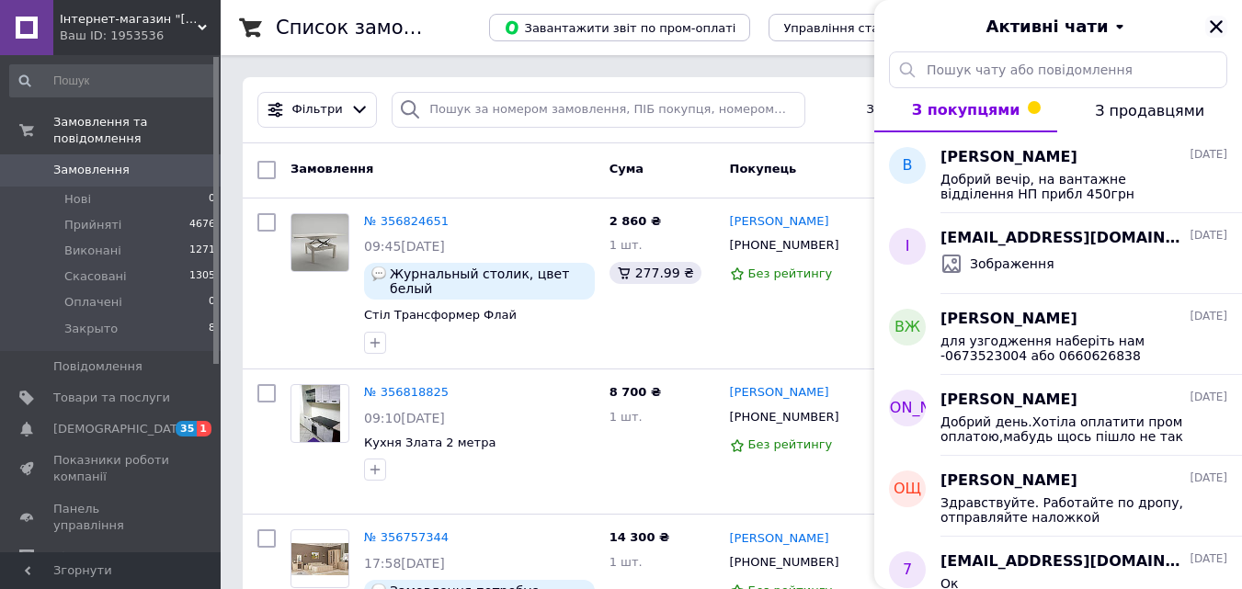
click at [1217, 25] on icon "Закрити" at bounding box center [1216, 26] width 13 height 13
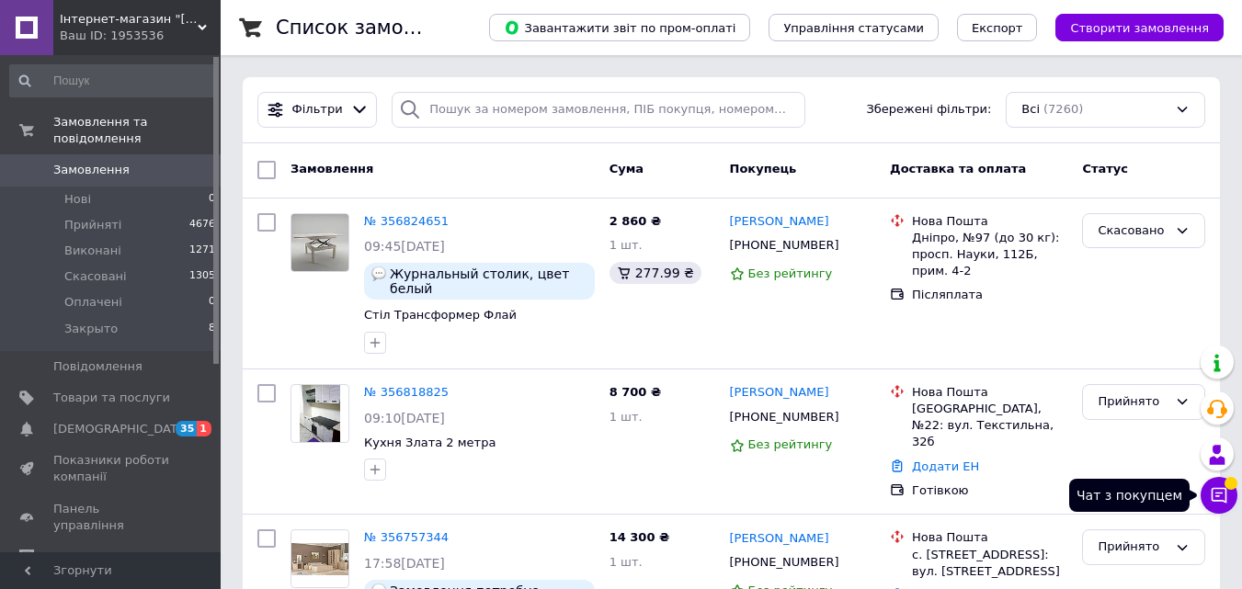
click at [1225, 493] on icon at bounding box center [1220, 496] width 16 height 16
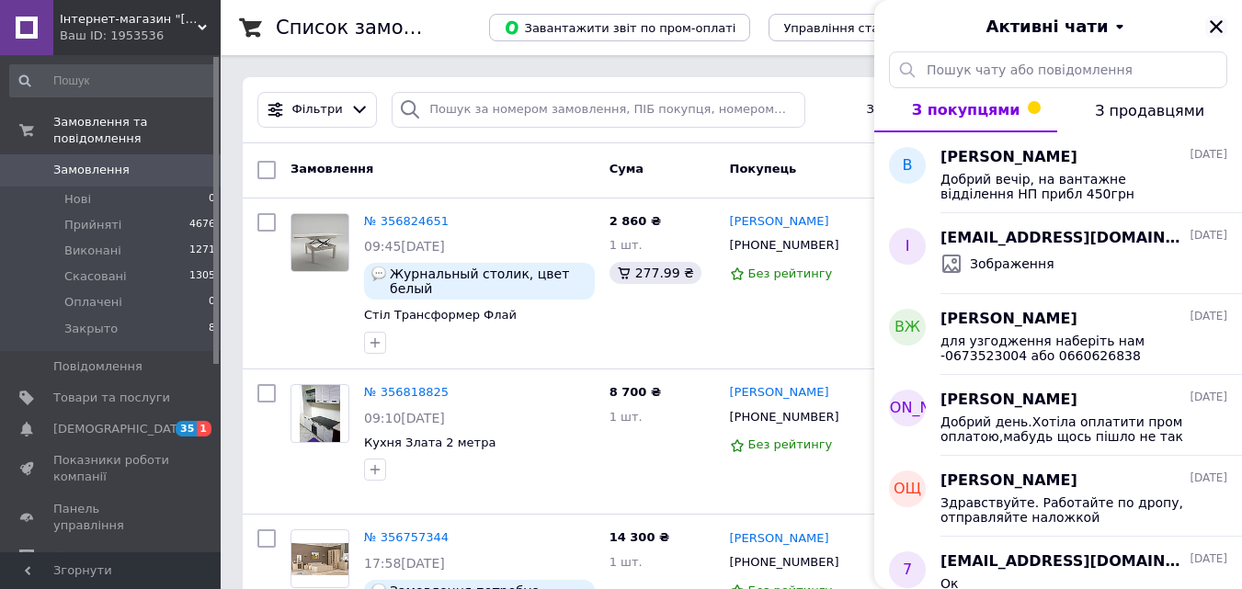
click at [1214, 18] on icon "Закрити" at bounding box center [1216, 26] width 17 height 17
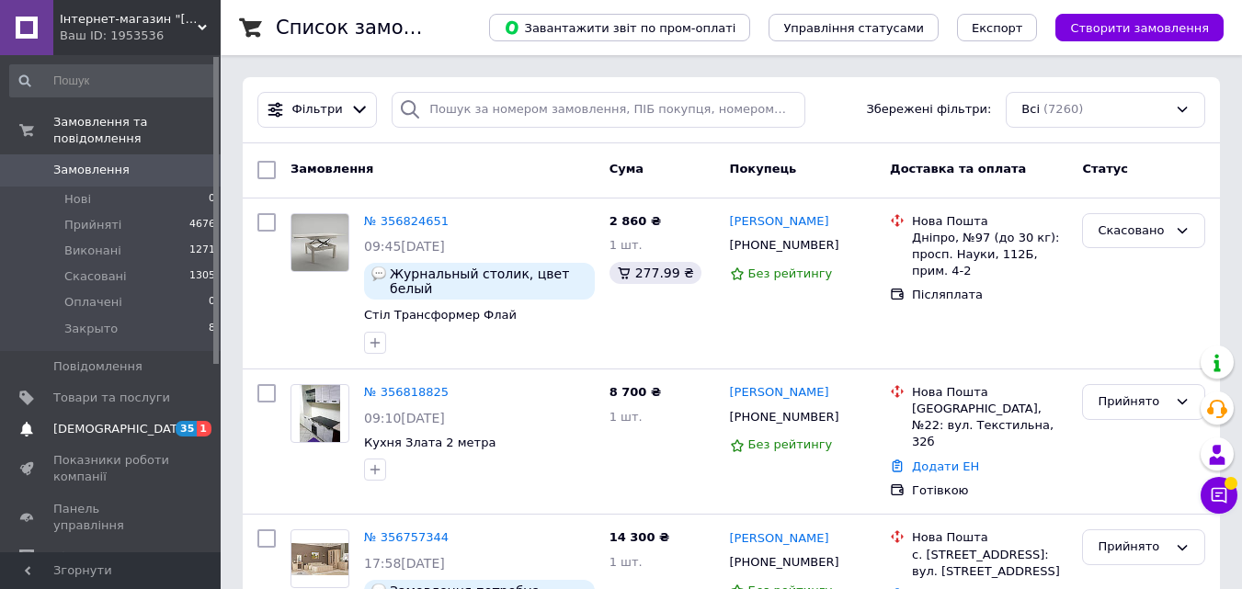
click at [97, 421] on span "[DEMOGRAPHIC_DATA]" at bounding box center [121, 429] width 136 height 17
